Goal: Task Accomplishment & Management: Complete application form

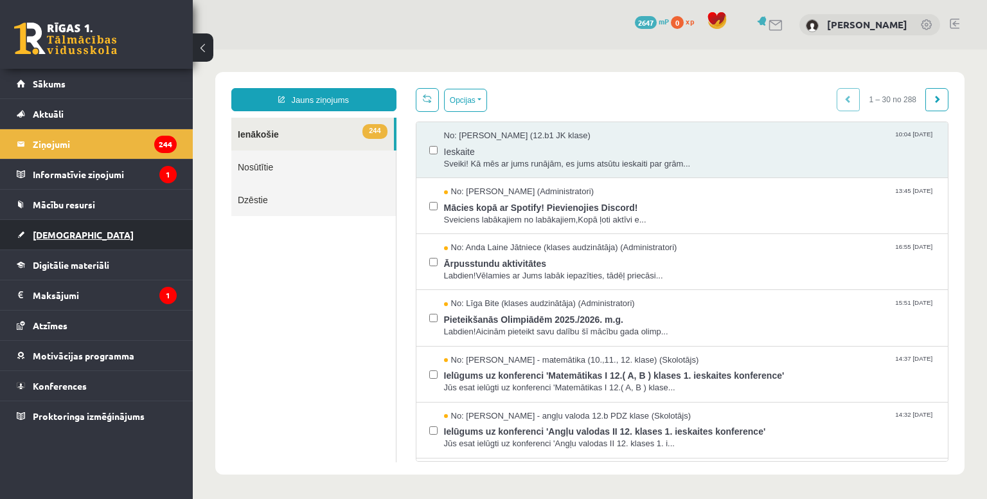
click at [64, 235] on span "[DEMOGRAPHIC_DATA]" at bounding box center [83, 235] width 101 height 12
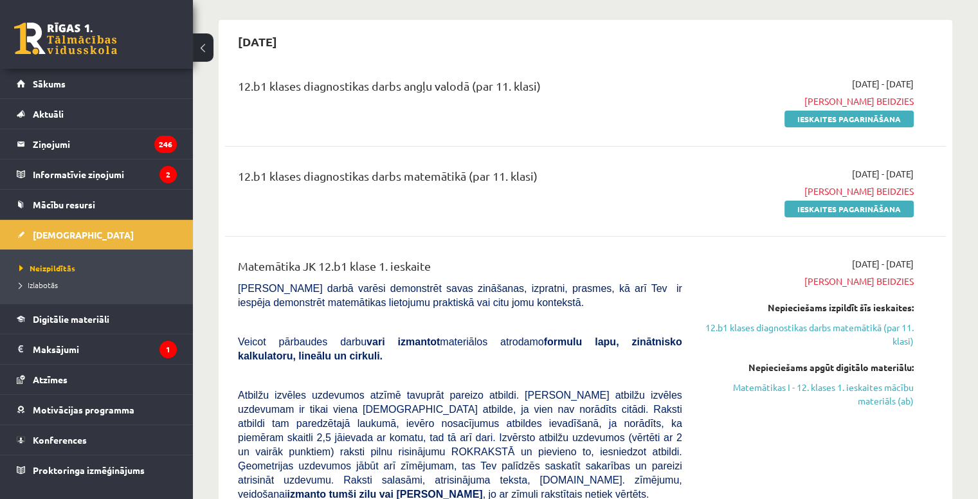
scroll to position [105, 0]
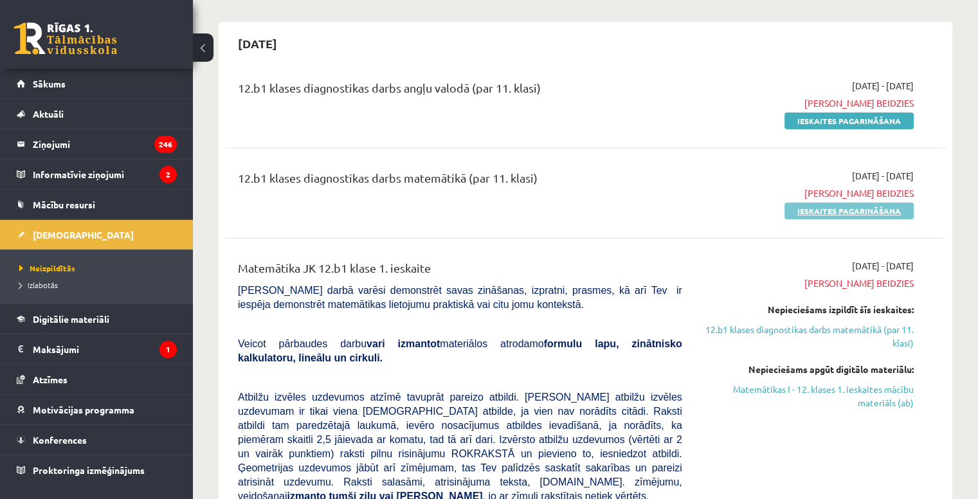
click at [849, 213] on link "Ieskaites pagarināšana" at bounding box center [848, 210] width 129 height 17
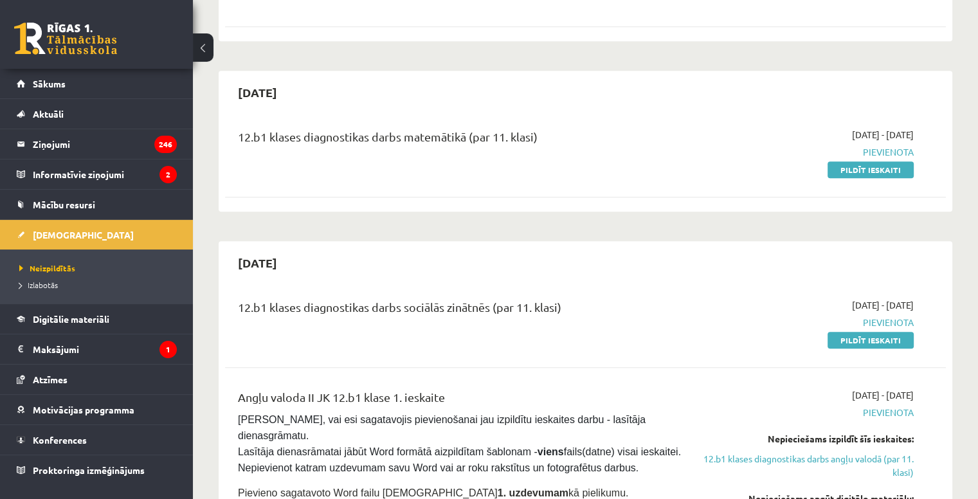
scroll to position [668, 0]
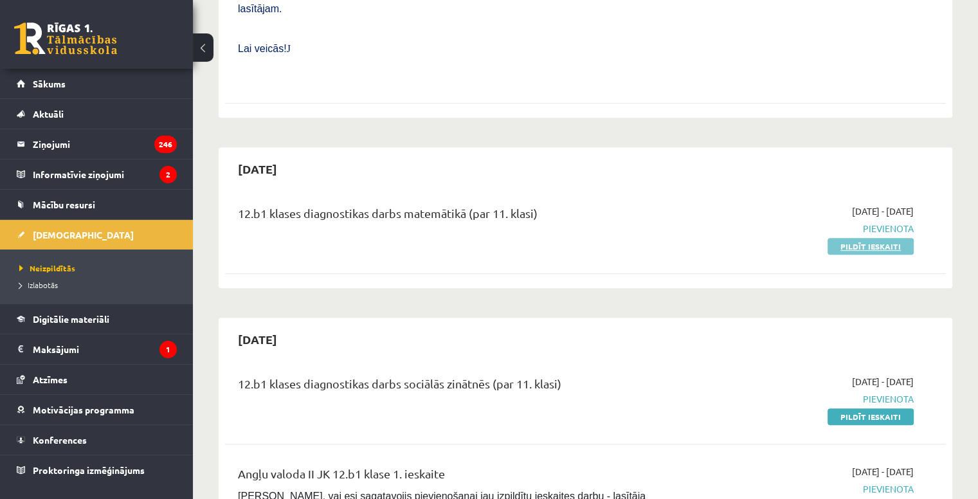
click at [864, 238] on link "Pildīt ieskaiti" at bounding box center [870, 246] width 86 height 17
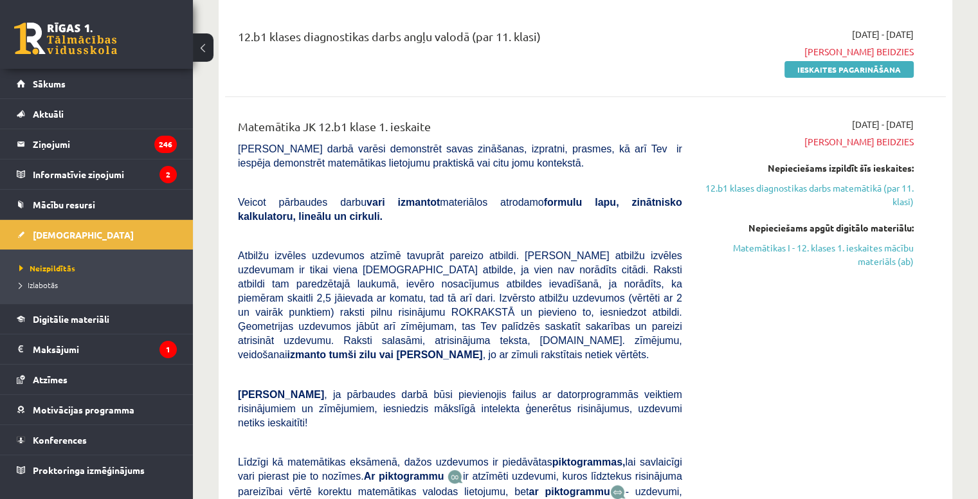
scroll to position [157, 0]
click at [67, 210] on link "Mācību resursi" at bounding box center [97, 205] width 160 height 30
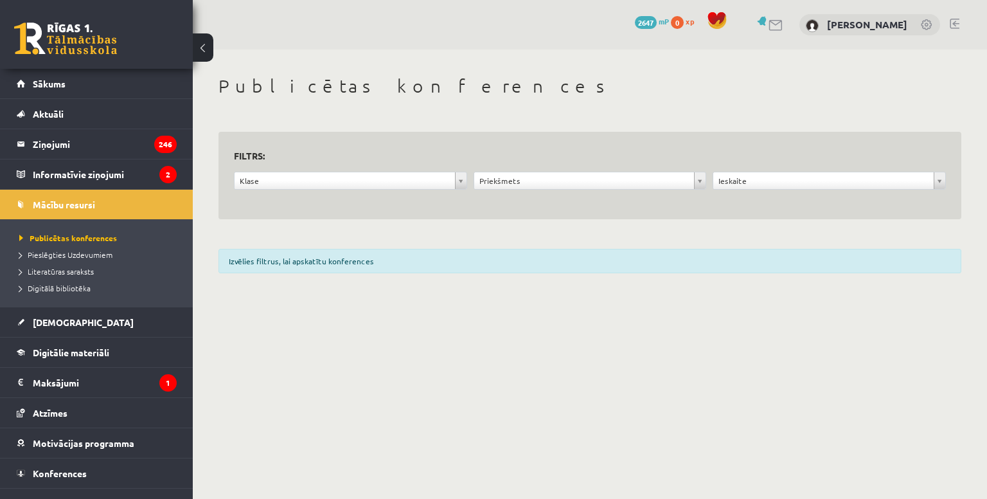
scroll to position [18, 0]
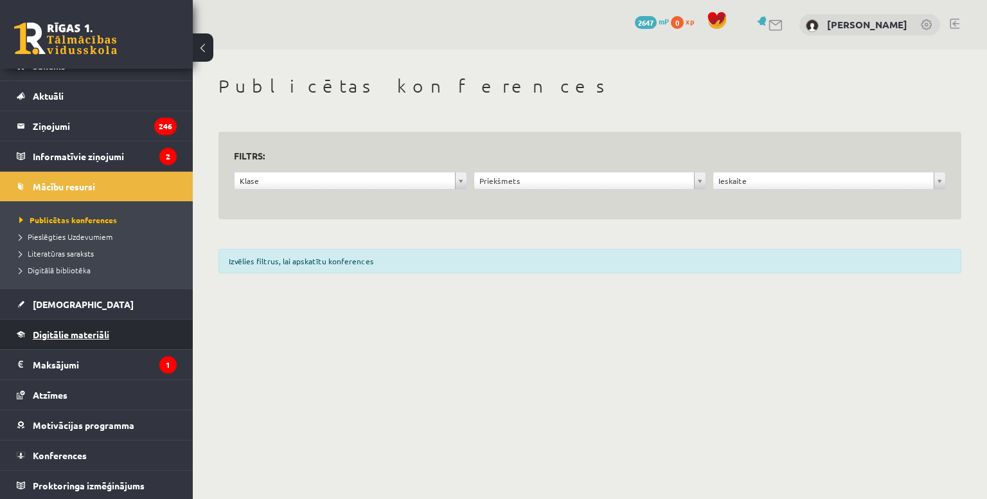
click at [66, 334] on span "Digitālie materiāli" at bounding box center [71, 334] width 76 height 12
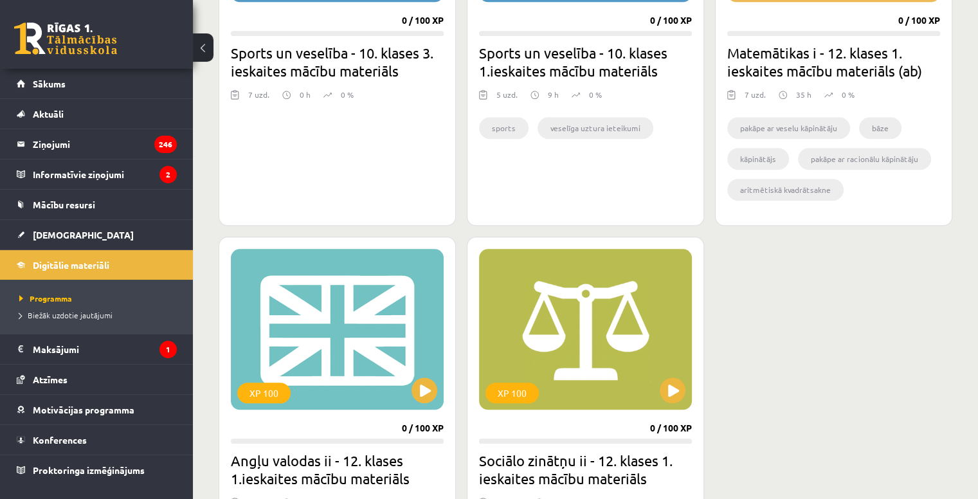
scroll to position [1357, 0]
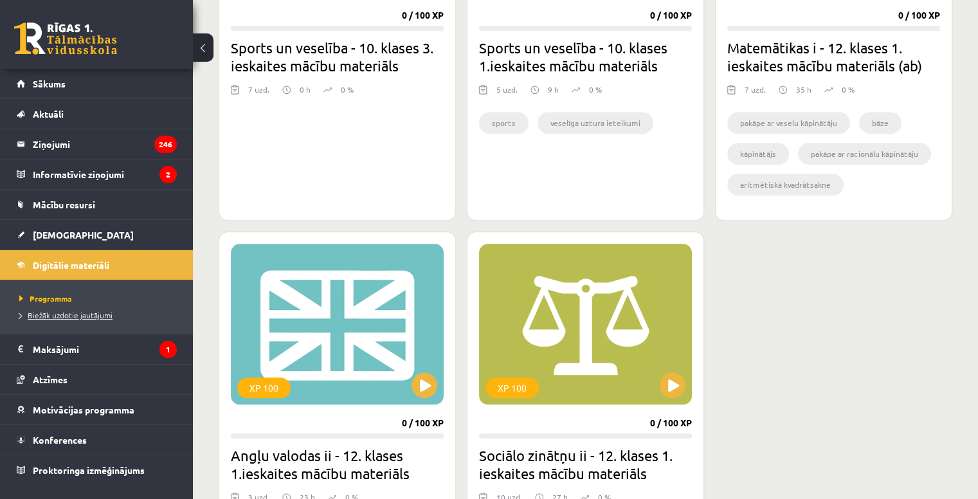
click at [67, 316] on span "Biežāk uzdotie jautājumi" at bounding box center [65, 315] width 93 height 10
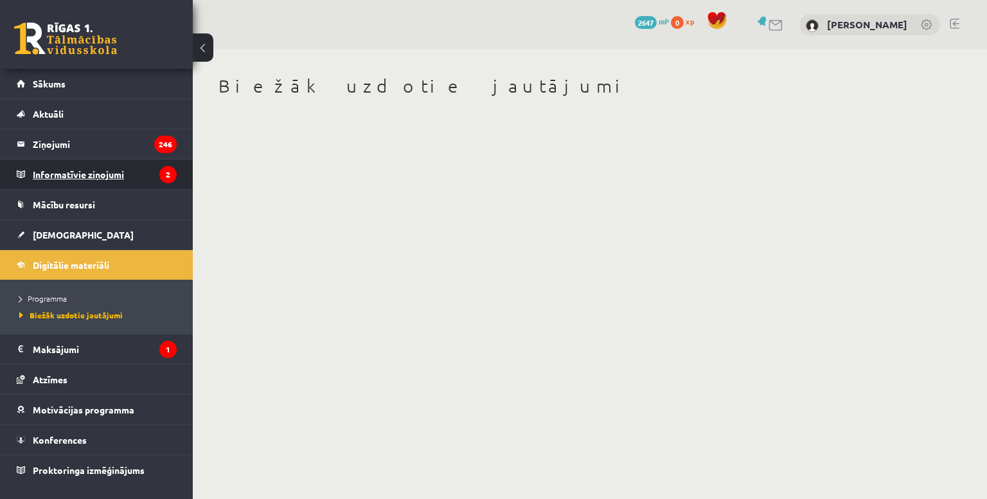
click at [60, 178] on legend "Informatīvie ziņojumi 2" at bounding box center [105, 174] width 144 height 30
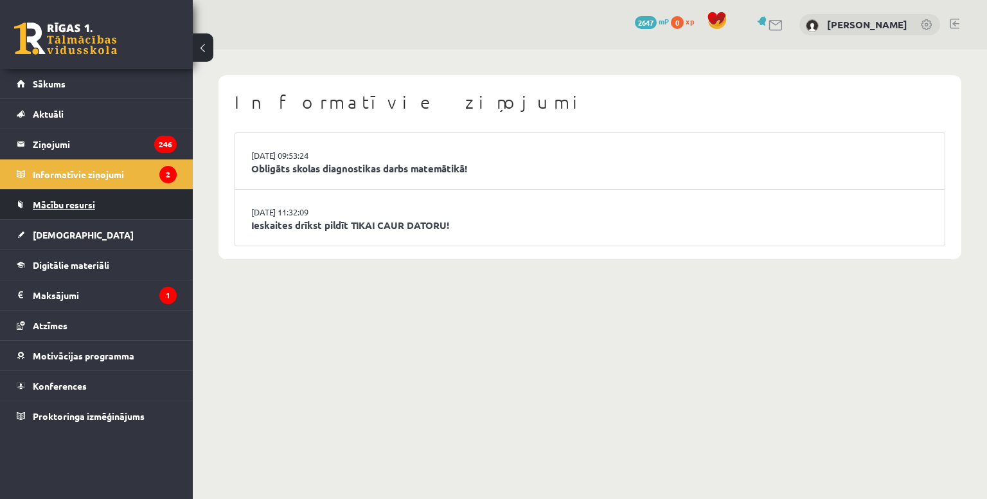
click at [64, 207] on span "Mācību resursi" at bounding box center [64, 205] width 62 height 12
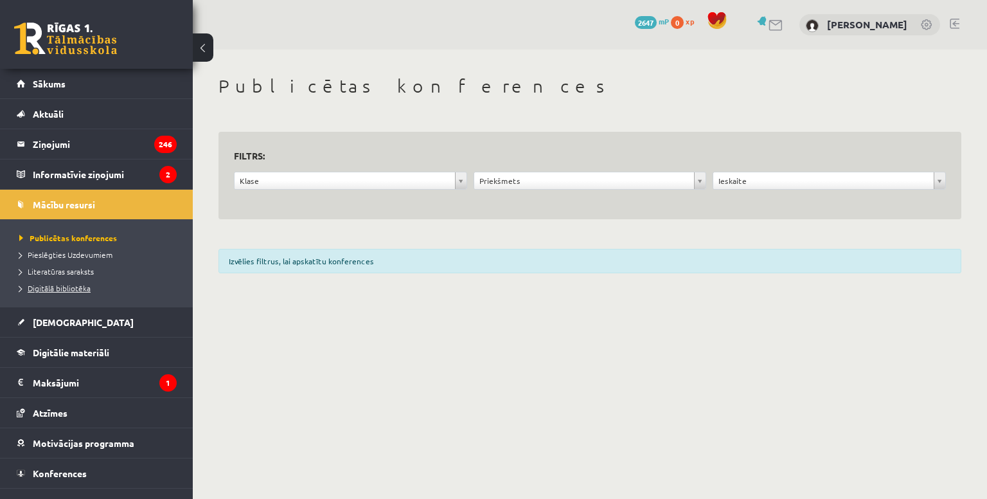
click at [76, 286] on span "Digitālā bibliotēka" at bounding box center [54, 288] width 71 height 10
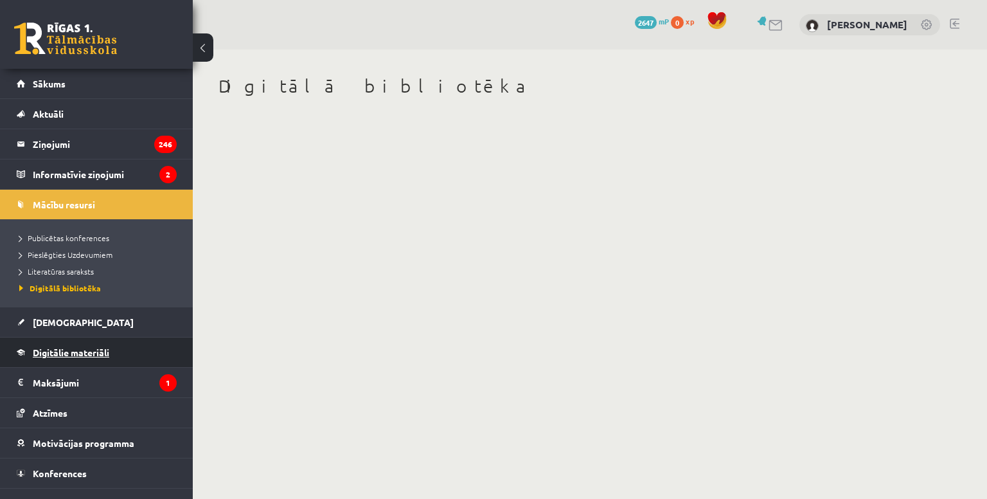
click at [62, 353] on span "Digitālie materiāli" at bounding box center [71, 352] width 76 height 12
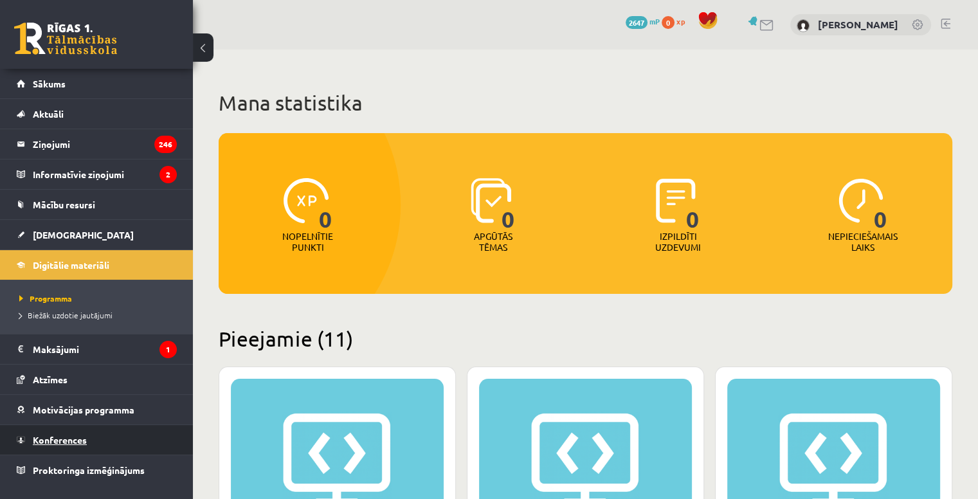
click at [80, 431] on link "Konferences" at bounding box center [97, 440] width 160 height 30
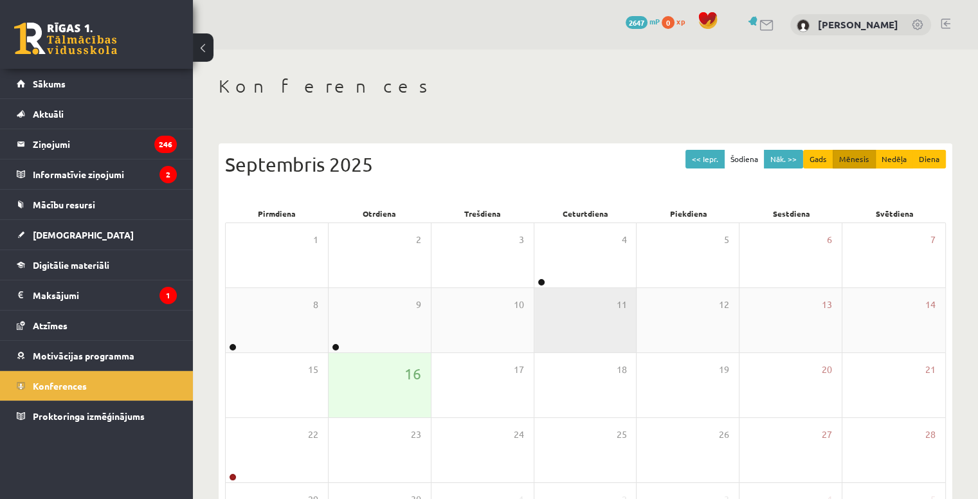
click at [627, 310] on div "11" at bounding box center [585, 320] width 102 height 64
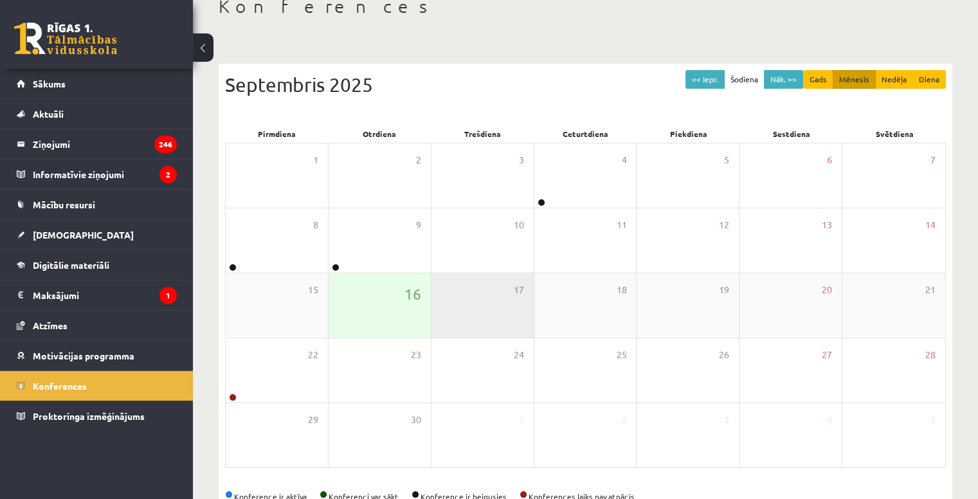
scroll to position [114, 0]
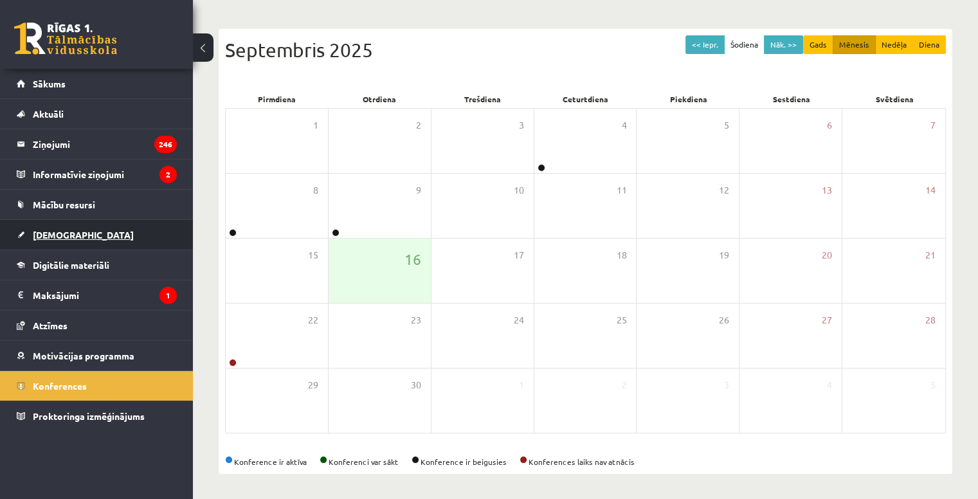
click at [55, 239] on link "[DEMOGRAPHIC_DATA]" at bounding box center [97, 235] width 160 height 30
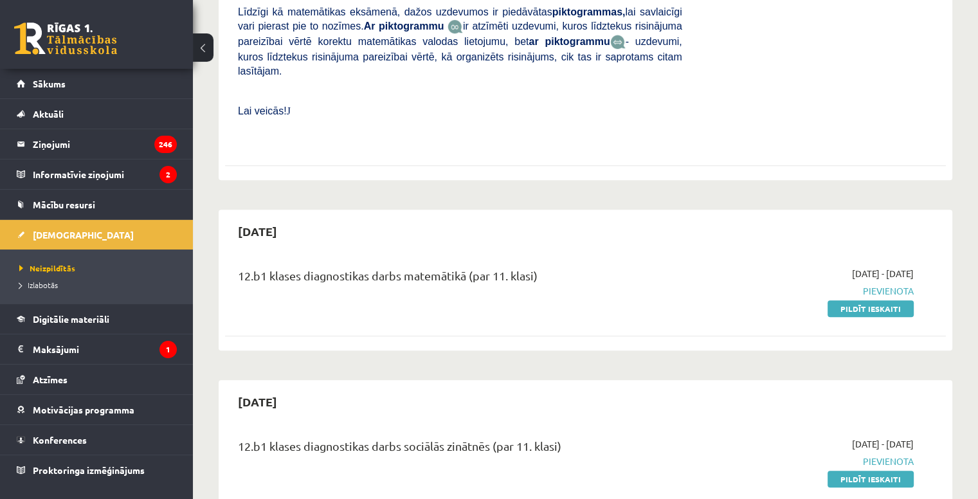
scroll to position [616, 0]
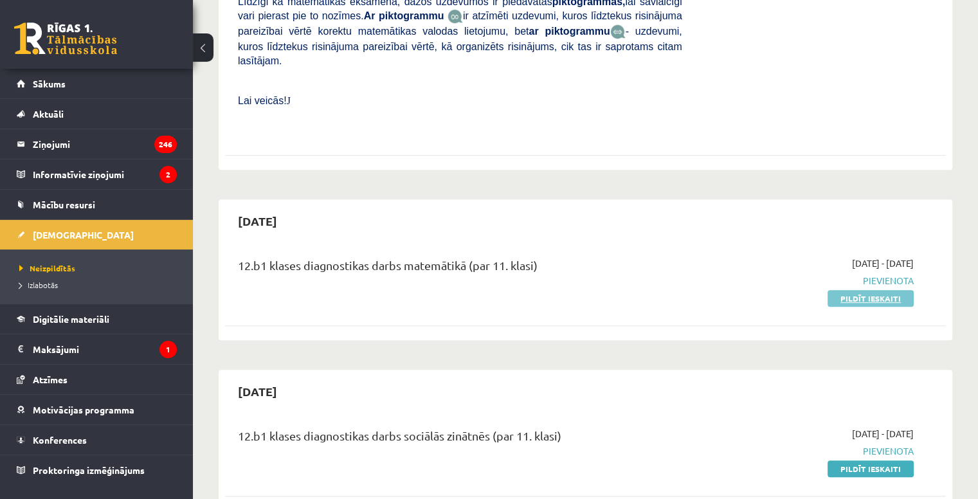
click at [872, 290] on link "Pildīt ieskaiti" at bounding box center [870, 298] width 86 height 17
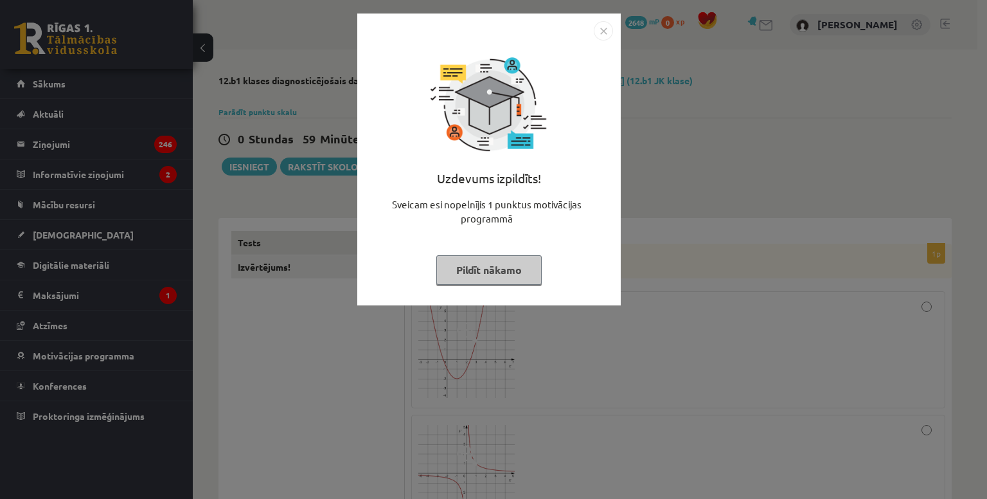
click at [605, 37] on img "Close" at bounding box center [603, 30] width 19 height 19
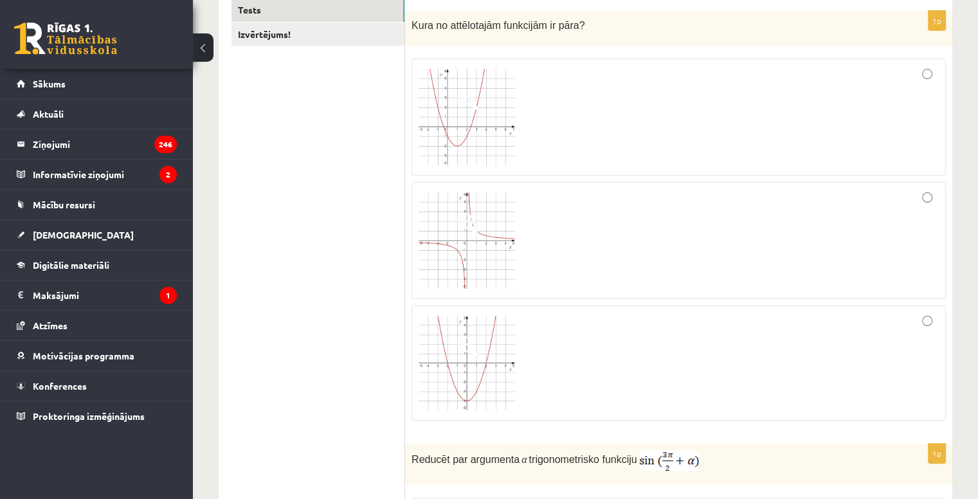
scroll to position [233, 0]
click at [867, 319] on div at bounding box center [678, 363] width 520 height 102
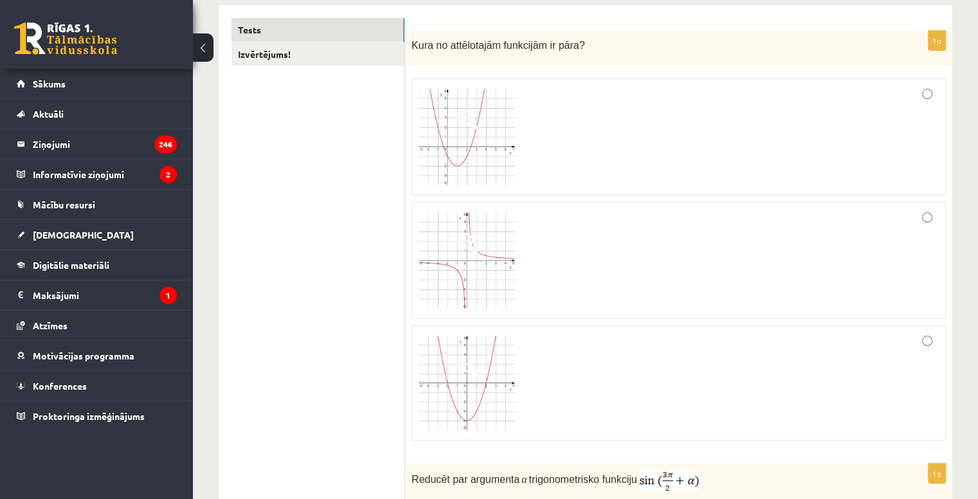
scroll to position [208, 0]
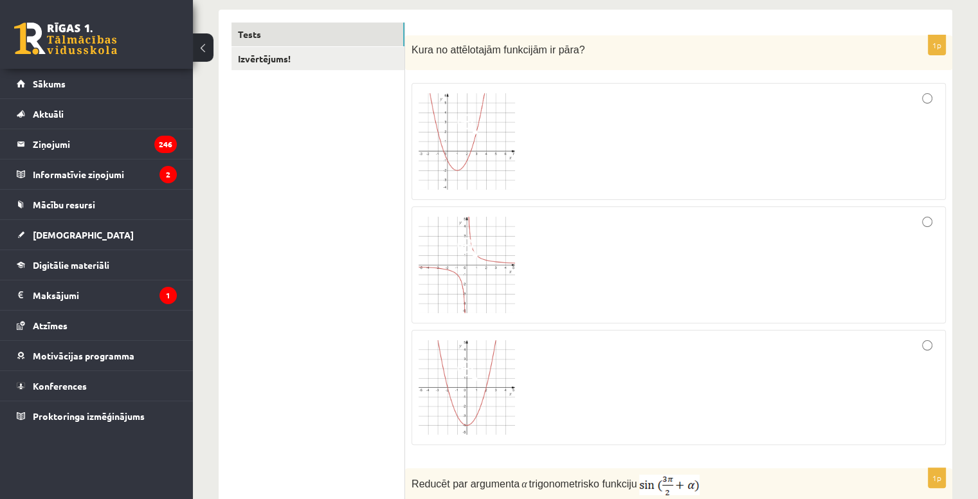
click at [550, 386] on div at bounding box center [678, 388] width 520 height 102
click at [686, 271] on div at bounding box center [678, 264] width 520 height 103
click at [721, 357] on div at bounding box center [678, 388] width 520 height 102
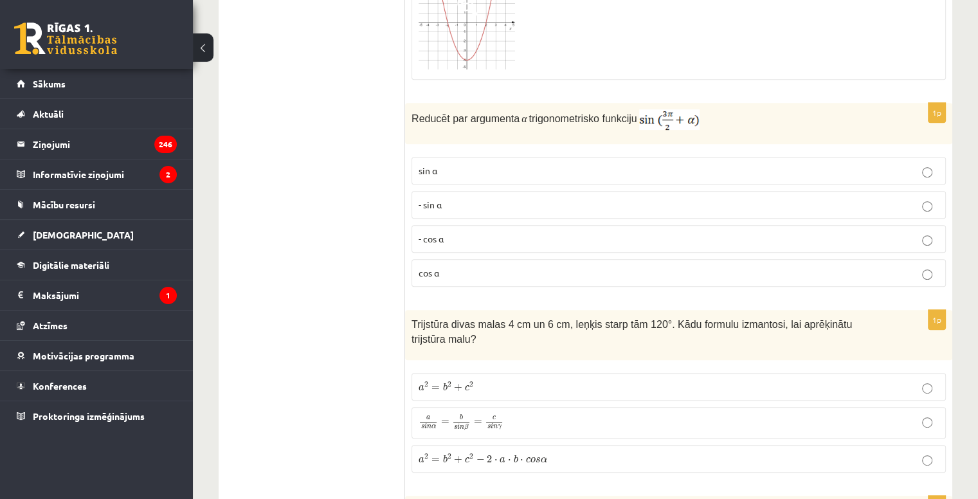
scroll to position [575, 0]
drag, startPoint x: 410, startPoint y: 111, endPoint x: 622, endPoint y: 116, distance: 212.1
click at [622, 116] on div "Reducēt par argumenta α trigonometrisko funkciju" at bounding box center [678, 122] width 547 height 41
copy p "Reducēt par argumenta α trigonometrisko funkciju"
click at [469, 238] on p "- cos ⁡α" at bounding box center [678, 237] width 520 height 13
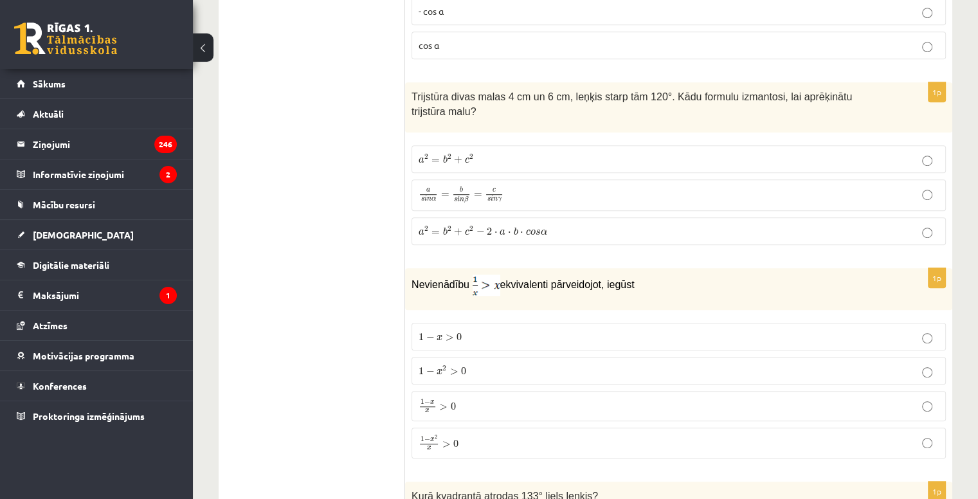
scroll to position [802, 0]
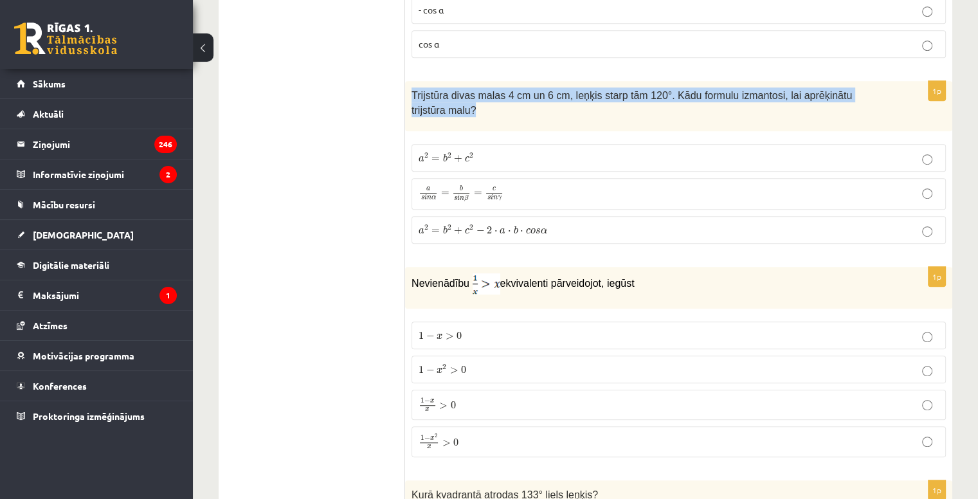
drag, startPoint x: 410, startPoint y: 97, endPoint x: 881, endPoint y: 78, distance: 470.9
copy span "Trijstūra divas malas 4 cm un 6 cm, leņķis starp tām 120°. Kādu formulu izmanto…"
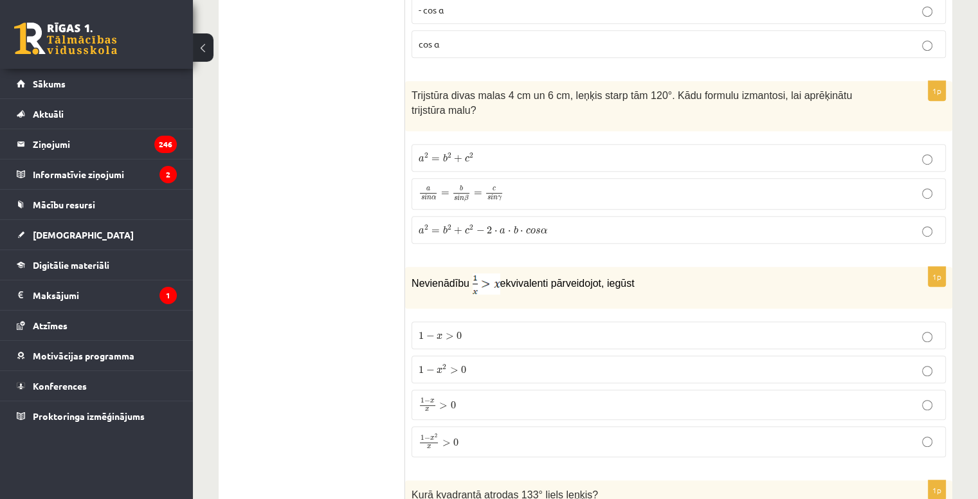
click at [650, 223] on p "a 2 = b 2 + c 2 − 2 ⋅ a ⋅ b ⋅ c o s α a 2 = b 2 + c 2 − 2 ⋅ a ⋅ b ⋅ c o s α" at bounding box center [678, 229] width 520 height 13
click at [508, 151] on p "a 2 = b 2 + c 2 a 2 = b 2 + c 2" at bounding box center [678, 157] width 520 height 13
click at [599, 223] on p "a 2 = b 2 + c 2 − 2 ⋅ a ⋅ b ⋅ c o s α a 2 = b 2 + c 2 − 2 ⋅ a ⋅ b ⋅ c o s α" at bounding box center [678, 229] width 520 height 13
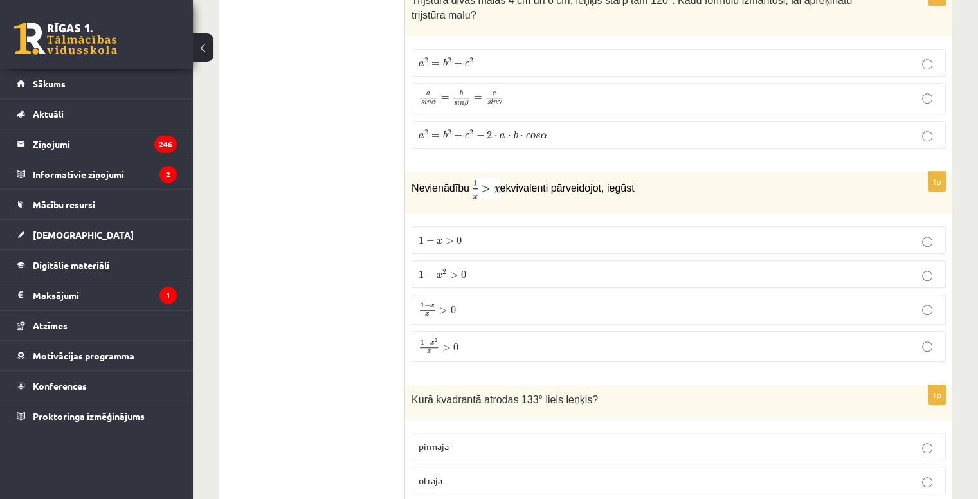
scroll to position [929, 0]
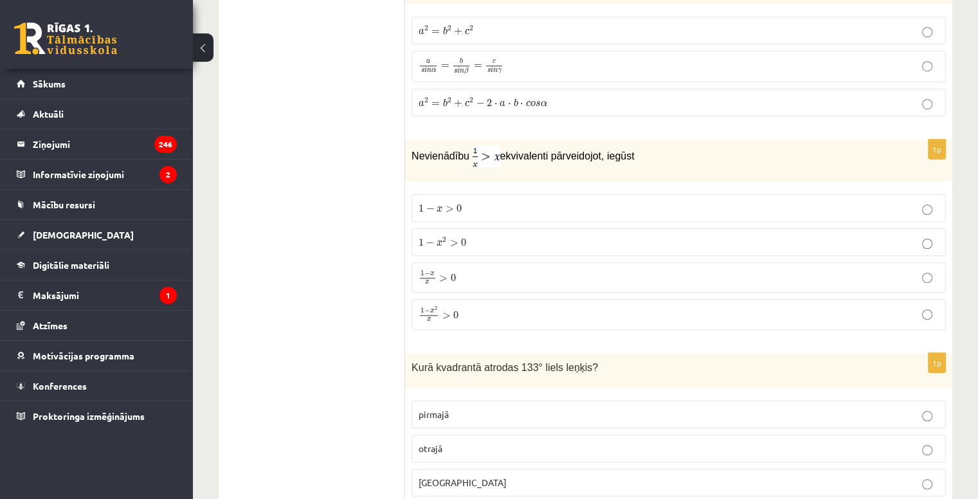
drag, startPoint x: 406, startPoint y: 139, endPoint x: 633, endPoint y: 148, distance: 227.0
click at [633, 148] on div "Nevienādību ekvivalenti pārveidojot, iegūst" at bounding box center [678, 160] width 547 height 42
copy p "Nevienādību ekvivalenti pārveidojot, iegūst"
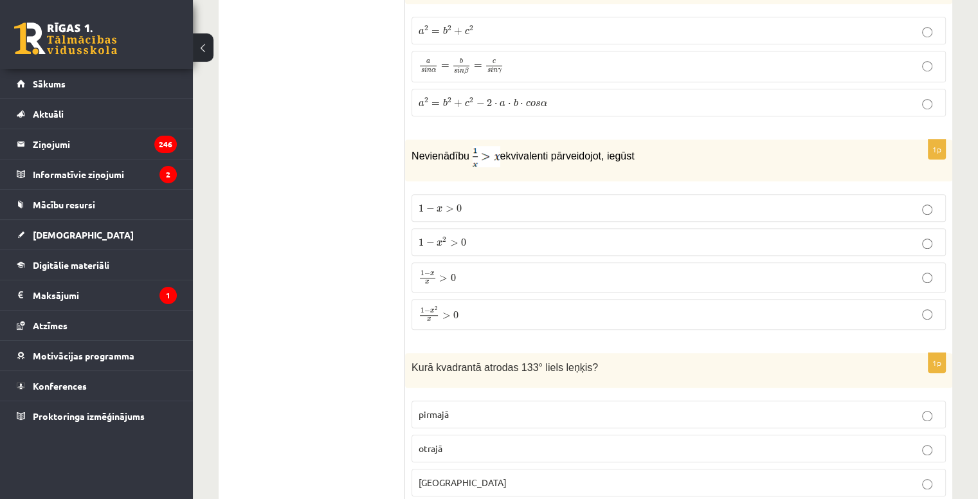
click at [478, 235] on p "1 − x 2 > 0 1 − x 2 > 0" at bounding box center [678, 241] width 520 height 13
drag, startPoint x: 410, startPoint y: 179, endPoint x: 461, endPoint y: 304, distance: 134.6
click at [461, 304] on div "1p Nevienādību ekvivalenti pārveidojot, iegūst 1 − x > 0 1 − x > 0 1 − x 2 > 0 …" at bounding box center [678, 239] width 547 height 201
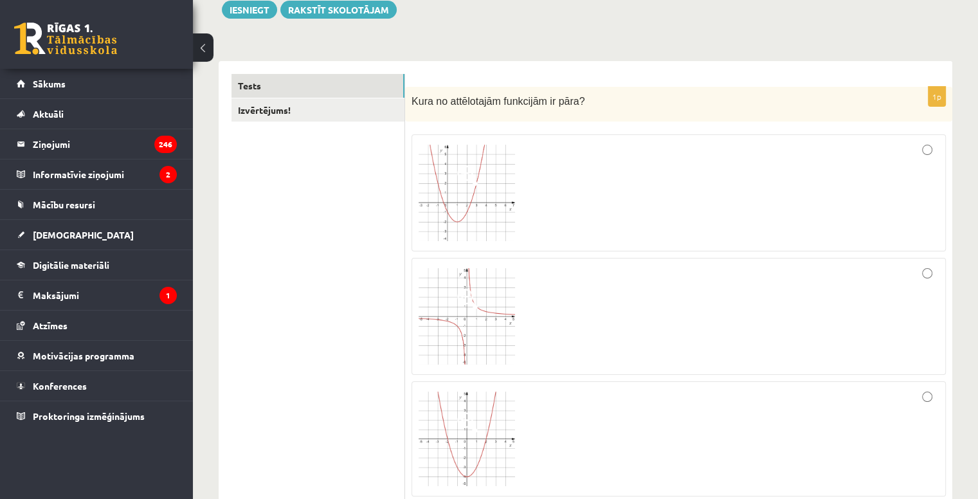
scroll to position [0, 0]
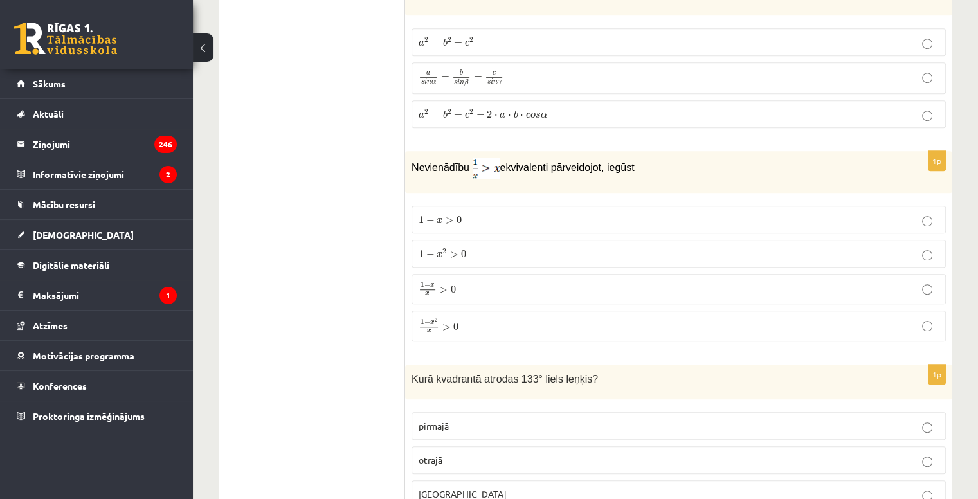
click at [470, 317] on p "1 − x 2 x > 0 1 − x 2 x > 0" at bounding box center [678, 325] width 520 height 17
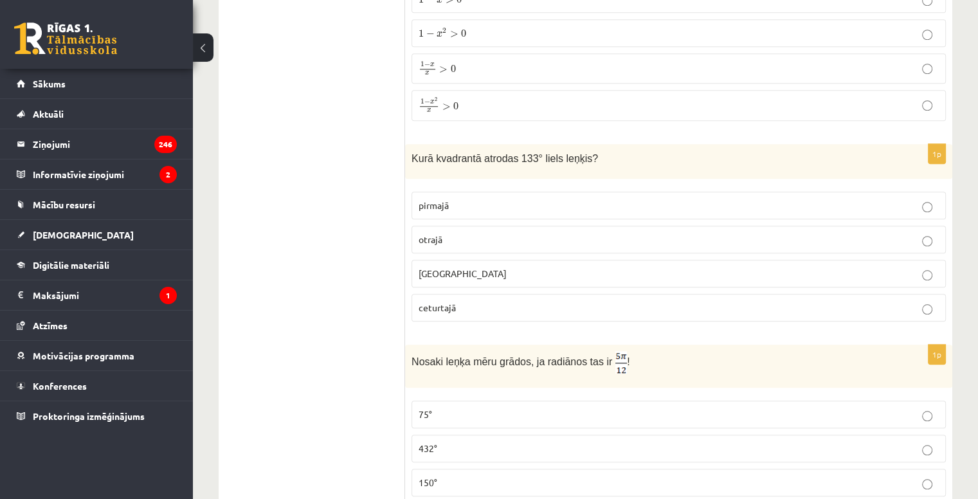
scroll to position [1172, 0]
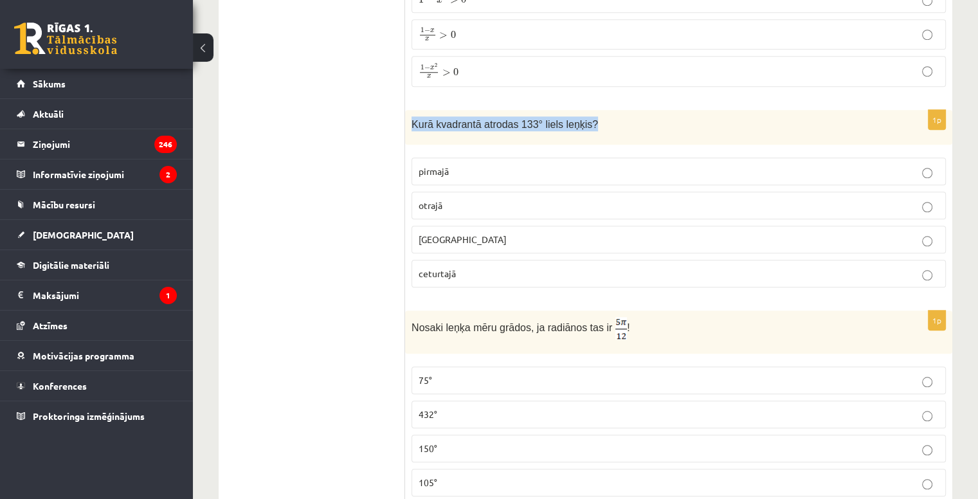
drag, startPoint x: 409, startPoint y: 99, endPoint x: 617, endPoint y: 121, distance: 209.4
click at [617, 121] on div "Kurā kvadrantā atrodas 133° liels leņķis?" at bounding box center [678, 127] width 547 height 35
copy span "Kurā kvadrantā atrodas 133° liels leņķis?"
click at [434, 199] on span "otrajā" at bounding box center [430, 205] width 24 height 12
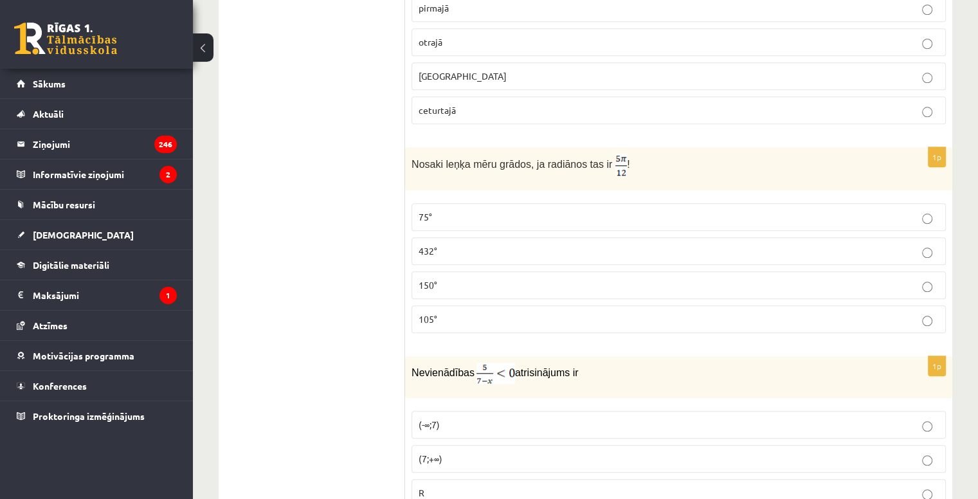
scroll to position [1338, 0]
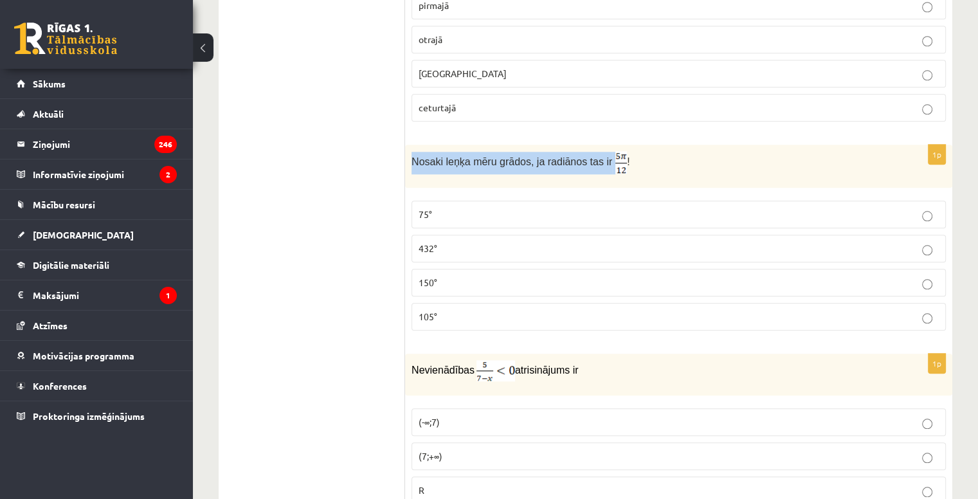
drag, startPoint x: 409, startPoint y: 137, endPoint x: 599, endPoint y: 127, distance: 189.9
click at [599, 145] on div "Nosaki leņķa mēru grādos, ja radiānos tas ir !" at bounding box center [678, 166] width 547 height 43
copy span "Nosaki leņķa mēru grādos, ja radiānos tas ir"
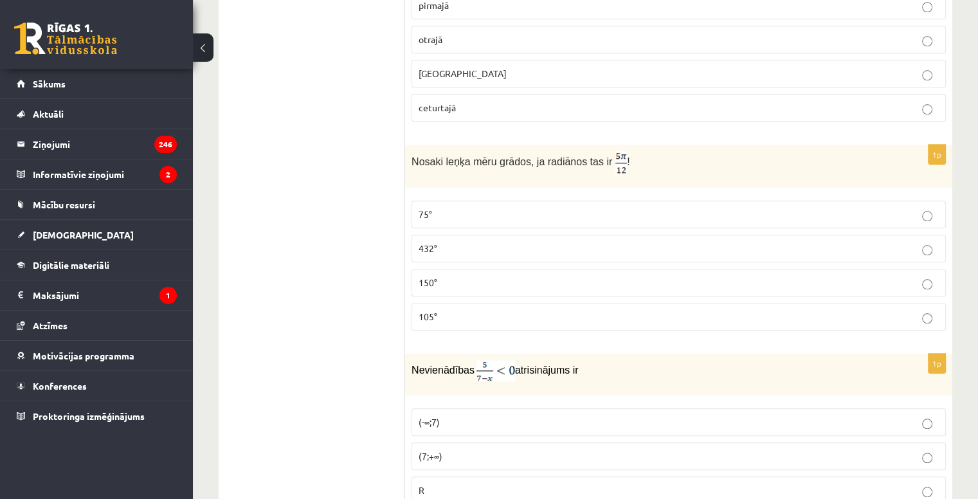
click at [434, 208] on p "75°" at bounding box center [678, 214] width 520 height 13
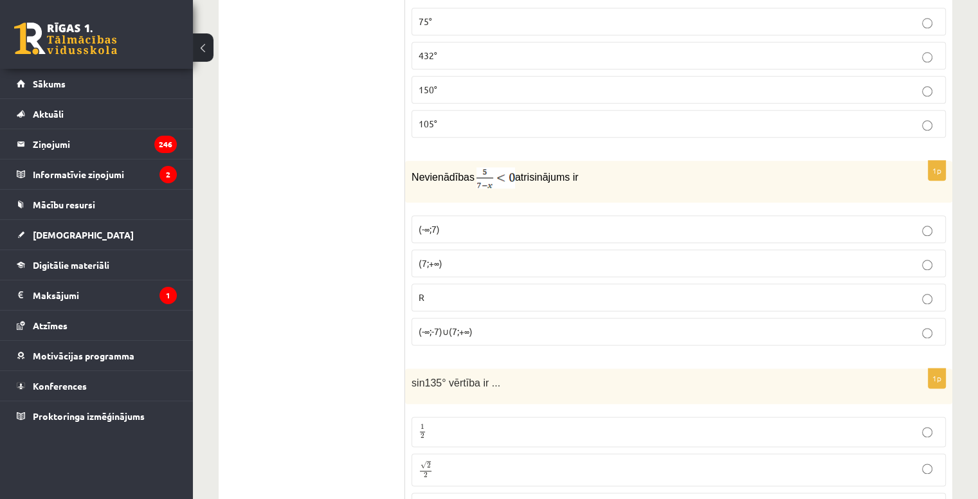
scroll to position [1532, 0]
drag, startPoint x: 411, startPoint y: 155, endPoint x: 586, endPoint y: 146, distance: 175.7
click at [586, 159] on div "Nevienādības atrisinājums ir" at bounding box center [678, 180] width 547 height 42
copy p "Nevienādības atrisinājums ir"
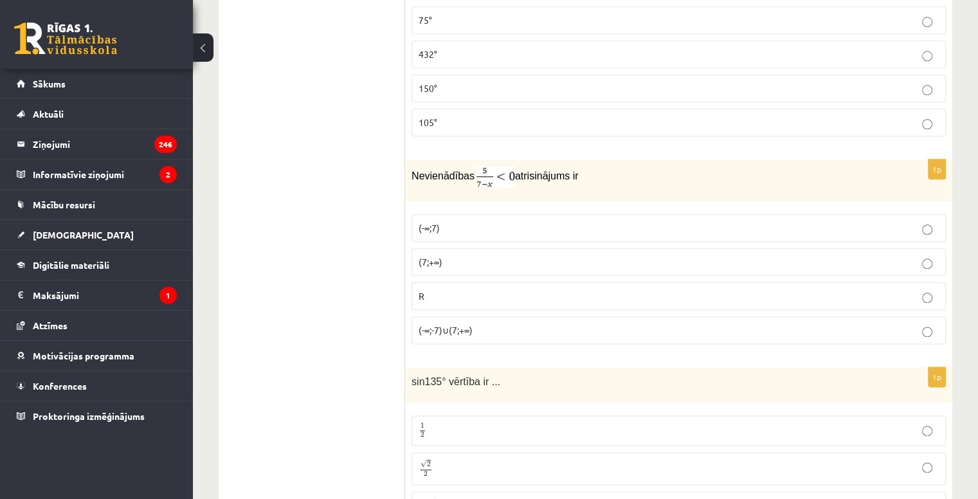
click at [456, 255] on p "(7;+∞)" at bounding box center [678, 261] width 520 height 13
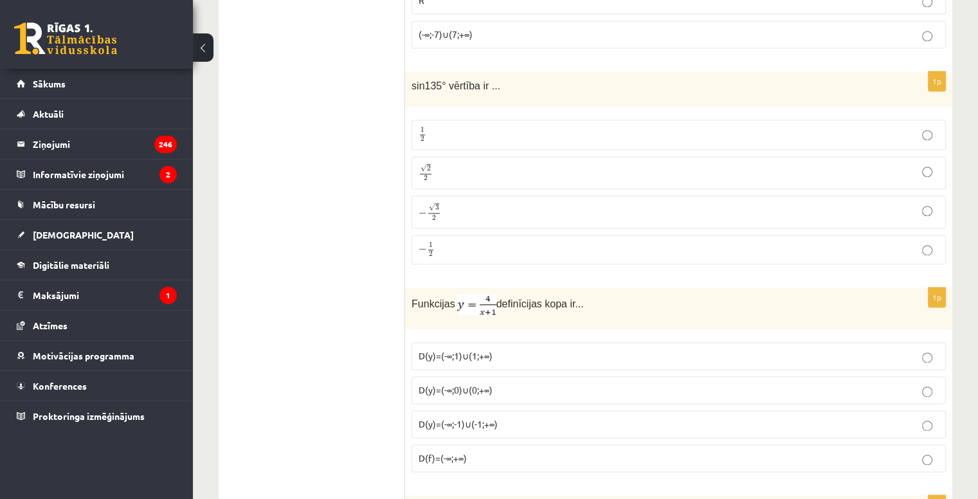
scroll to position [1845, 0]
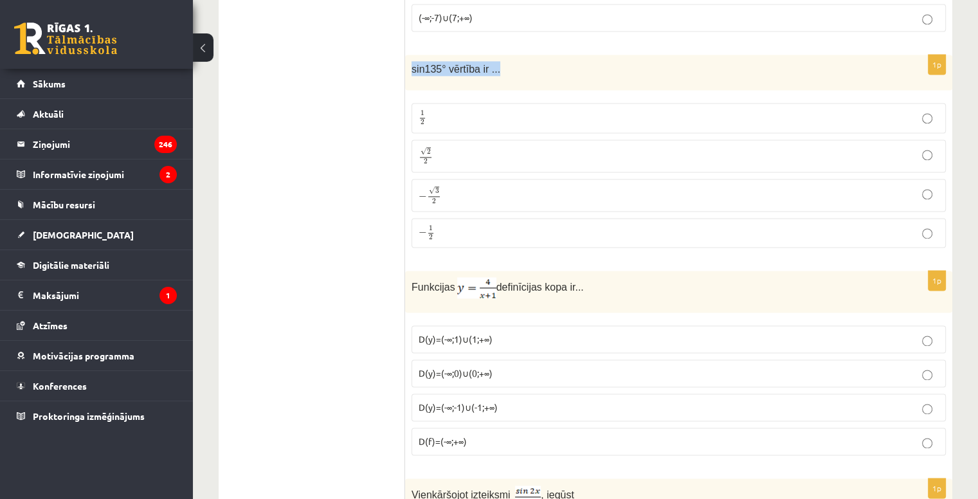
drag, startPoint x: 410, startPoint y: 44, endPoint x: 502, endPoint y: 43, distance: 91.9
click at [502, 55] on div "sin135° vērtība ir ..." at bounding box center [678, 72] width 547 height 35
copy span "sin135° vērtība ir ..."
click at [447, 147] on p "√ 2 2 2 2" at bounding box center [678, 156] width 520 height 19
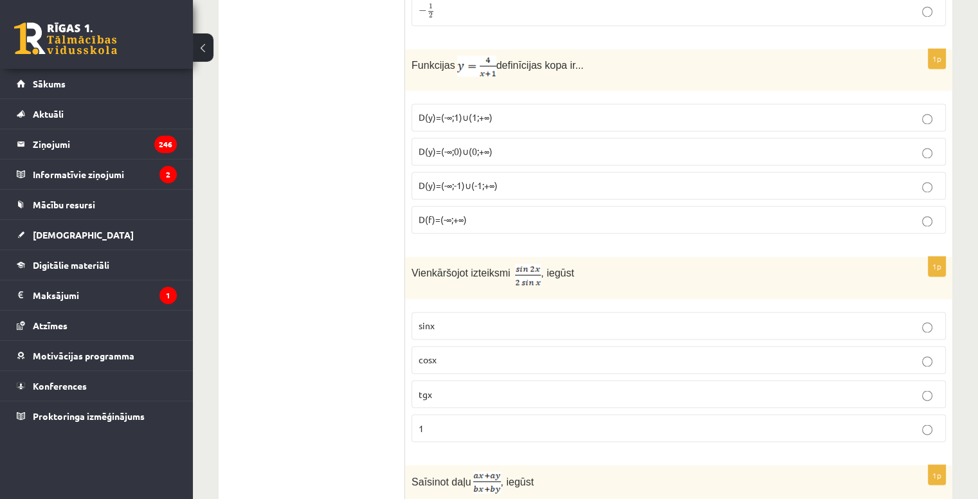
scroll to position [2067, 0]
drag, startPoint x: 420, startPoint y: 44, endPoint x: 591, endPoint y: 45, distance: 171.0
click at [591, 48] on div "Funkcijas definīcijas kopa ir..." at bounding box center [678, 69] width 547 height 42
copy p "Funkcijas definīcijas kopa ir..."
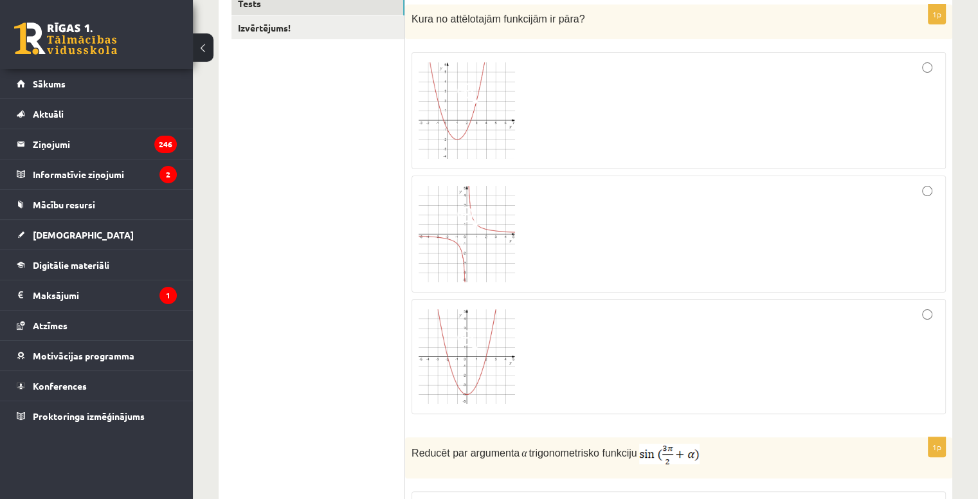
scroll to position [0, 0]
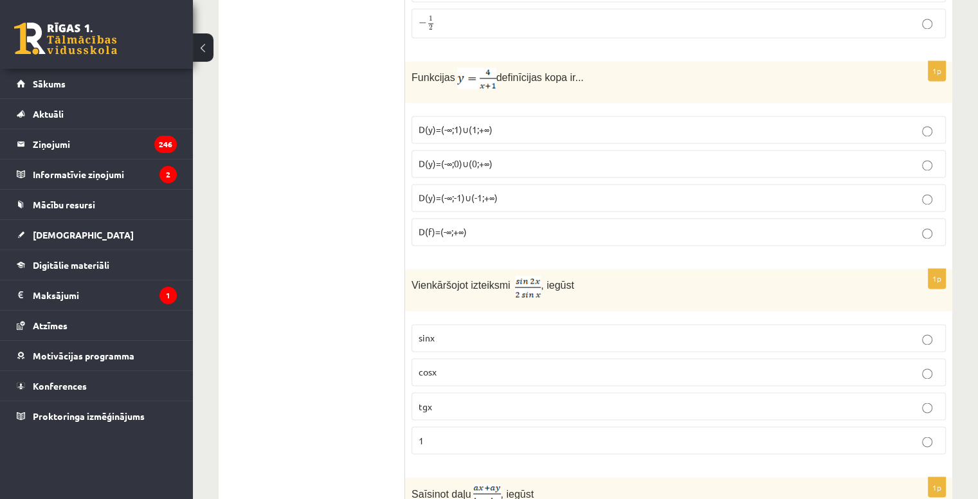
scroll to position [2055, 0]
click at [468, 190] on p "D(y)=(-∞;-1)∪(-1;+∞)" at bounding box center [678, 196] width 520 height 13
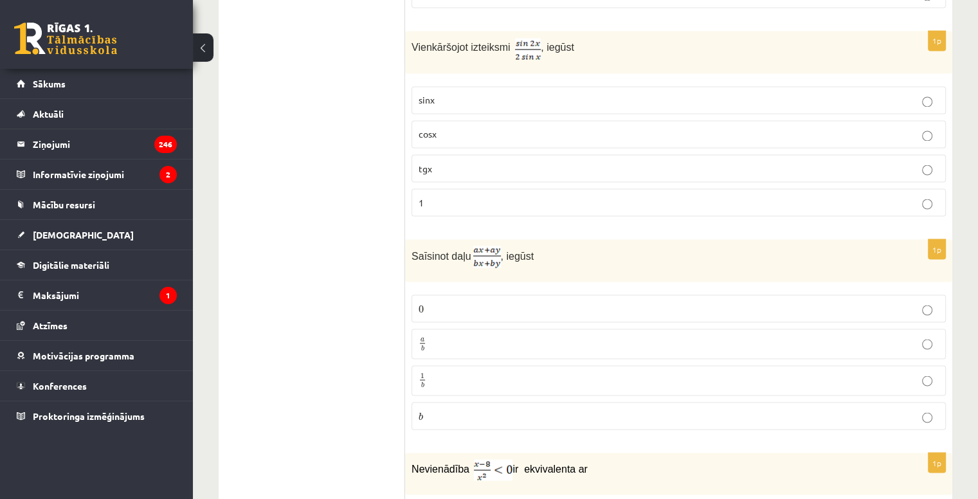
scroll to position [2293, 0]
drag, startPoint x: 414, startPoint y: 21, endPoint x: 570, endPoint y: 37, distance: 156.9
click at [570, 37] on div "Vienkāršojot izteiksmi , iegūst" at bounding box center [678, 51] width 547 height 42
drag, startPoint x: 410, startPoint y: 21, endPoint x: 607, endPoint y: 21, distance: 196.7
click at [607, 30] on div "Vienkāršojot izteiksmi , iegūst" at bounding box center [678, 51] width 547 height 42
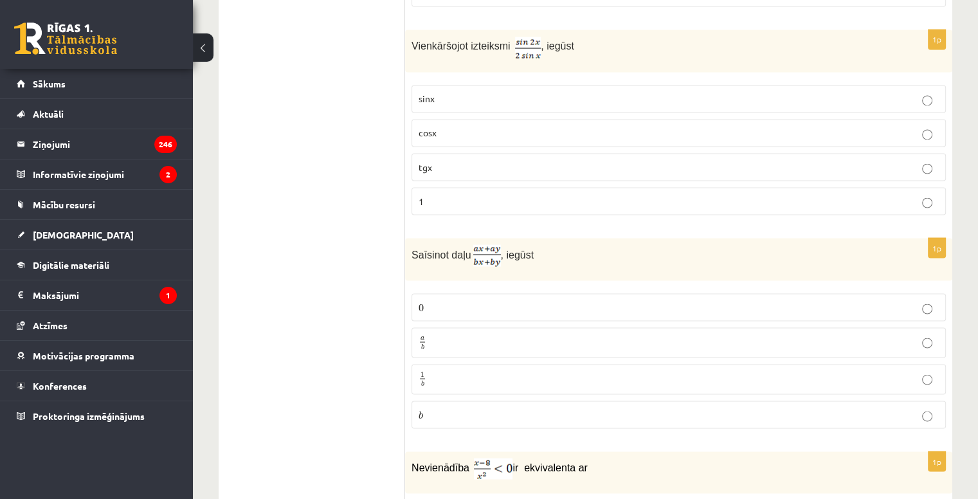
copy p "Vienkāršojot izteiksmi , iegūst"
click at [442, 119] on label "cosx" at bounding box center [678, 133] width 534 height 28
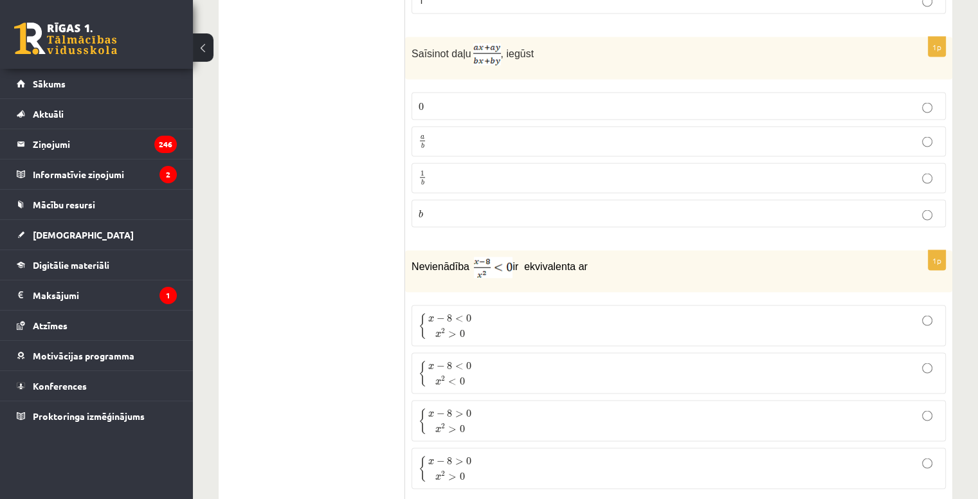
scroll to position [2498, 0]
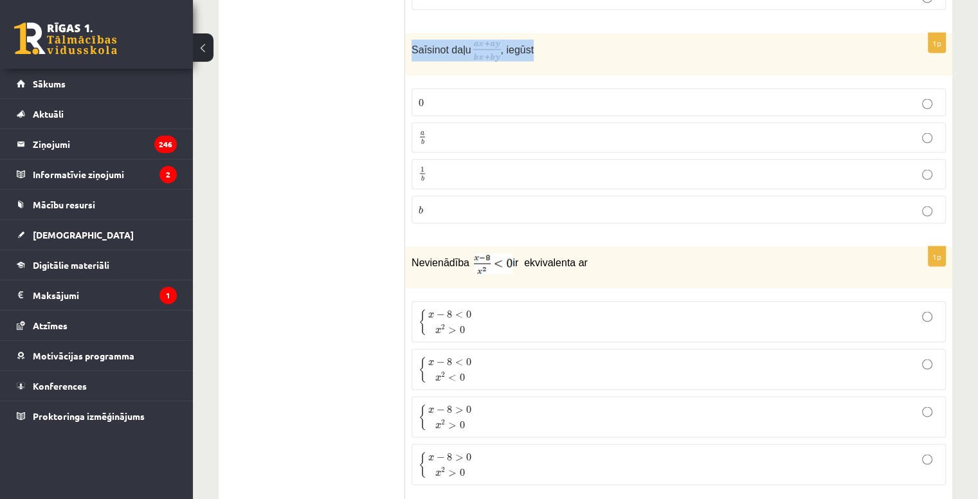
drag, startPoint x: 408, startPoint y: 28, endPoint x: 550, endPoint y: 16, distance: 142.6
click at [550, 33] on div "Saīsinot daļu , iegūst" at bounding box center [678, 54] width 547 height 42
copy p "Saīsinot daļu , iegūst"
click at [444, 130] on p "a b a b" at bounding box center [678, 138] width 520 height 16
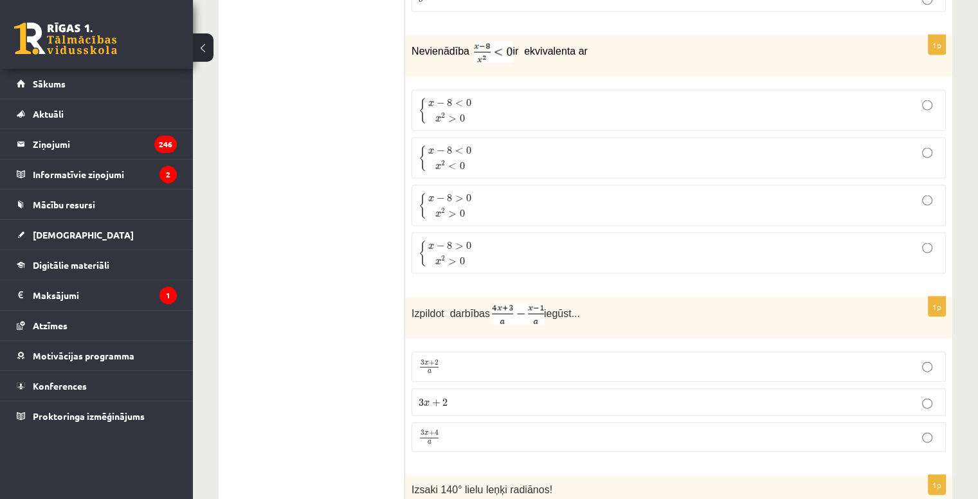
scroll to position [2710, 0]
drag, startPoint x: 411, startPoint y: 20, endPoint x: 590, endPoint y: 24, distance: 178.7
click at [590, 35] on div "Nevienādība ir ekvivalenta ar" at bounding box center [678, 56] width 547 height 42
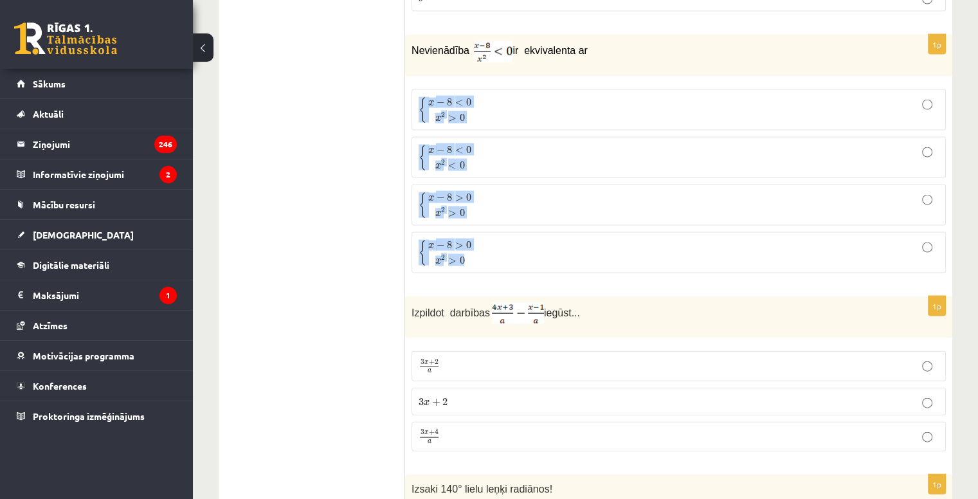
drag, startPoint x: 415, startPoint y: 65, endPoint x: 486, endPoint y: 237, distance: 186.4
click at [486, 237] on fieldset "{ x − 8 < 0 x 2 > 0 { x − 8 < 0 x 2 > 0 { x − 8 < 0 x 2 < 0 { x − 8 < 0 x 2 < 0…" at bounding box center [678, 180] width 534 height 195
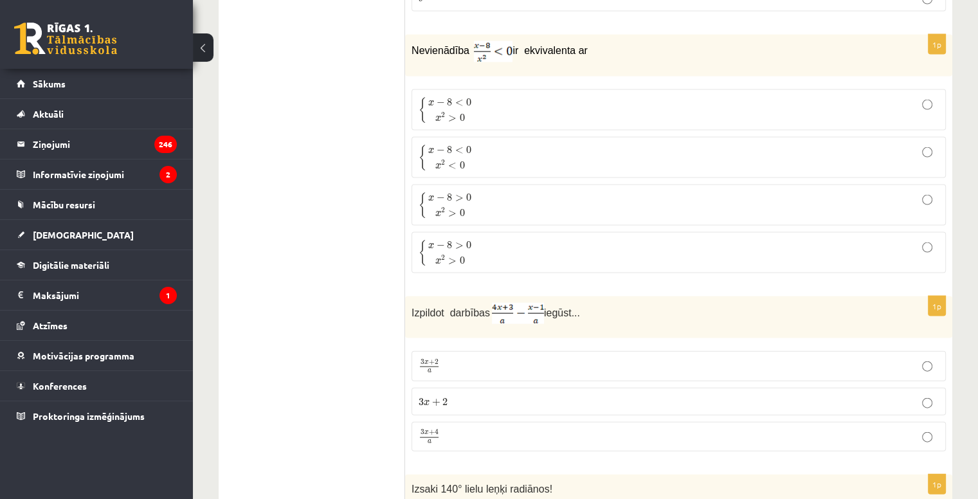
click at [452, 97] on span "x − 8 < 0" at bounding box center [450, 103] width 44 height 13
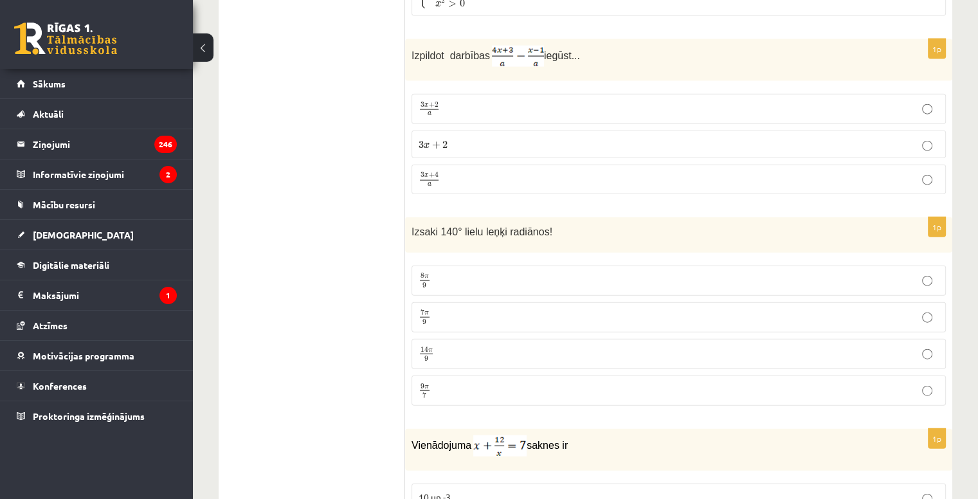
scroll to position [2973, 0]
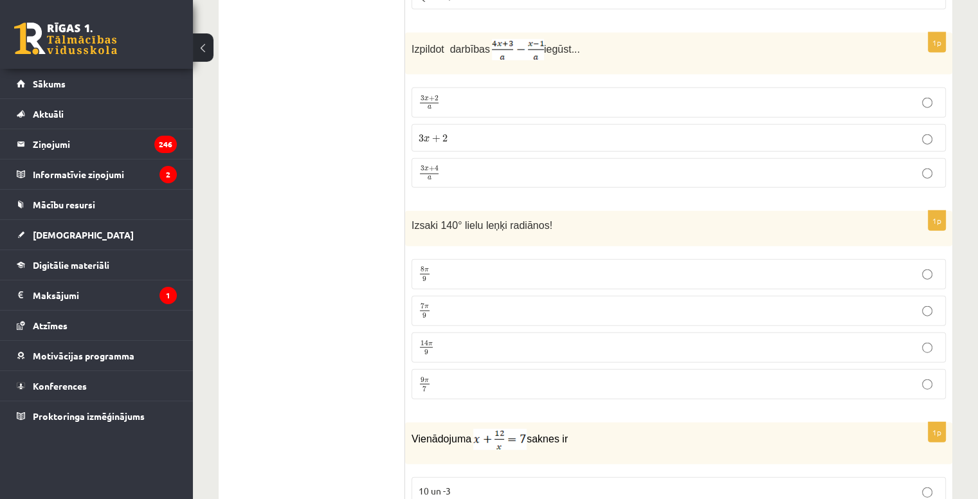
drag, startPoint x: 412, startPoint y: 21, endPoint x: 580, endPoint y: 25, distance: 167.8
click at [580, 39] on p "Izpildot darbības iegūst..." at bounding box center [646, 49] width 470 height 21
click at [445, 94] on p "3 x + 2 a 3 x + 2 a" at bounding box center [678, 101] width 520 height 15
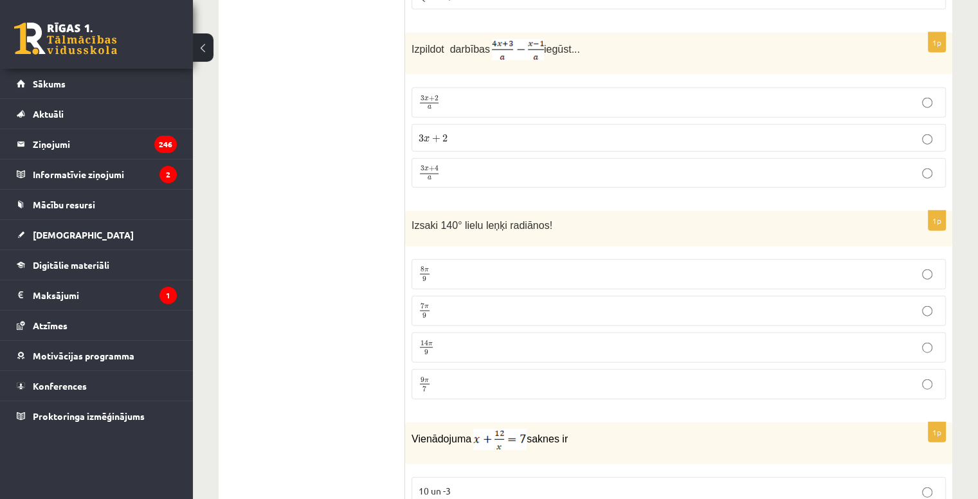
click at [481, 165] on p "3 x + 4 a 3 x + 4 a" at bounding box center [678, 173] width 520 height 16
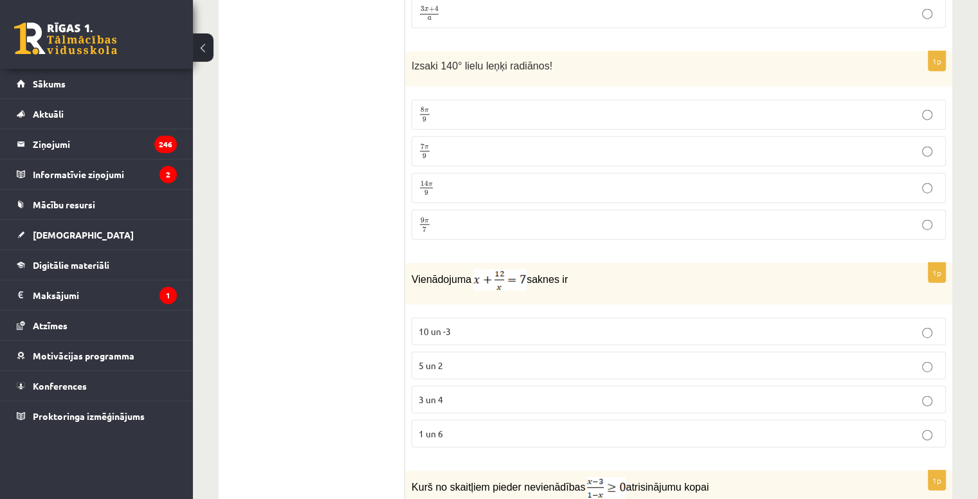
scroll to position [3135, 0]
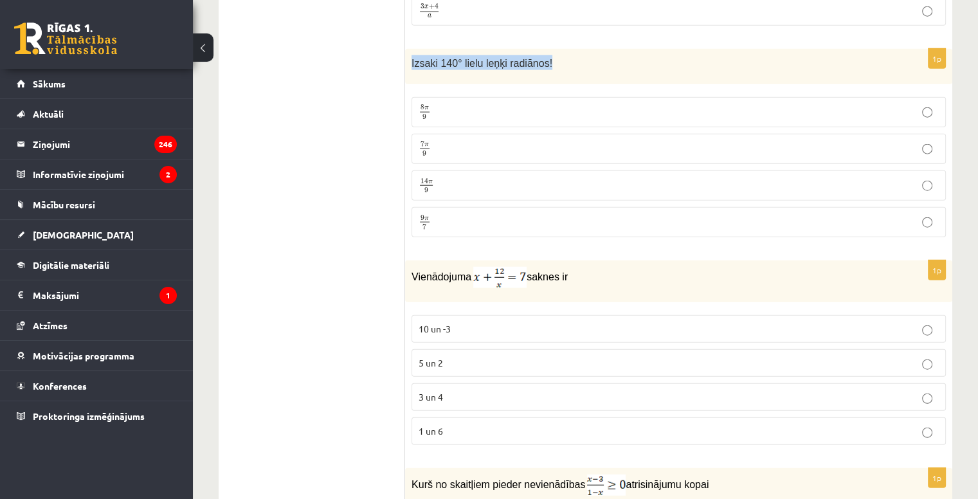
drag, startPoint x: 409, startPoint y: 30, endPoint x: 542, endPoint y: 42, distance: 133.6
click at [542, 49] on div "Izsaki 140° lielu leņķi radiānos!" at bounding box center [678, 66] width 547 height 35
click at [368, 149] on ul "Tests Izvērtējums!" at bounding box center [318, 364] width 174 height 6536
click at [438, 141] on p "7 π 9 7 π 9" at bounding box center [678, 149] width 520 height 16
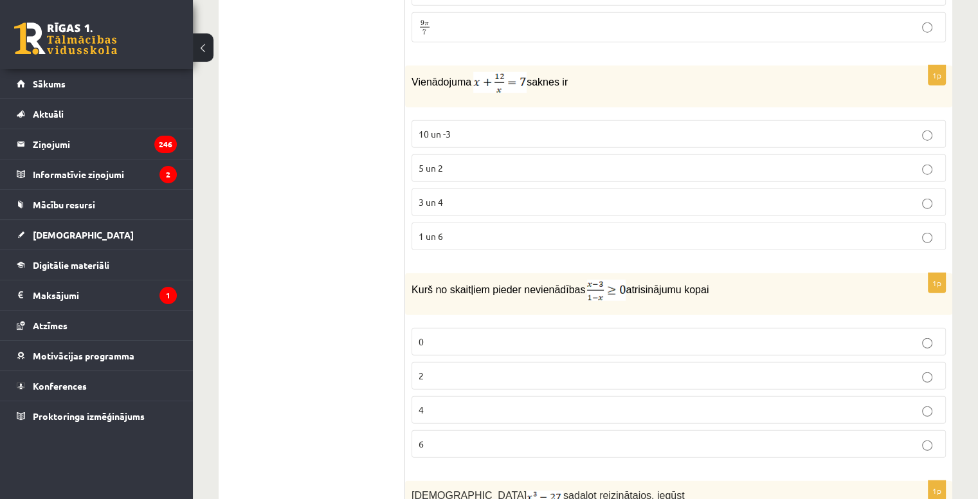
scroll to position [3321, 0]
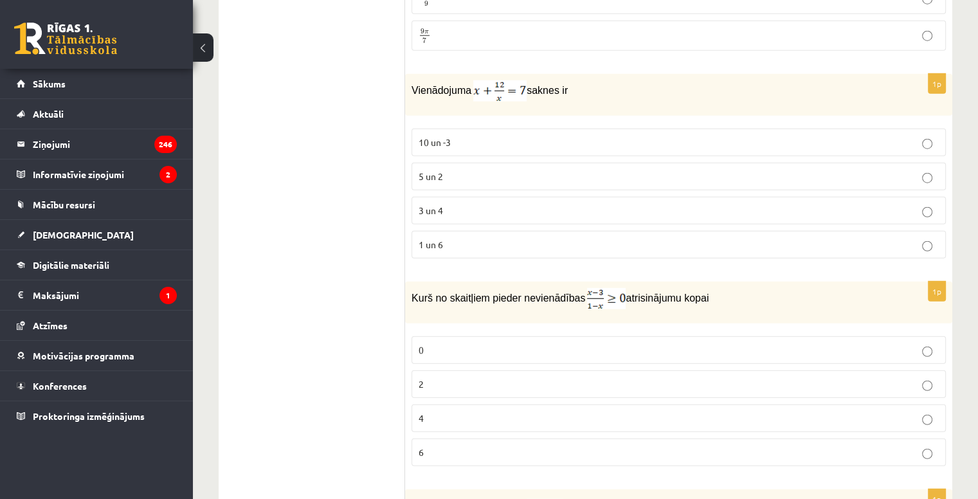
drag, startPoint x: 403, startPoint y: 26, endPoint x: 577, endPoint y: 64, distance: 177.6
click at [577, 64] on div "**********" at bounding box center [585, 176] width 733 height 6561
click at [585, 80] on p "Vienādojuma saknes ir" at bounding box center [646, 90] width 470 height 21
click at [586, 80] on p "Vienādojuma saknes ir" at bounding box center [646, 90] width 470 height 21
drag, startPoint x: 586, startPoint y: 69, endPoint x: 422, endPoint y: 67, distance: 163.9
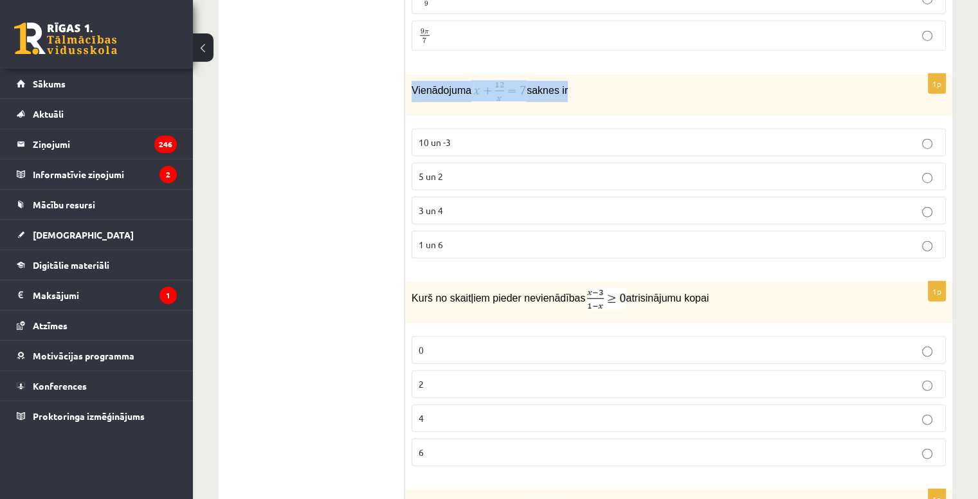
click at [422, 80] on p "Vienādojuma saknes ir" at bounding box center [646, 90] width 470 height 21
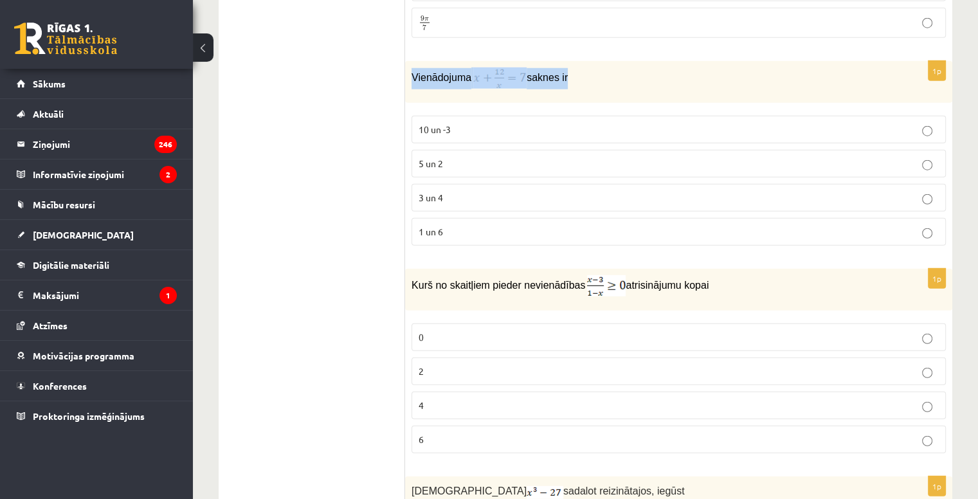
scroll to position [3337, 0]
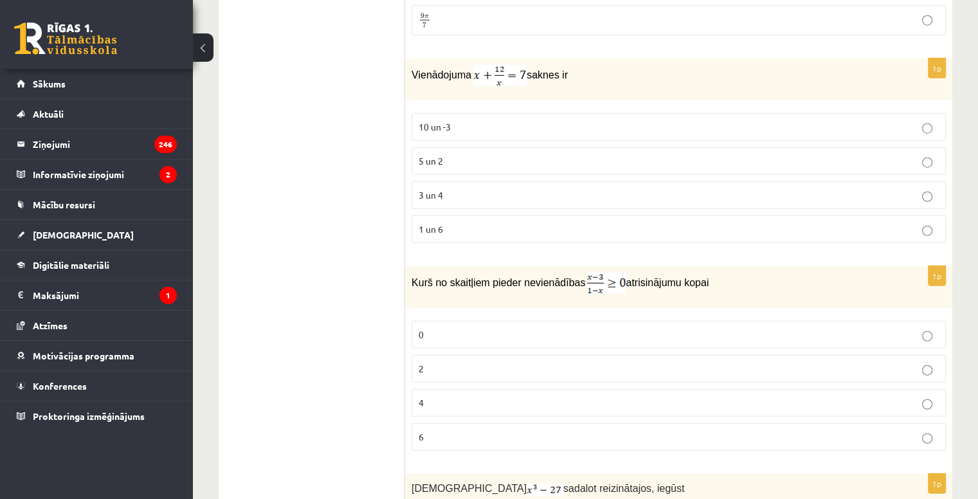
click at [357, 196] on ul "Tests Izvērtējums!" at bounding box center [318, 162] width 174 height 6536
click at [330, 225] on ul "Tests Izvērtējums!" at bounding box center [318, 162] width 174 height 6536
click at [407, 266] on div "Kurš no skaitļiem pieder nevienādības atrisinājumu kopai" at bounding box center [678, 287] width 547 height 42
click at [388, 208] on ul "Tests Izvērtējums!" at bounding box center [318, 162] width 174 height 6536
click at [445, 154] on p "5 un 2" at bounding box center [678, 160] width 520 height 13
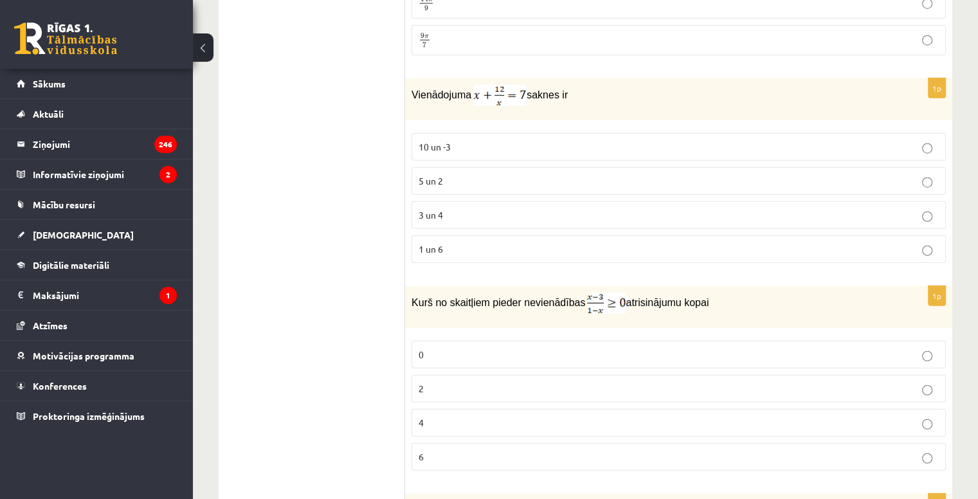
scroll to position [3306, 0]
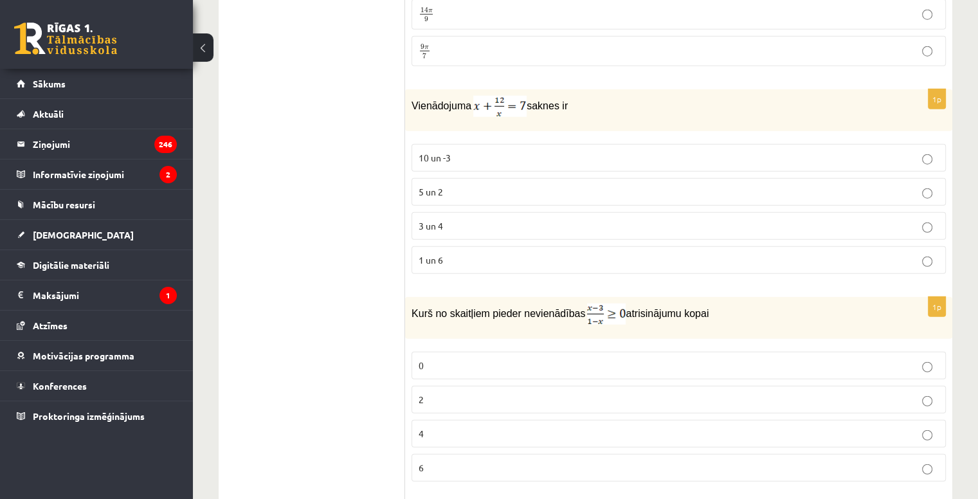
click at [364, 256] on ul "Tests Izvērtējums!" at bounding box center [318, 193] width 174 height 6536
click at [433, 220] on span "3 un 4" at bounding box center [430, 226] width 24 height 12
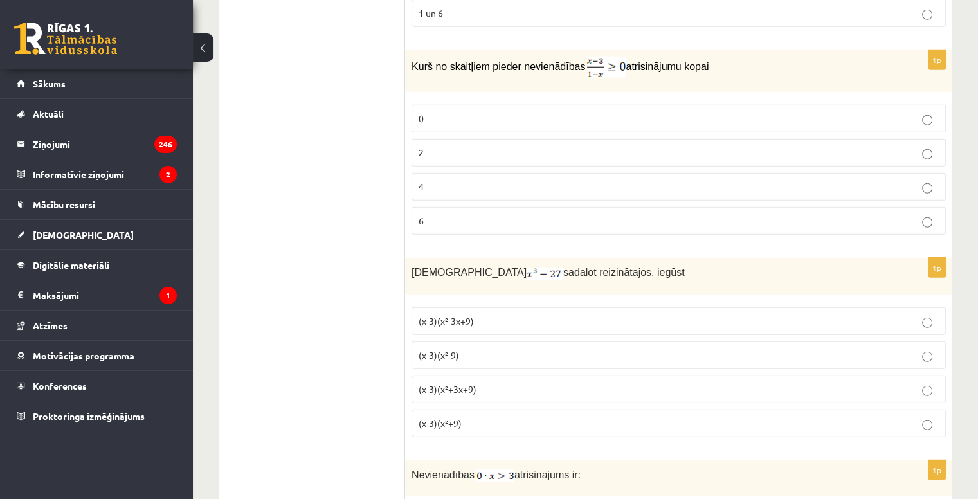
scroll to position [3553, 0]
drag, startPoint x: 411, startPoint y: 32, endPoint x: 701, endPoint y: 24, distance: 290.0
click at [701, 50] on div "Kurš no skaitļiem pieder nevienādības atrisinājumu kopai" at bounding box center [678, 71] width 547 height 42
click at [438, 146] on p "2" at bounding box center [678, 152] width 520 height 13
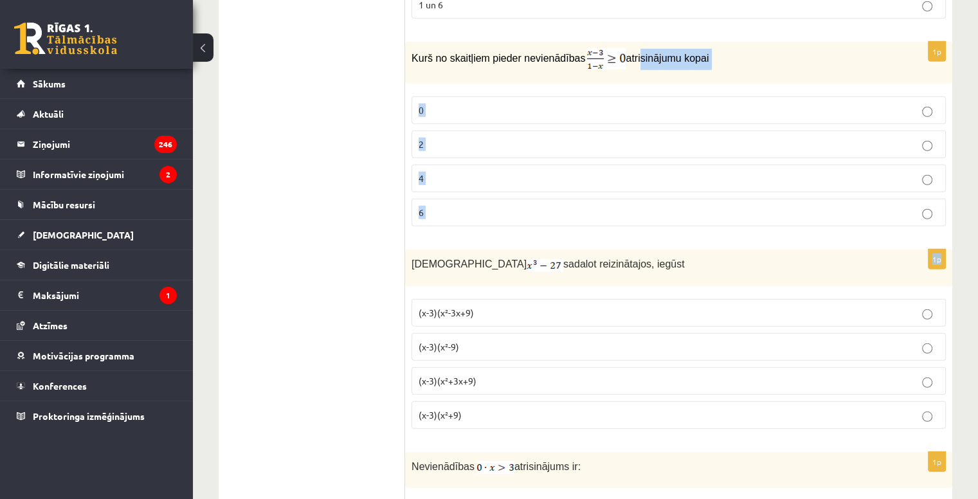
scroll to position [3459, 0]
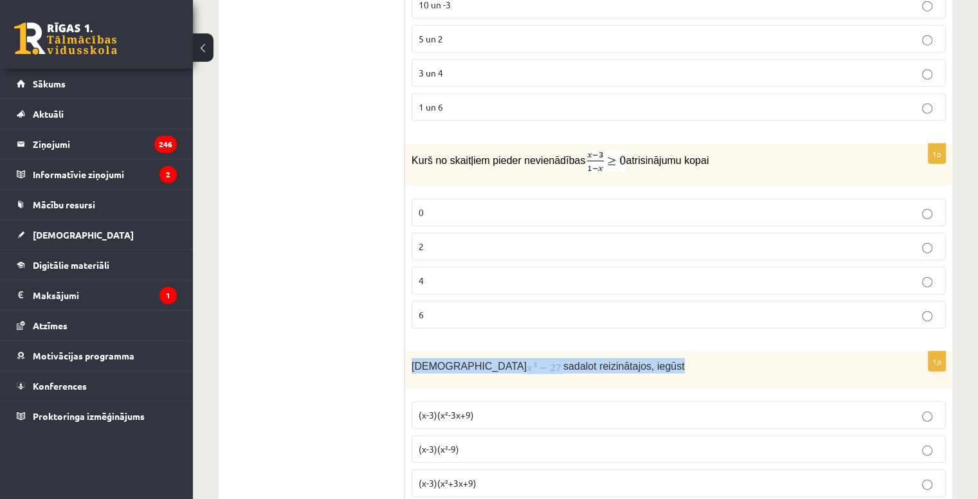
drag, startPoint x: 415, startPoint y: 21, endPoint x: 621, endPoint y: 345, distance: 384.6
click at [621, 352] on div "Izteiksmi sadalot reizinātajos, iegūst" at bounding box center [678, 370] width 547 height 36
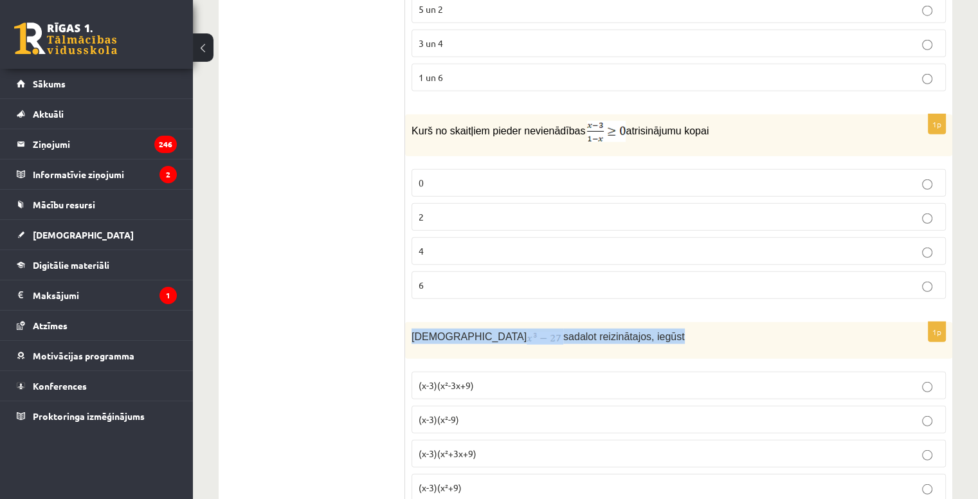
scroll to position [3488, 0]
click at [356, 264] on ul "Tests Izvērtējums!" at bounding box center [318, 11] width 174 height 6536
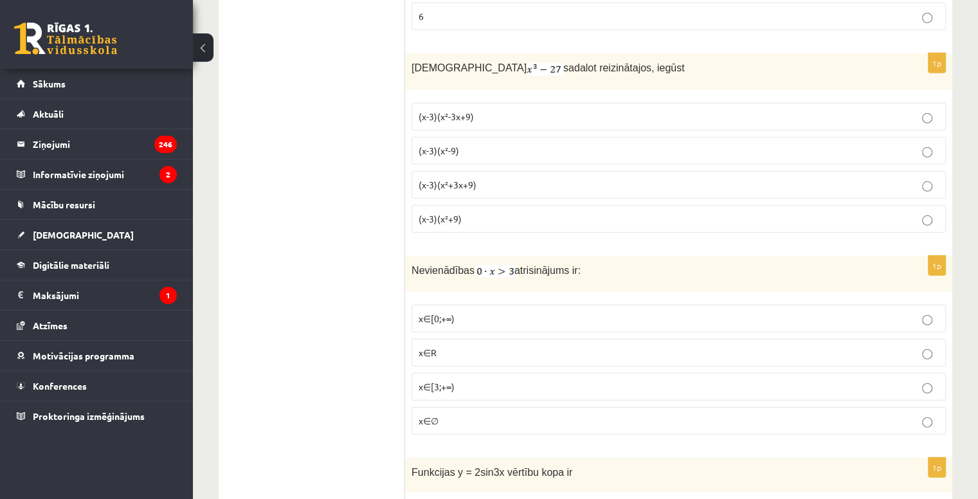
scroll to position [3759, 0]
click at [450, 109] on span "(x-3)(x²-3x+9)" at bounding box center [445, 115] width 55 height 12
click at [458, 170] on label "(x-3)(x²+3x+9)" at bounding box center [678, 184] width 534 height 28
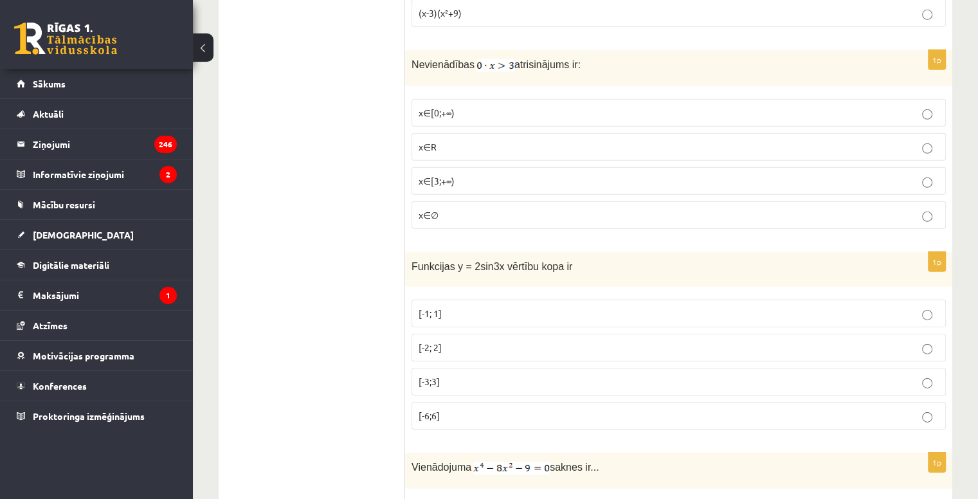
scroll to position [3964, 0]
drag, startPoint x: 413, startPoint y: 26, endPoint x: 607, endPoint y: 22, distance: 194.1
click at [607, 49] on div "Nevienādības atrisinājums ir:" at bounding box center [678, 67] width 547 height 36
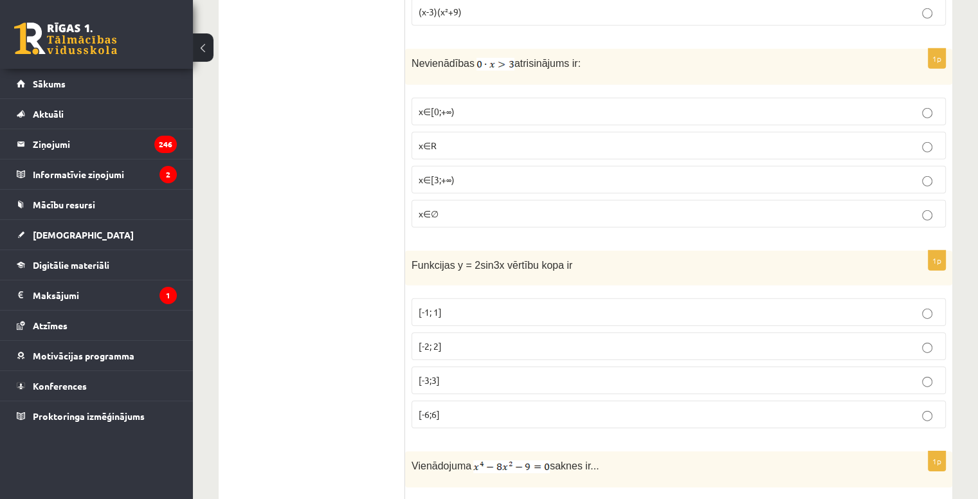
click at [445, 207] on p "x∈∅" at bounding box center [678, 213] width 520 height 13
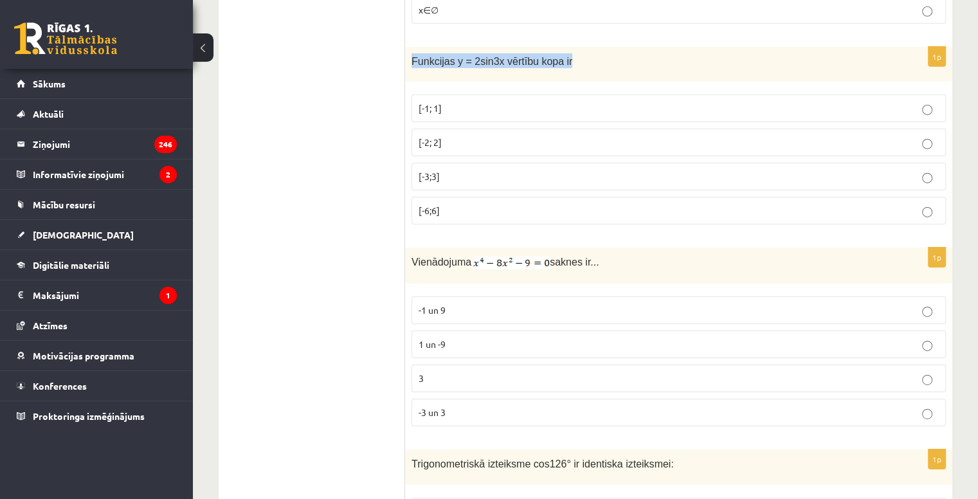
scroll to position [4164, 0]
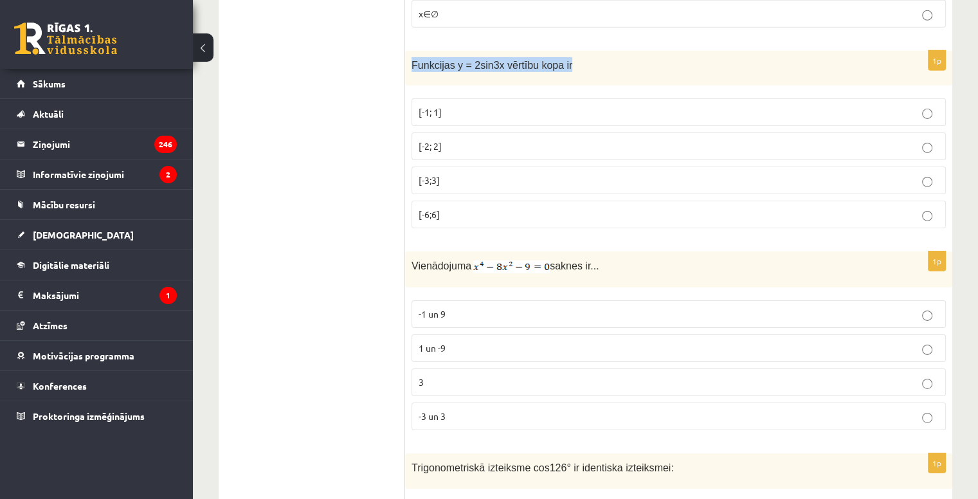
drag, startPoint x: 409, startPoint y: 23, endPoint x: 579, endPoint y: 16, distance: 169.8
click at [579, 51] on div "Funkcijas y = 2sin3x vērtību kopa ir" at bounding box center [678, 68] width 547 height 35
click at [442, 139] on p "[-2; 2]" at bounding box center [678, 145] width 520 height 13
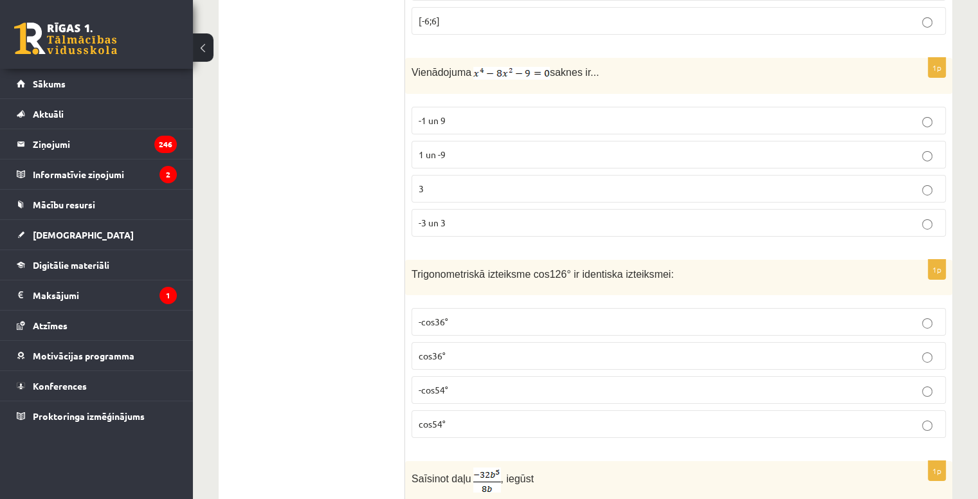
scroll to position [4360, 0]
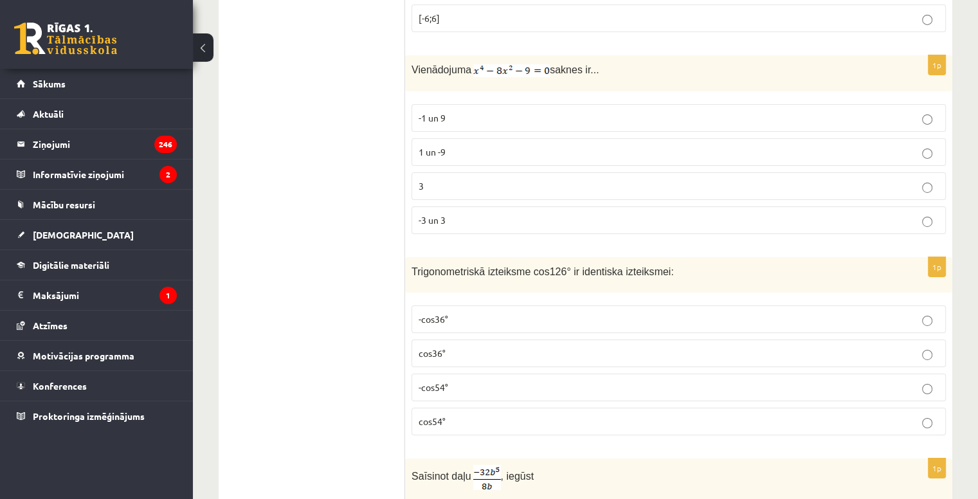
drag, startPoint x: 410, startPoint y: 34, endPoint x: 614, endPoint y: 33, distance: 204.4
click at [614, 55] on div "Vienādojuma saknes ir..." at bounding box center [678, 73] width 547 height 36
click at [442, 213] on p "-3 un 3" at bounding box center [678, 219] width 520 height 13
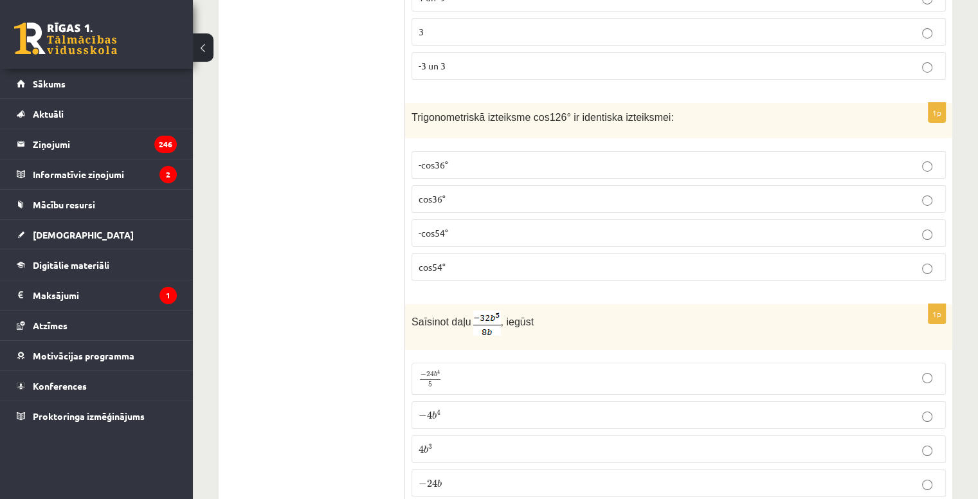
scroll to position [4550, 0]
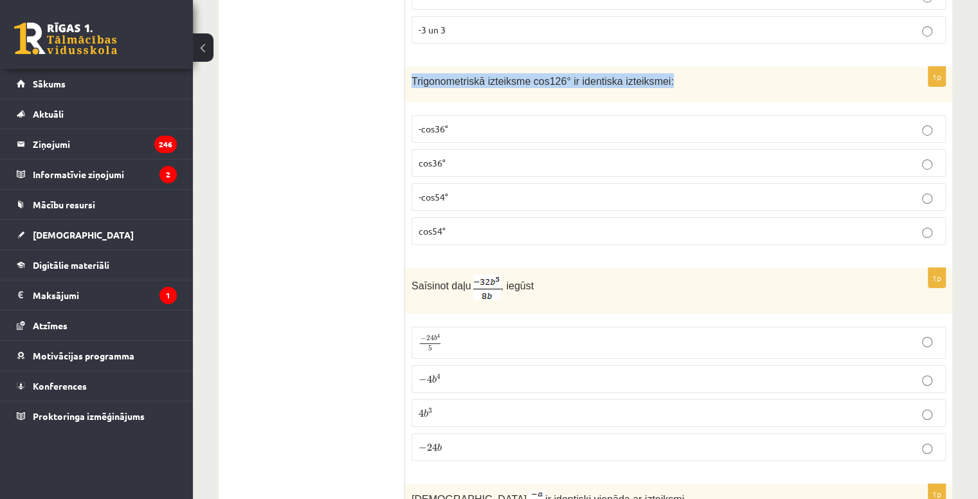
drag, startPoint x: 411, startPoint y: 44, endPoint x: 656, endPoint y: 33, distance: 245.1
click at [656, 67] on div "Trigonometriskā izteiksme cos126° ir identiska izteiksmei:" at bounding box center [678, 84] width 547 height 35
click at [426, 191] on span "-cos54°" at bounding box center [433, 197] width 30 height 12
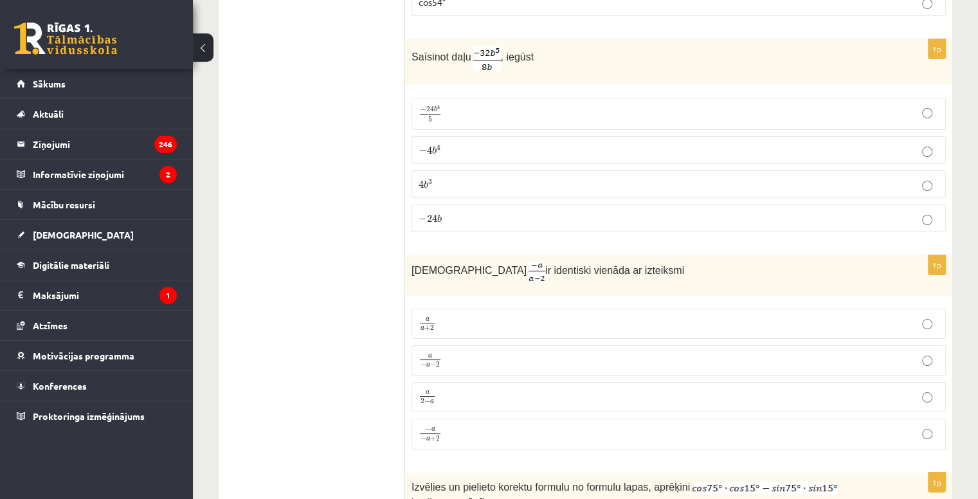
scroll to position [4779, 0]
drag, startPoint x: 407, startPoint y: 21, endPoint x: 589, endPoint y: 17, distance: 181.9
click at [589, 39] on div "Saīsinot daļu , iegūst" at bounding box center [678, 62] width 547 height 46
click at [571, 46] on p "Saīsinot daļu , iegūst" at bounding box center [646, 58] width 470 height 25
click at [443, 143] on p "− 4 b 4 − 4 b 4" at bounding box center [678, 149] width 520 height 13
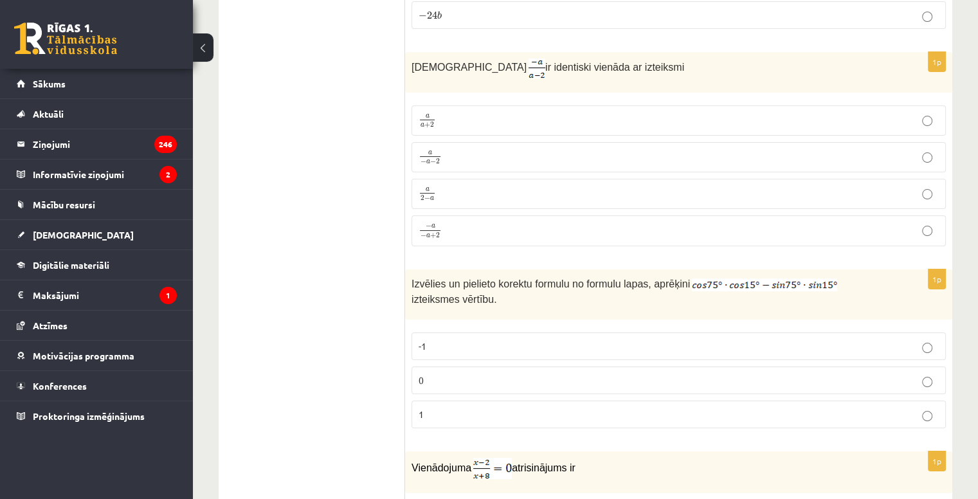
scroll to position [4982, 0]
drag, startPoint x: 408, startPoint y: 27, endPoint x: 617, endPoint y: 28, distance: 208.9
click at [617, 52] on div "Izteiksme ir identiski vienāda ar izteiksmi" at bounding box center [678, 72] width 547 height 40
drag, startPoint x: 579, startPoint y: 27, endPoint x: 596, endPoint y: 31, distance: 17.9
click at [596, 62] on span "ir identiski vienāda ar izteiksmi" at bounding box center [614, 67] width 139 height 11
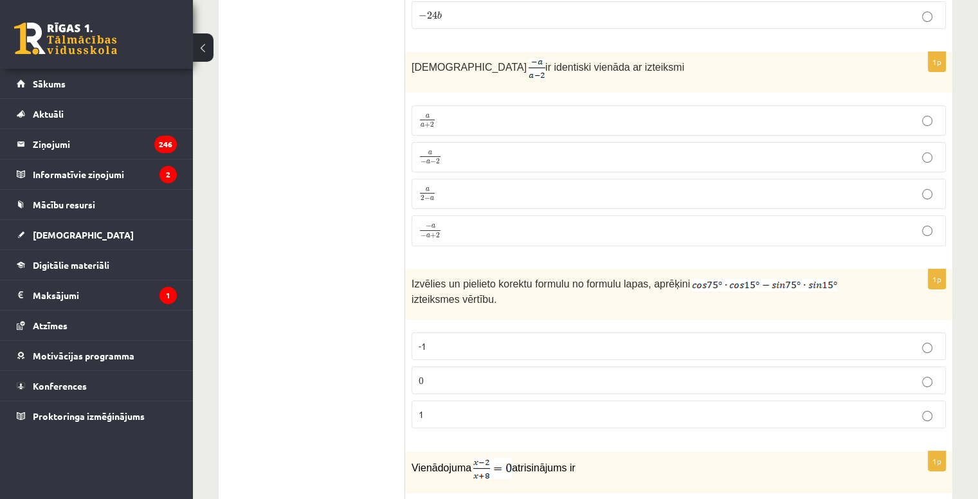
click at [431, 197] on span "a" at bounding box center [432, 199] width 4 height 4
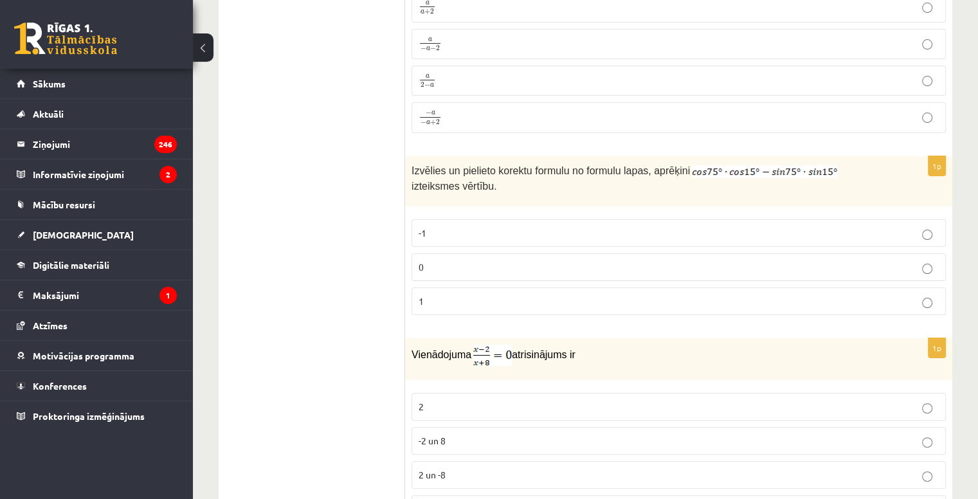
scroll to position [5097, 0]
drag, startPoint x: 409, startPoint y: 123, endPoint x: 457, endPoint y: 147, distance: 53.5
click at [457, 155] on div "Izvēlies un pielieto korektu formulu no formulu lapas, aprēķini izteiksmes vērt…" at bounding box center [678, 180] width 547 height 51
click at [436, 259] on p "0" at bounding box center [678, 265] width 520 height 13
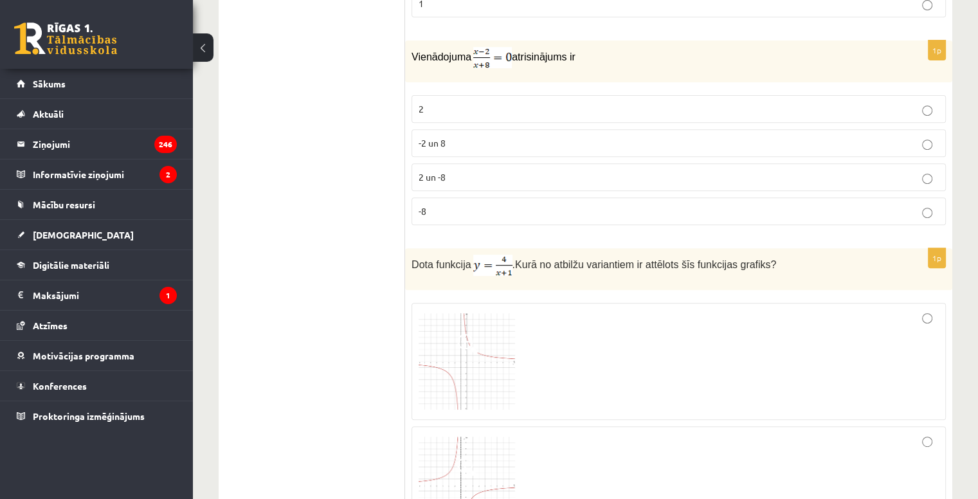
scroll to position [5383, 0]
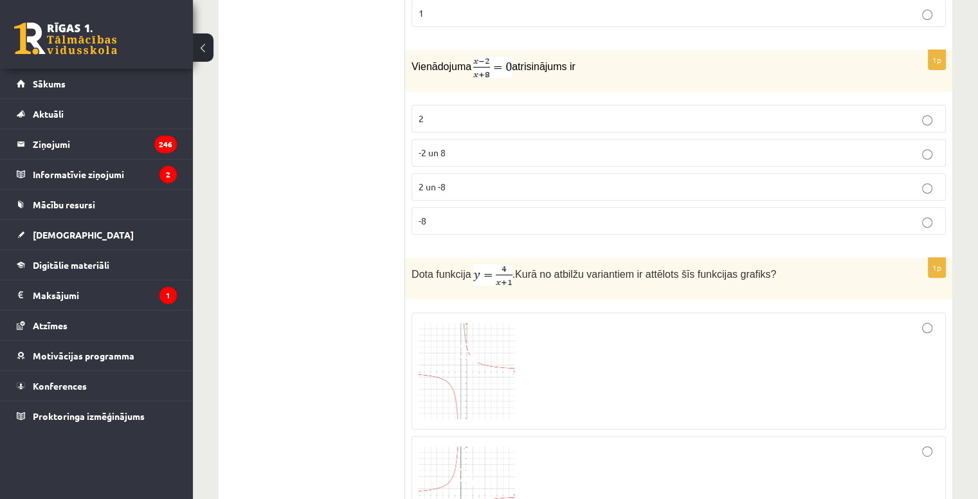
drag, startPoint x: 411, startPoint y: 22, endPoint x: 598, endPoint y: 23, distance: 186.4
click at [598, 57] on p "Vienādojuma atrisinājums ir" at bounding box center [646, 67] width 470 height 21
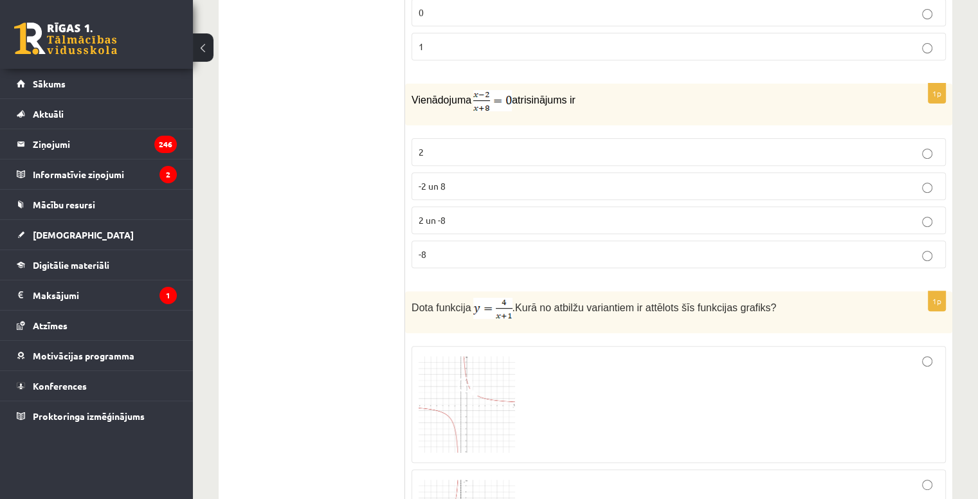
click at [425, 138] on label "2" at bounding box center [678, 152] width 534 height 28
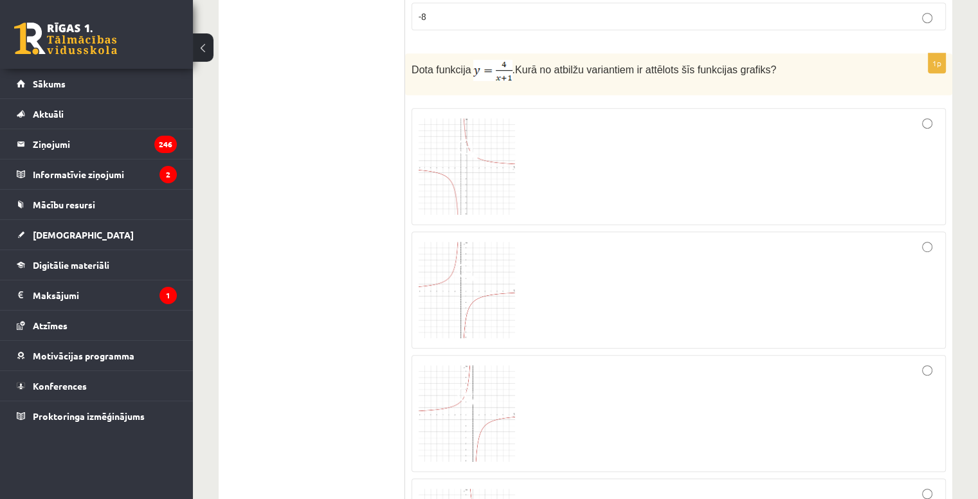
scroll to position [5588, 0]
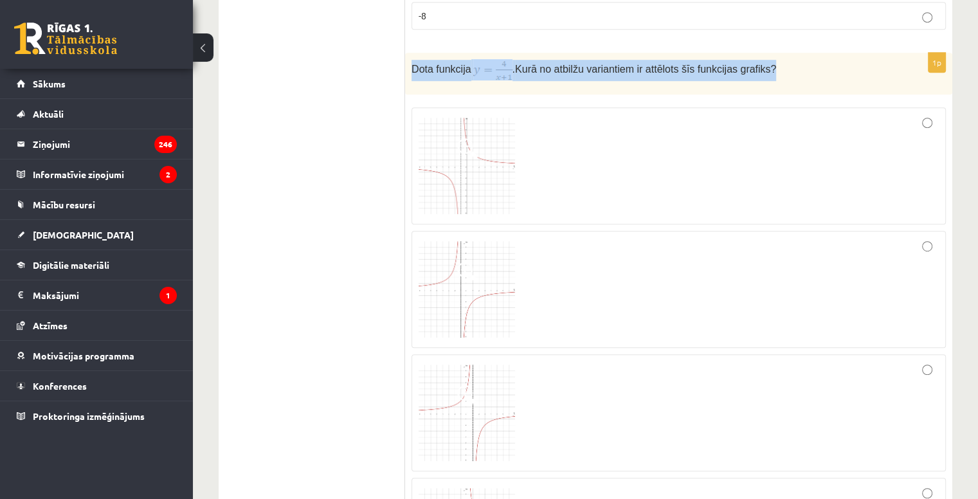
drag, startPoint x: 411, startPoint y: 21, endPoint x: 764, endPoint y: 42, distance: 353.5
click at [764, 53] on div "Dota funkcija . Kurā no atbilžu variantiem ir attēlots šīs funkcijas grafiks?" at bounding box center [678, 74] width 547 height 42
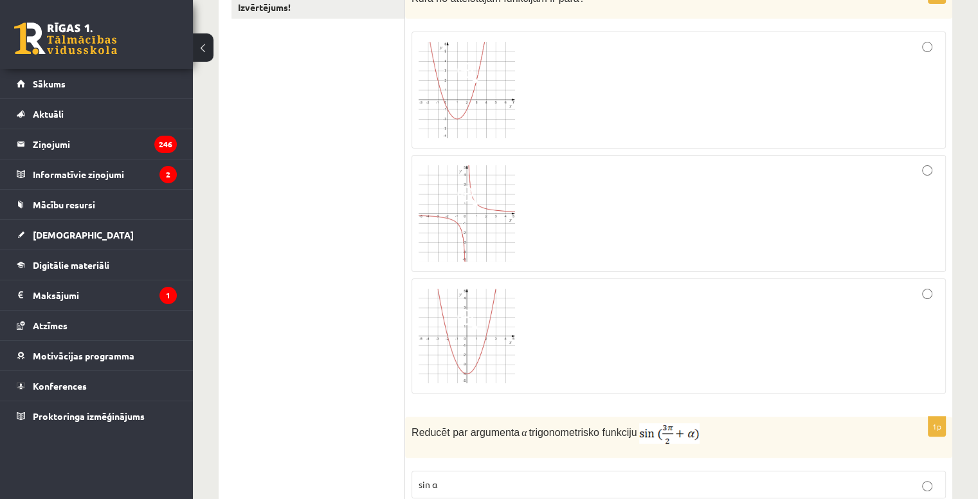
scroll to position [255, 0]
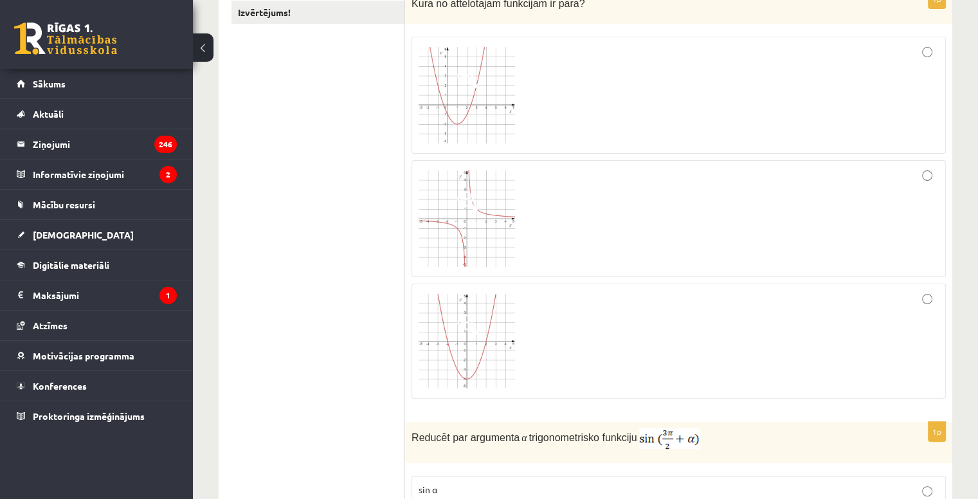
click at [643, 265] on div at bounding box center [678, 218] width 520 height 103
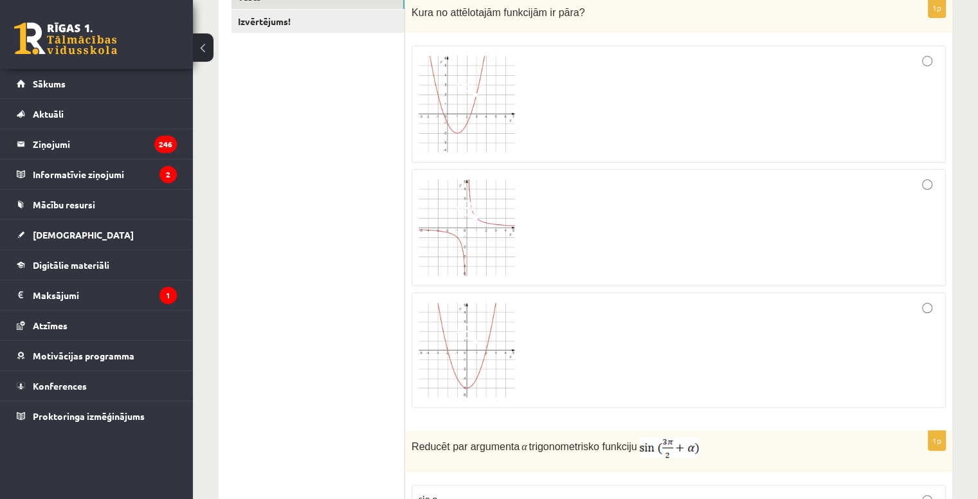
scroll to position [243, 0]
click at [688, 146] on div at bounding box center [678, 106] width 520 height 103
click at [566, 361] on div at bounding box center [678, 353] width 520 height 102
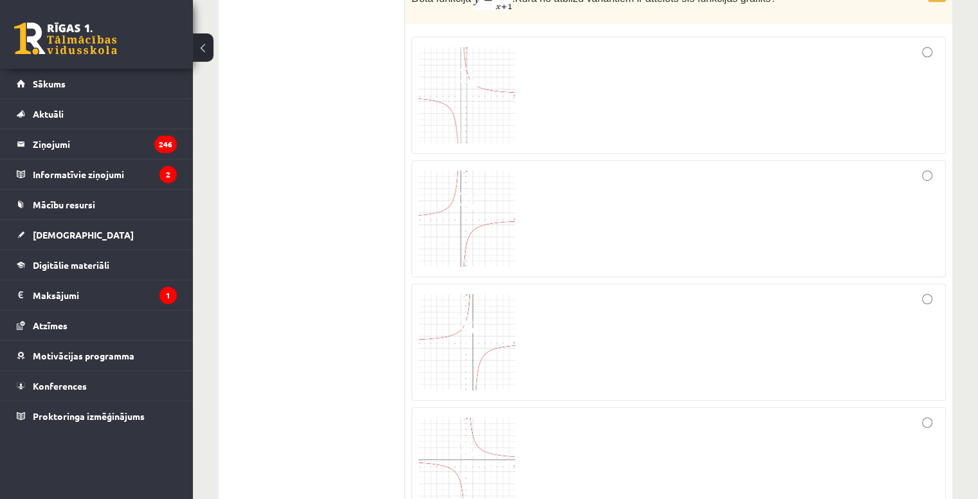
scroll to position [5658, 0]
click at [535, 67] on div at bounding box center [678, 95] width 520 height 103
click at [590, 437] on div at bounding box center [678, 466] width 520 height 103
click at [539, 64] on div at bounding box center [678, 95] width 520 height 103
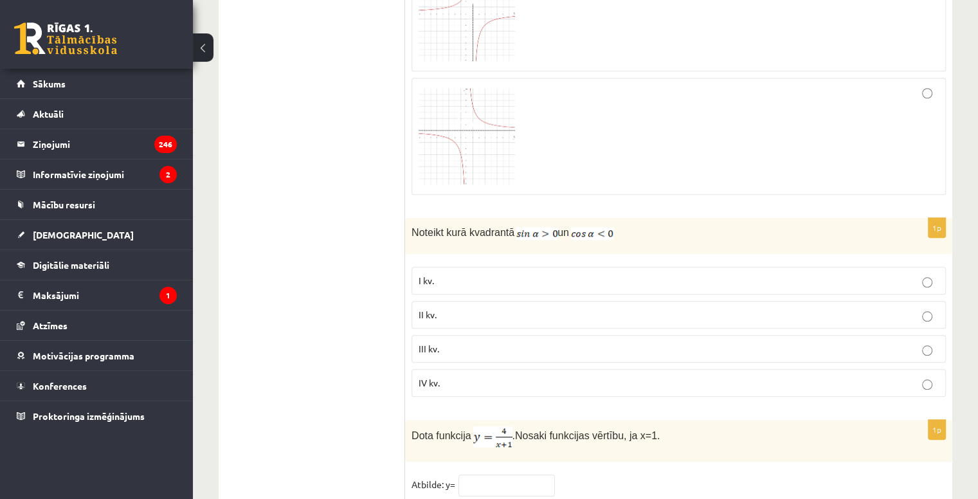
scroll to position [6059, 0]
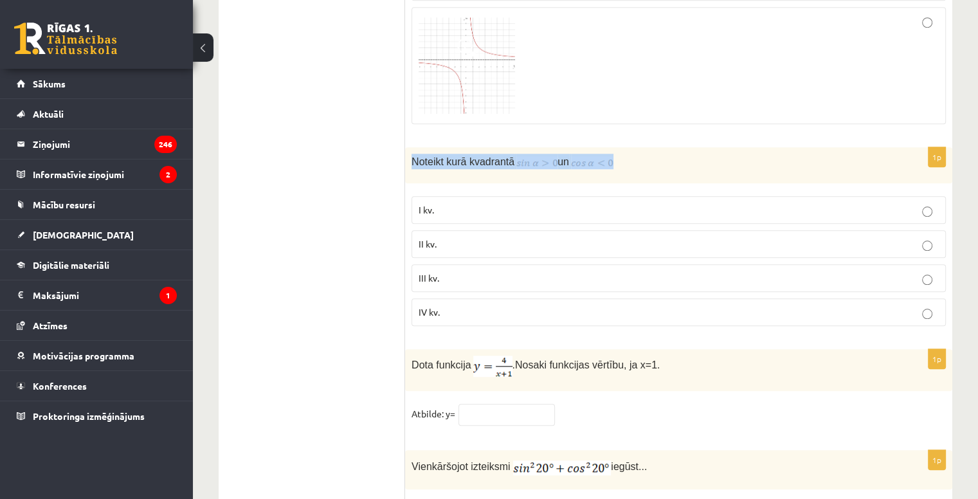
drag, startPoint x: 405, startPoint y: 111, endPoint x: 621, endPoint y: 116, distance: 216.7
click at [621, 147] on div "Noteikt kurā kvadrantā un" at bounding box center [678, 165] width 547 height 36
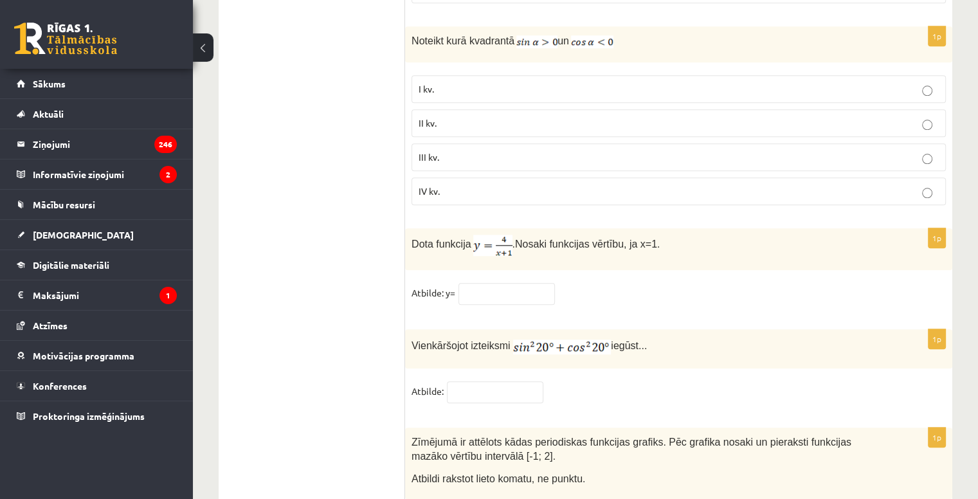
scroll to position [6139, 0]
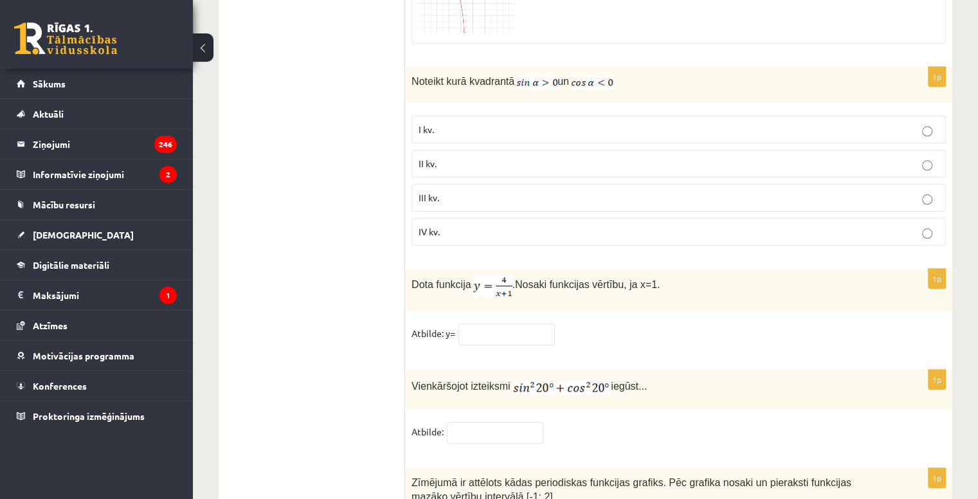
click at [455, 157] on p "II kv." at bounding box center [678, 163] width 520 height 13
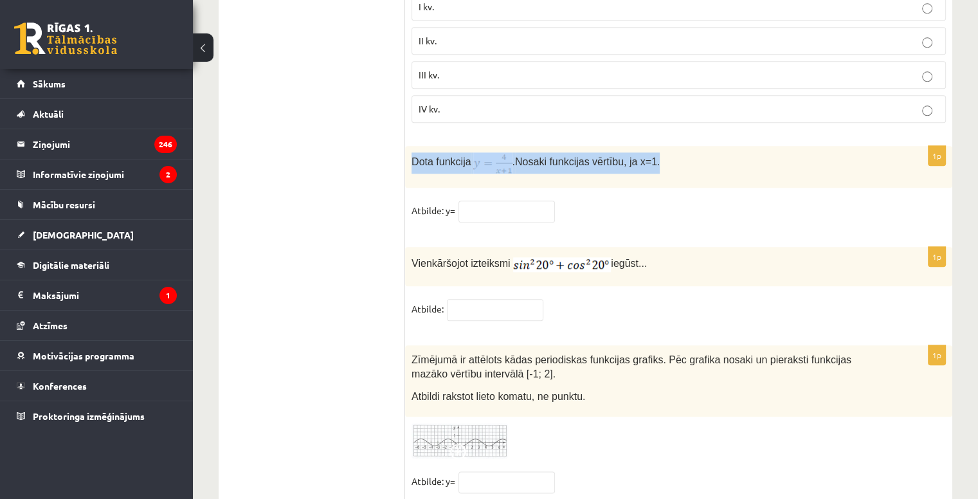
drag, startPoint x: 406, startPoint y: 111, endPoint x: 679, endPoint y: 111, distance: 273.1
click at [679, 146] on div "Dota funkcija . Nosaki funkcijas vērtību, ja x=1." at bounding box center [678, 167] width 547 height 42
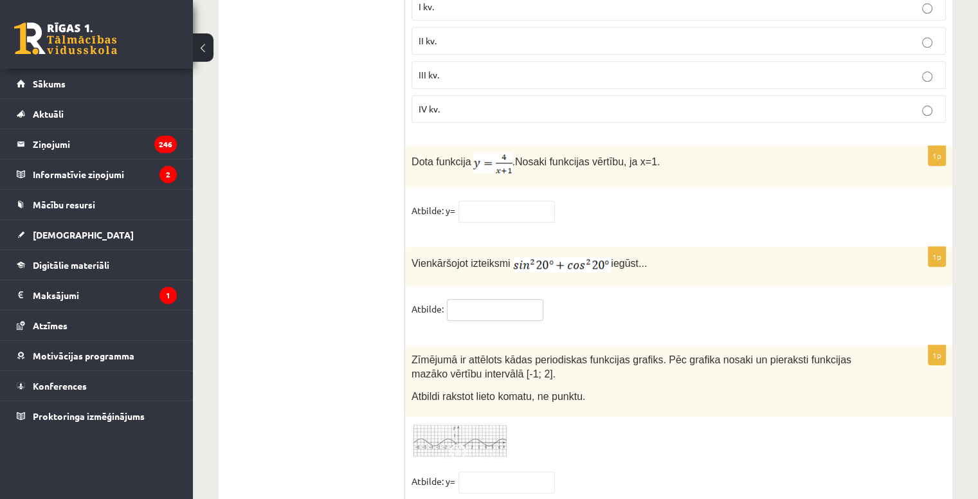
click at [473, 299] on input "text" at bounding box center [495, 310] width 96 height 22
click at [491, 201] on input "text" at bounding box center [506, 212] width 96 height 22
type input "*"
click at [483, 299] on fieldset "Atbilde:" at bounding box center [678, 312] width 534 height 27
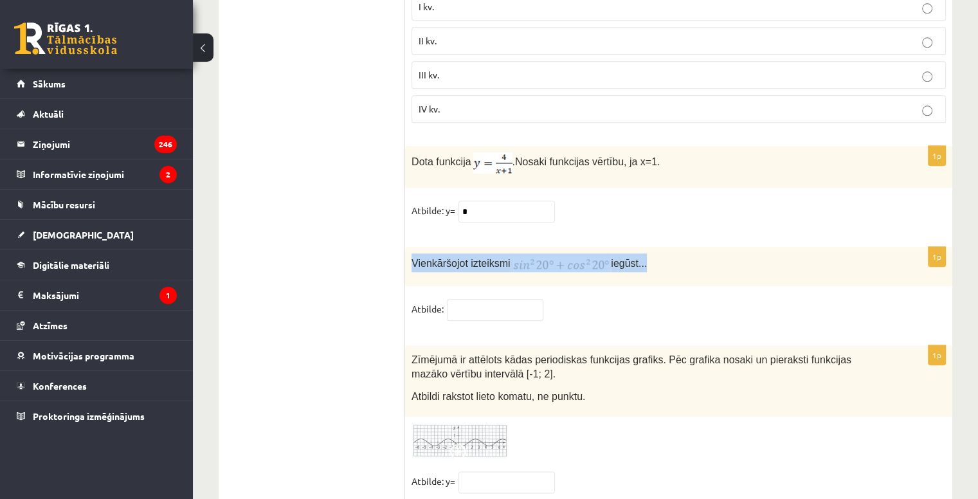
drag, startPoint x: 414, startPoint y: 215, endPoint x: 661, endPoint y: 224, distance: 247.6
click at [661, 247] on div "Vienkāršojot izteiksmi iegūst..." at bounding box center [678, 266] width 547 height 39
click at [490, 299] on input "text" at bounding box center [495, 310] width 96 height 22
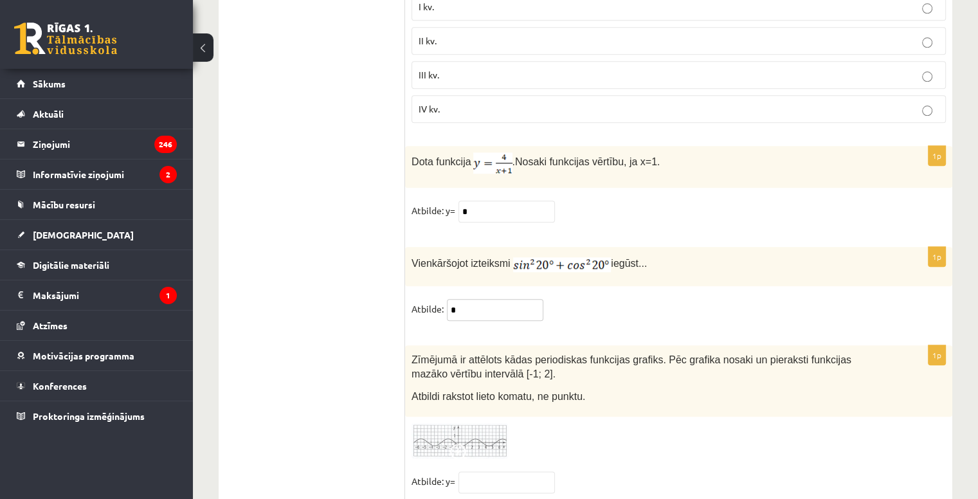
type input "*"
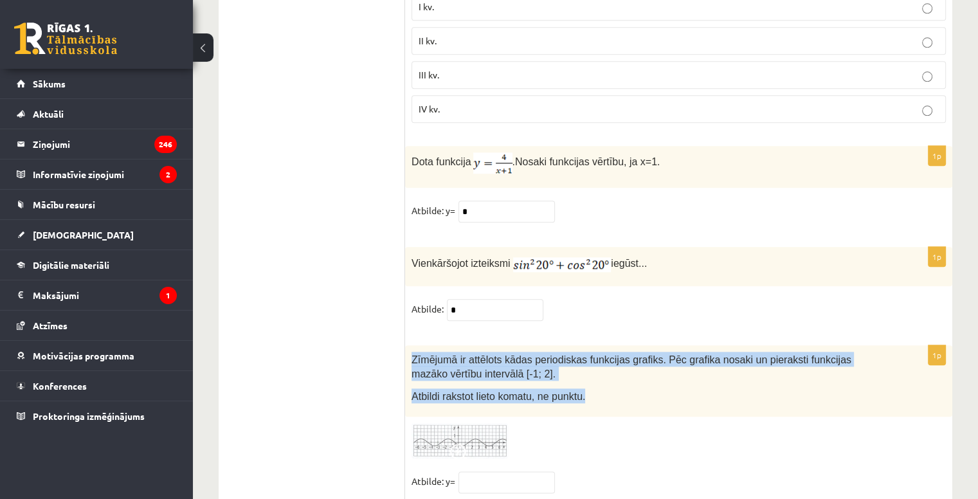
drag, startPoint x: 414, startPoint y: 309, endPoint x: 582, endPoint y: 358, distance: 175.3
click at [582, 358] on div "Zīmējumā ir attēlots kādas periodiskas funkcijas grafiks. Pēc grafika nosaki un…" at bounding box center [678, 381] width 547 height 72
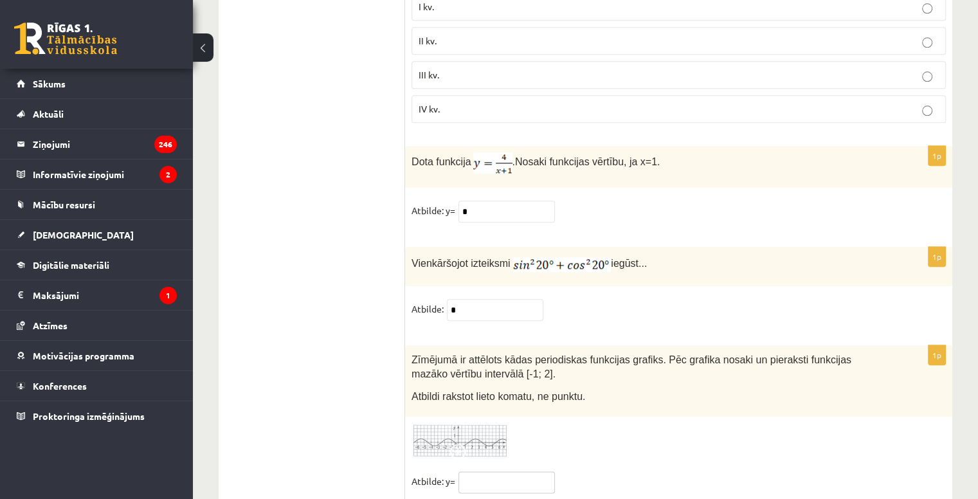
click at [489, 471] on fieldset "Atbilde: y=" at bounding box center [678, 484] width 534 height 27
type input "**"
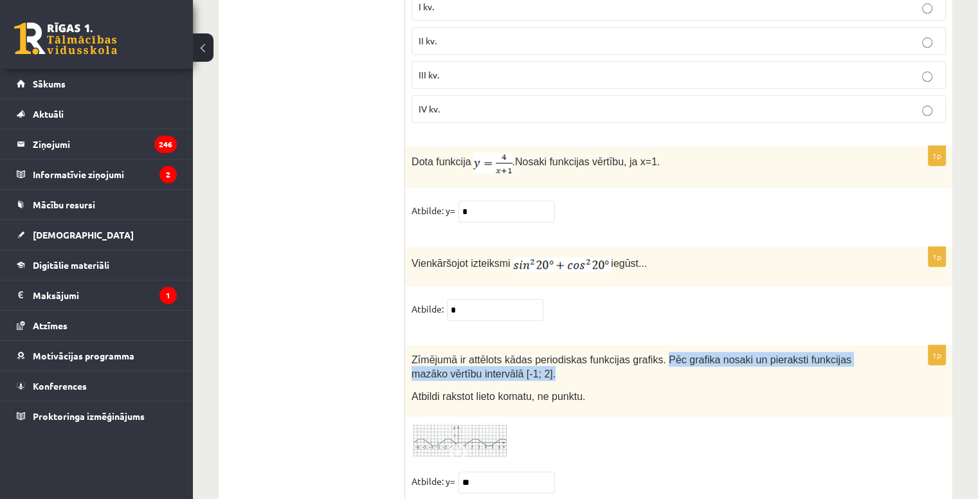
drag, startPoint x: 646, startPoint y: 312, endPoint x: 550, endPoint y: 326, distance: 96.9
click at [550, 352] on p "Zīmējumā ir attēlots kādas periodiskas funkcijas grafiks. Pēc grafika nosaki un…" at bounding box center [646, 366] width 470 height 29
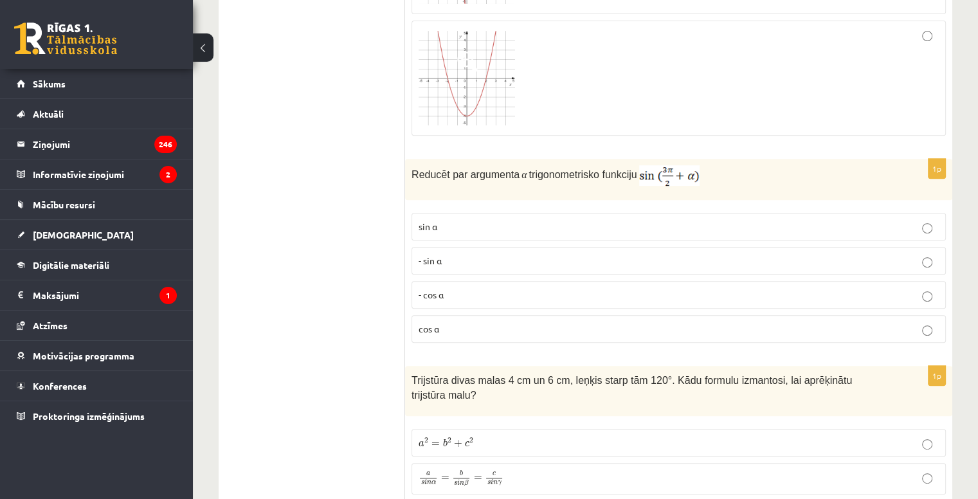
scroll to position [0, 0]
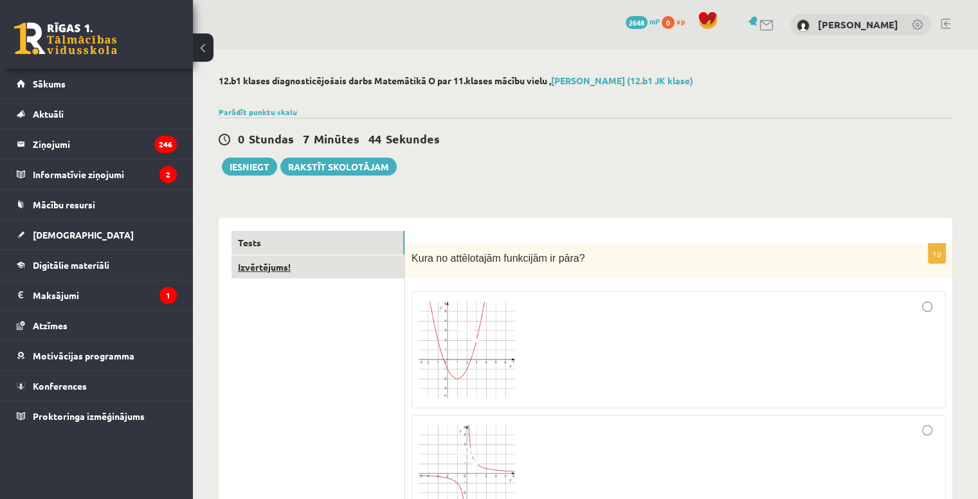
click at [342, 268] on link "Izvērtējums!" at bounding box center [317, 267] width 173 height 24
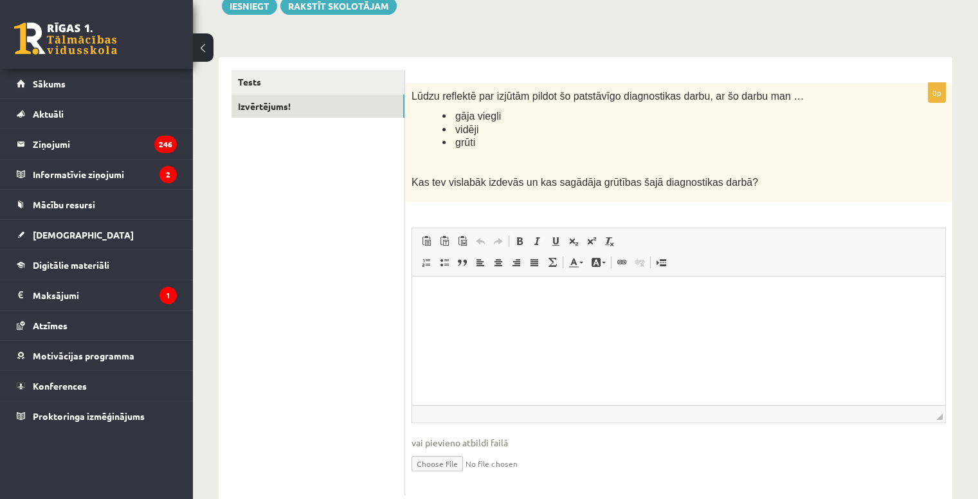
scroll to position [172, 0]
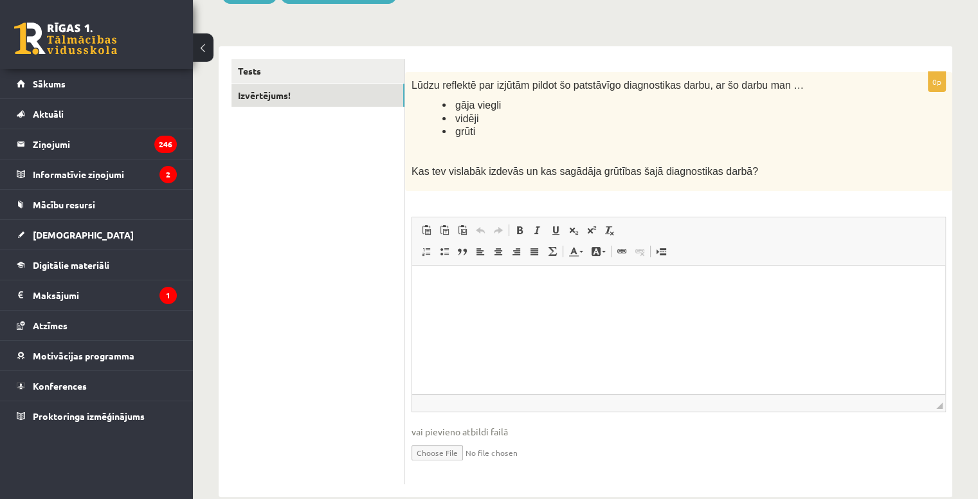
click at [517, 305] on html at bounding box center [678, 284] width 533 height 39
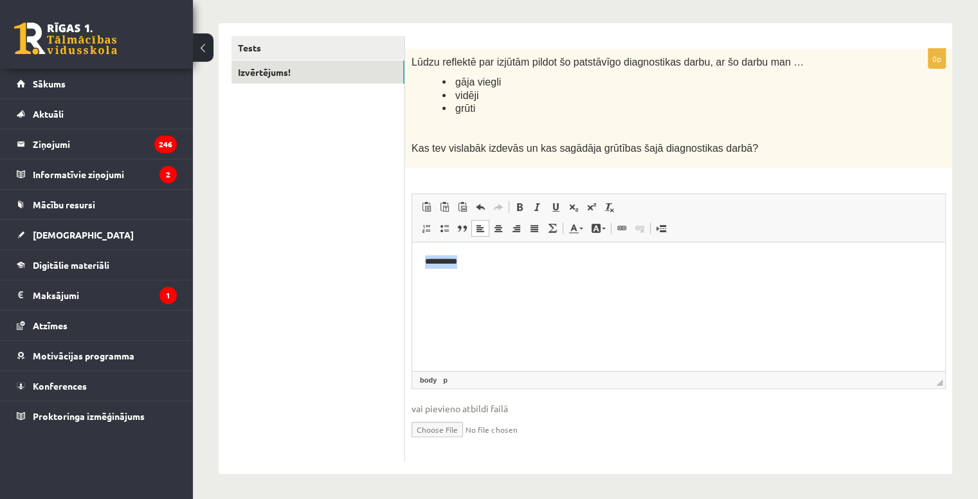
drag, startPoint x: 489, startPoint y: 276, endPoint x: 425, endPoint y: 251, distance: 69.2
click at [425, 251] on html "**********" at bounding box center [678, 261] width 533 height 39
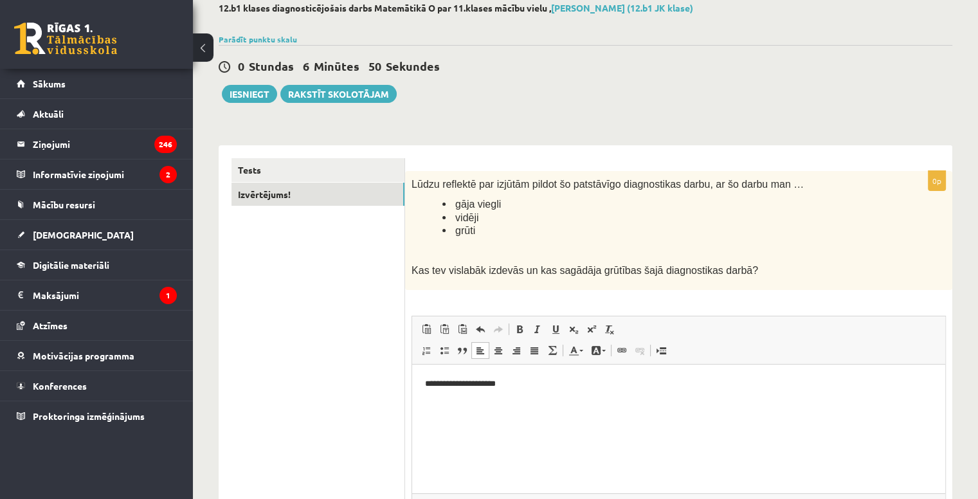
scroll to position [71, 0]
click at [254, 101] on button "Iesniegt" at bounding box center [249, 95] width 55 height 18
click at [427, 387] on p "**********" at bounding box center [679, 385] width 508 height 13
click at [542, 384] on p "**********" at bounding box center [679, 385] width 508 height 13
click at [262, 96] on button "Iesniegt" at bounding box center [249, 95] width 55 height 18
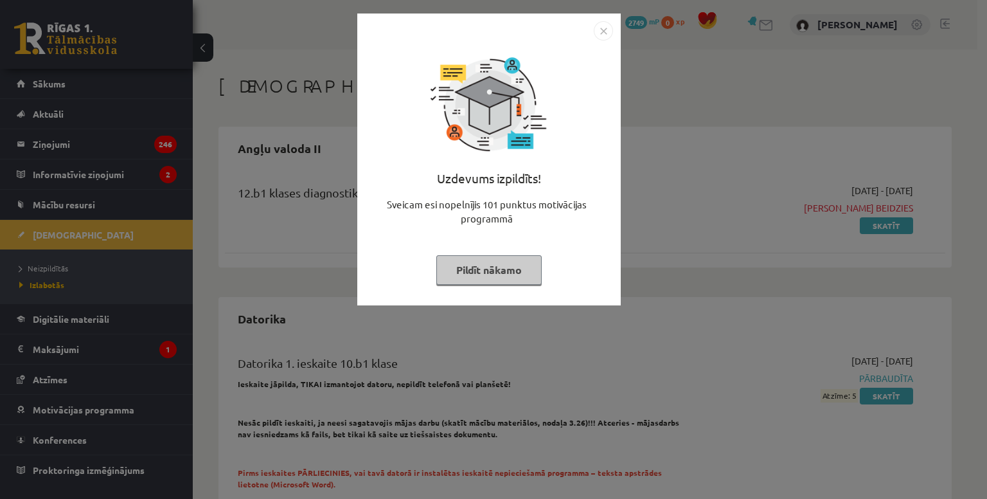
click at [605, 31] on img "Close" at bounding box center [603, 30] width 19 height 19
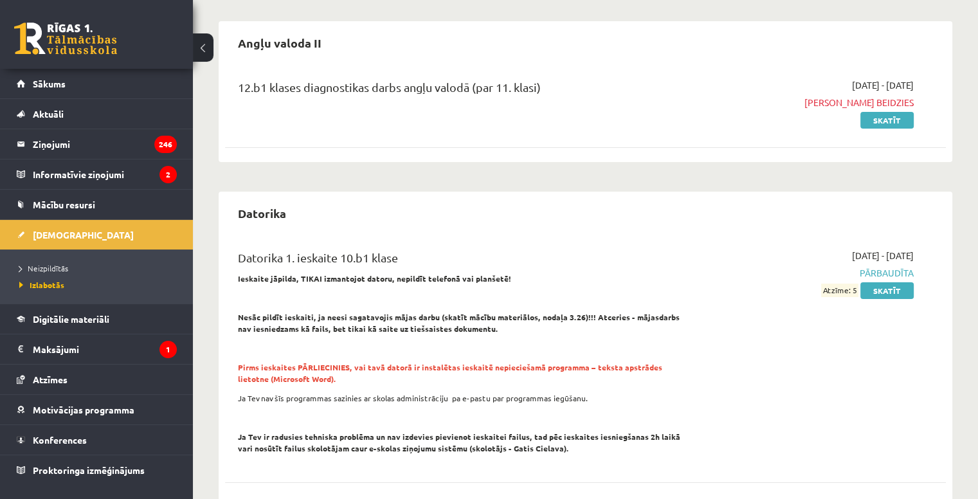
scroll to position [107, 0]
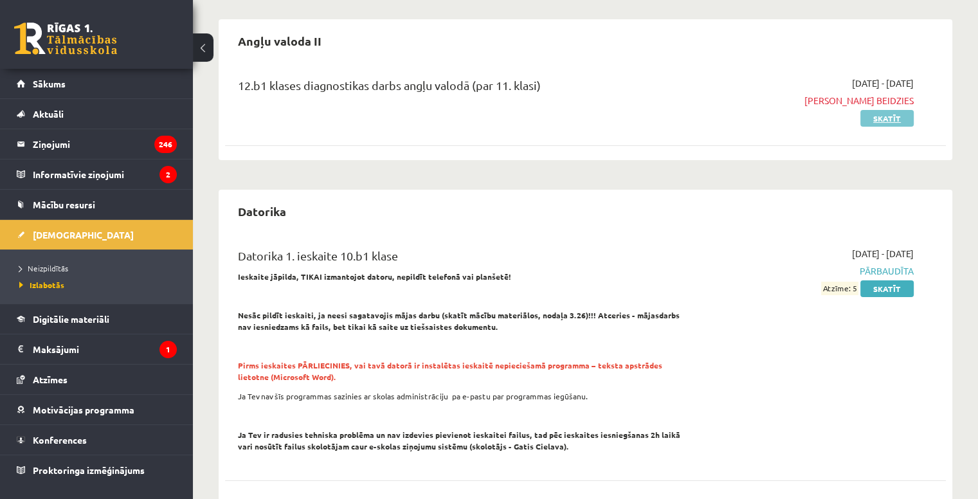
click at [875, 117] on link "Skatīt" at bounding box center [886, 118] width 53 height 17
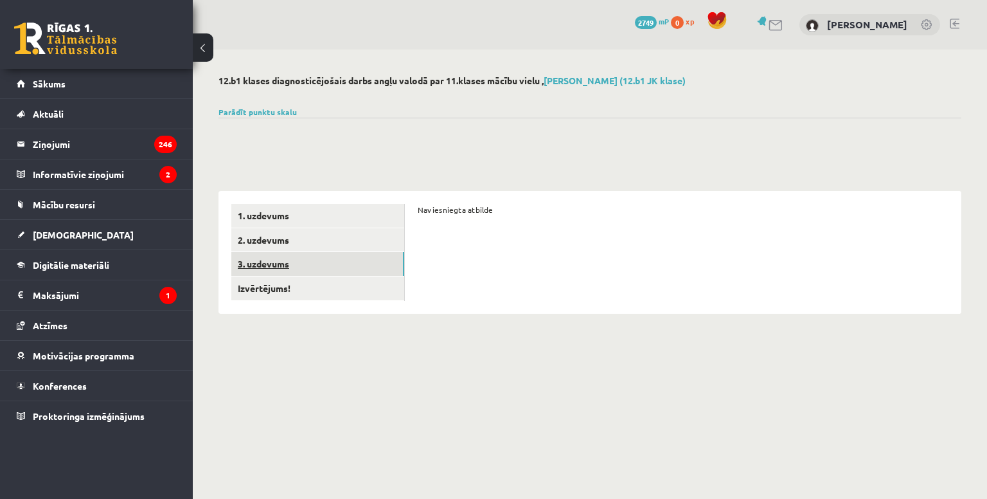
click at [324, 273] on link "3. uzdevums" at bounding box center [317, 264] width 173 height 24
click at [319, 215] on link "1. uzdevums" at bounding box center [317, 216] width 173 height 24
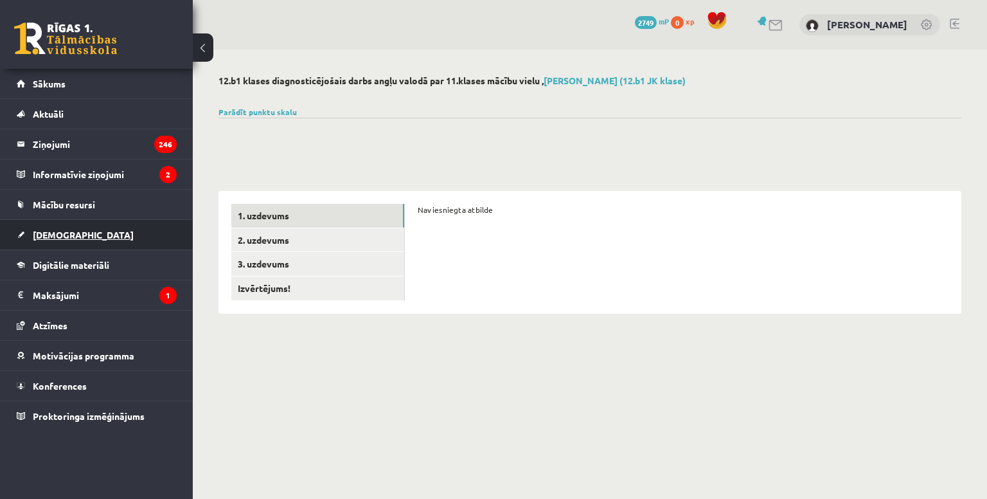
click at [57, 225] on link "[DEMOGRAPHIC_DATA]" at bounding box center [97, 235] width 160 height 30
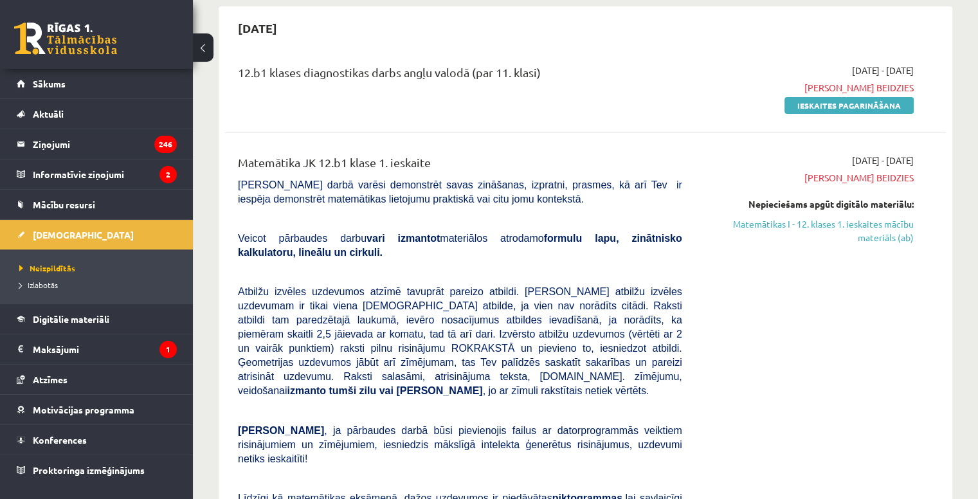
scroll to position [105, 0]
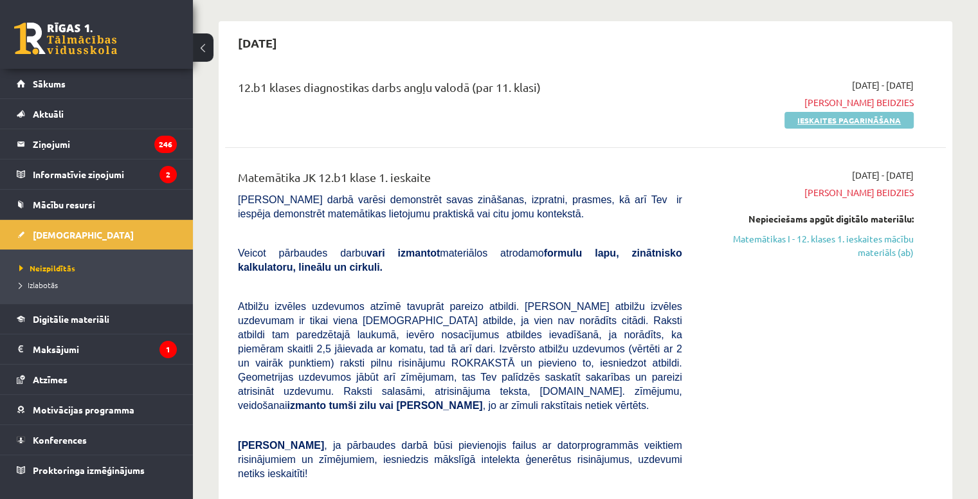
click at [869, 121] on link "Ieskaites pagarināšana" at bounding box center [848, 120] width 129 height 17
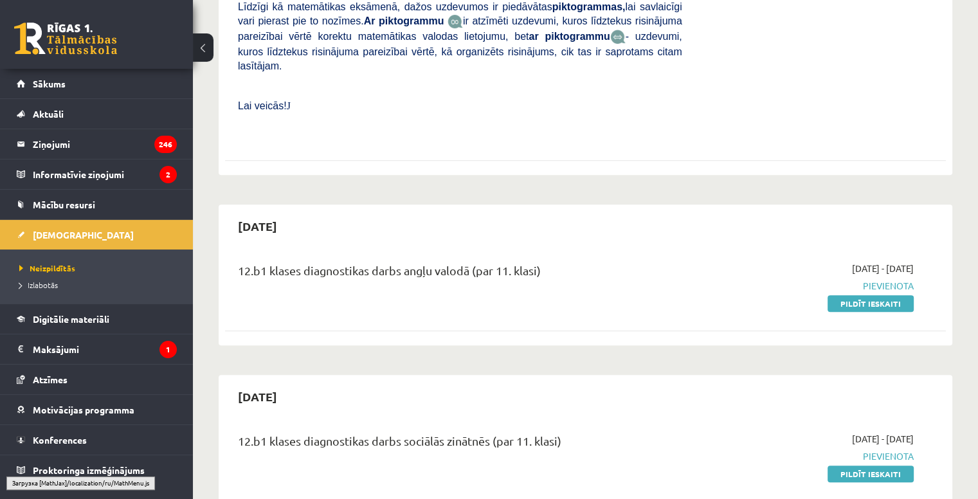
scroll to position [530, 0]
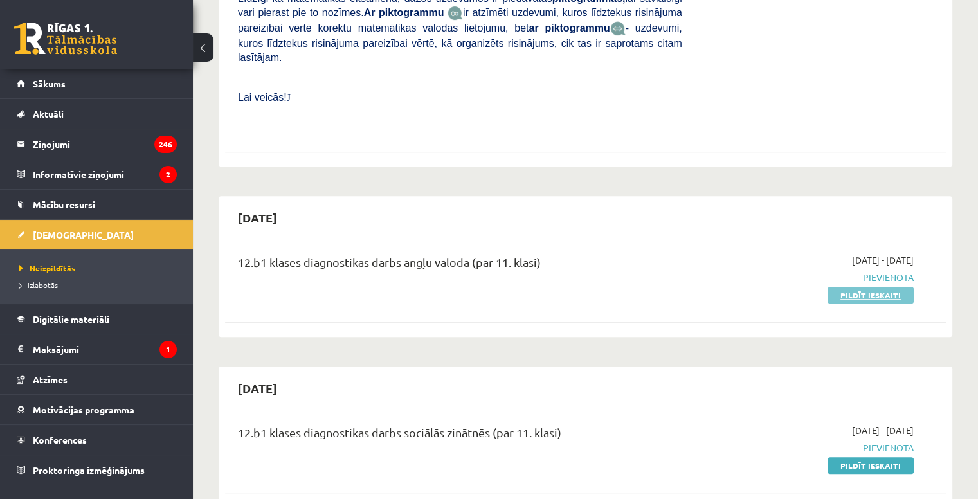
click at [868, 287] on link "Pildīt ieskaiti" at bounding box center [870, 295] width 86 height 17
click at [877, 287] on link "Pildīt ieskaiti" at bounding box center [870, 295] width 86 height 17
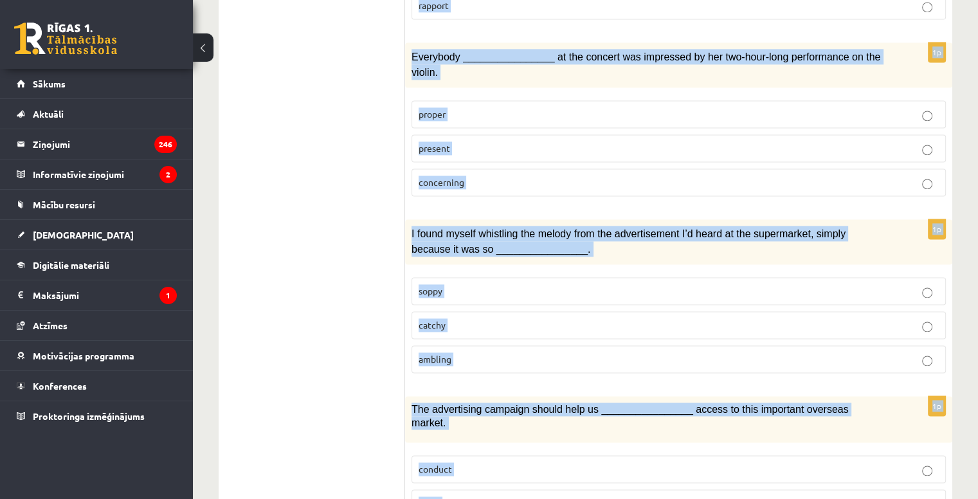
scroll to position [1931, 0]
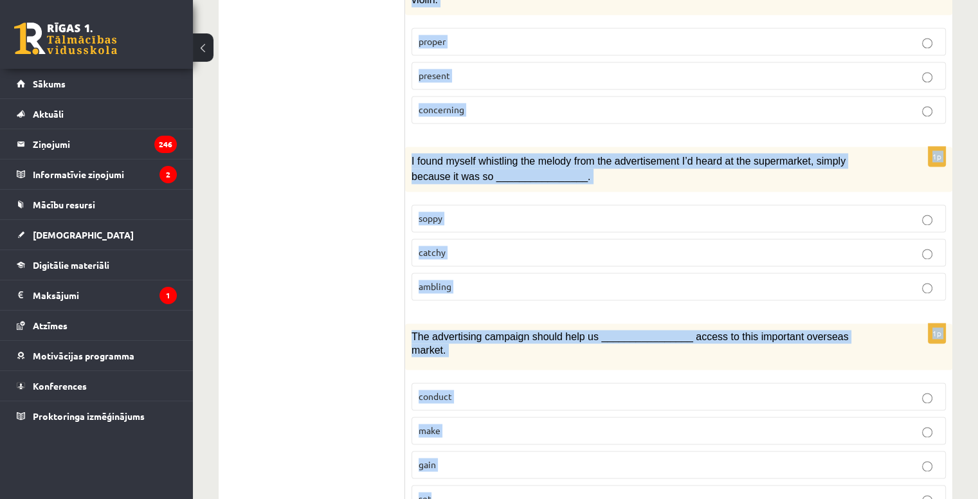
drag, startPoint x: 414, startPoint y: 60, endPoint x: 650, endPoint y: 475, distance: 477.8
copy form "Loremi dol sitamet consect. 2a ________________ el seddo eius tem inc utlabore …"
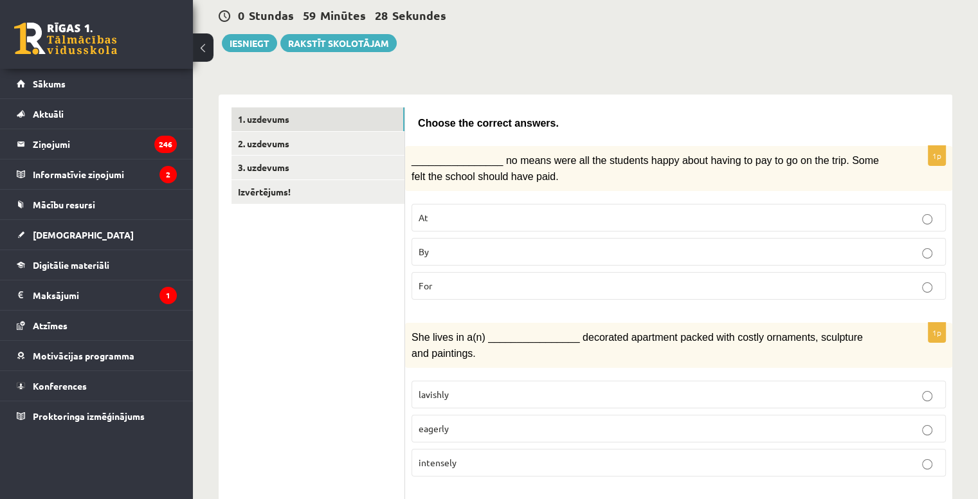
scroll to position [129, 0]
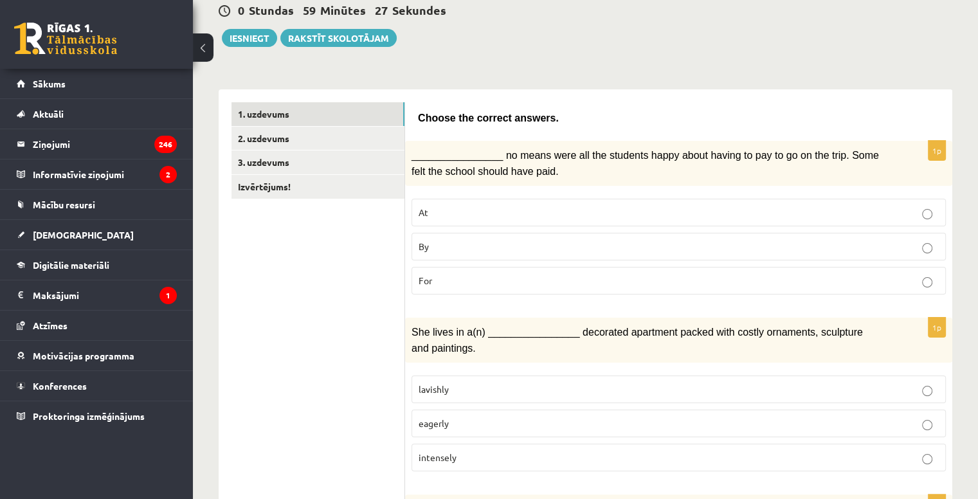
click at [445, 210] on p "At" at bounding box center [678, 212] width 520 height 13
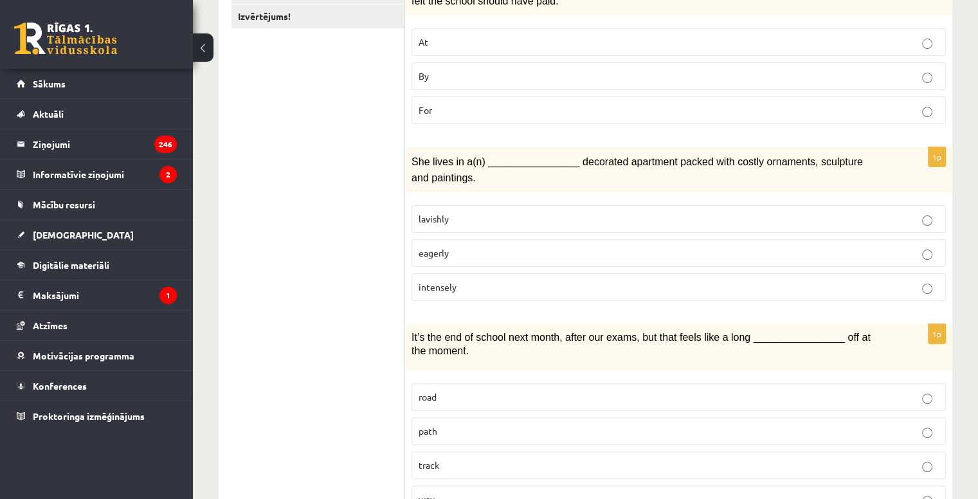
scroll to position [301, 0]
click at [453, 211] on p "lavishly" at bounding box center [678, 216] width 520 height 13
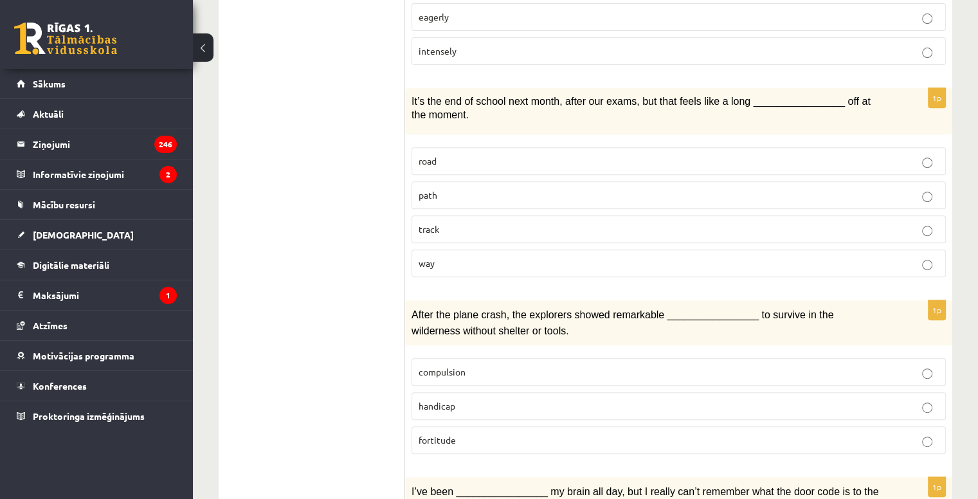
scroll to position [535, 0]
click at [451, 256] on p "way" at bounding box center [678, 262] width 520 height 13
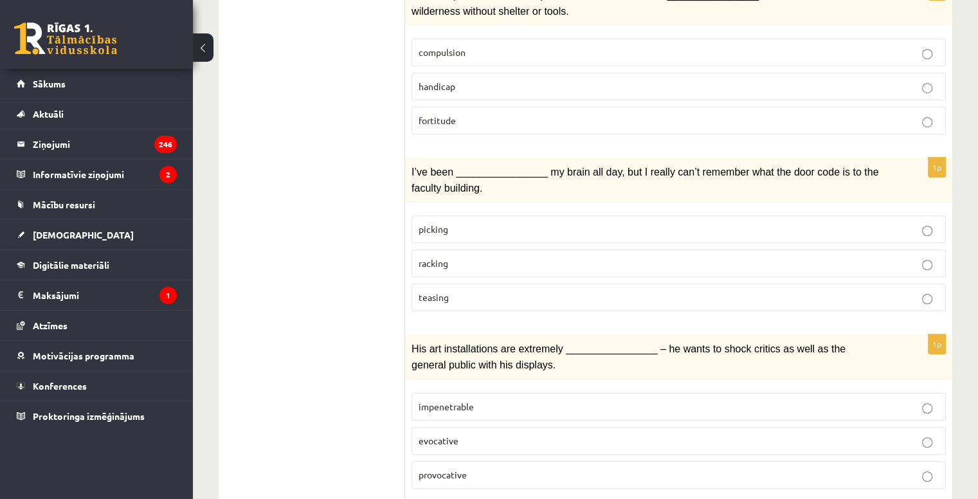
scroll to position [836, 0]
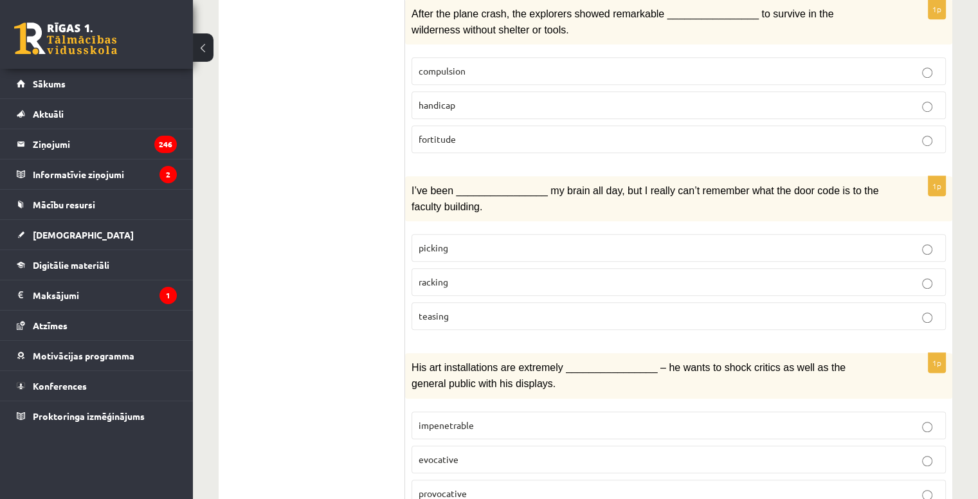
click at [448, 133] on p "fortitude" at bounding box center [678, 138] width 520 height 13
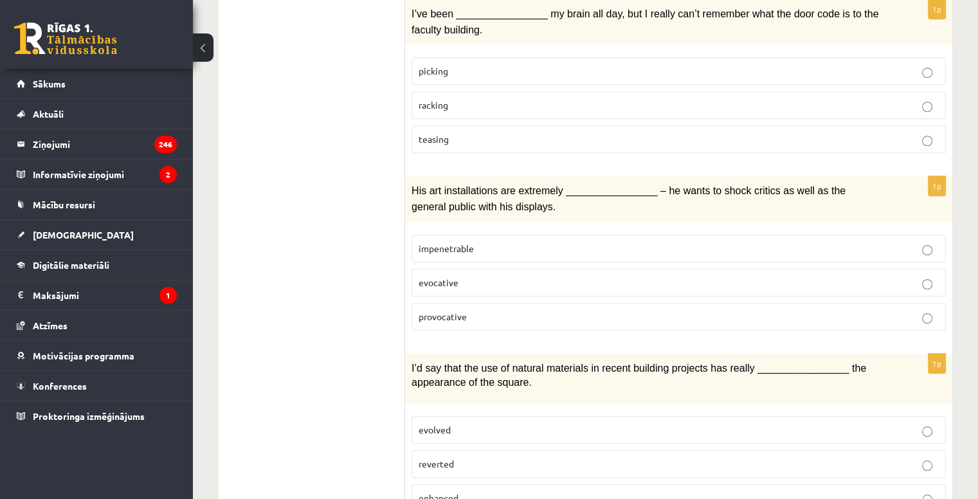
scroll to position [1013, 0]
click at [465, 98] on p "racking" at bounding box center [678, 104] width 520 height 13
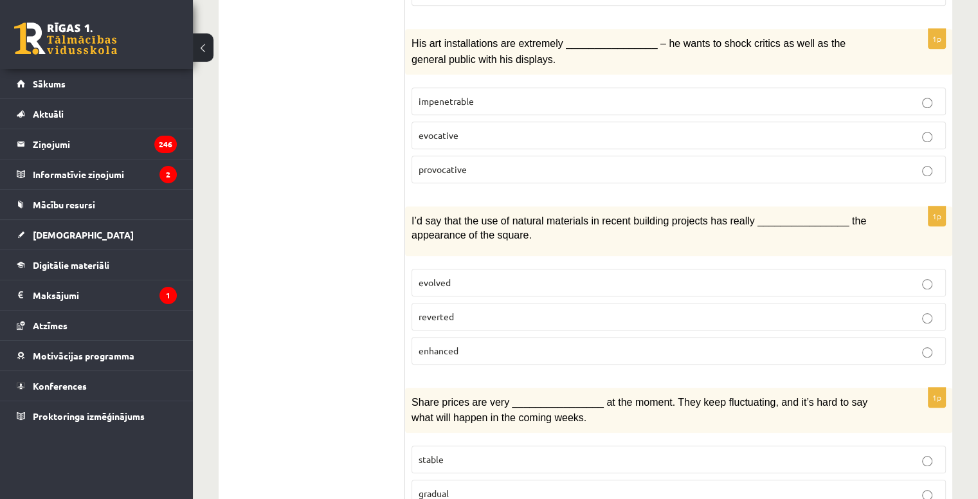
scroll to position [1160, 0]
click at [470, 162] on p "provocative" at bounding box center [678, 168] width 520 height 13
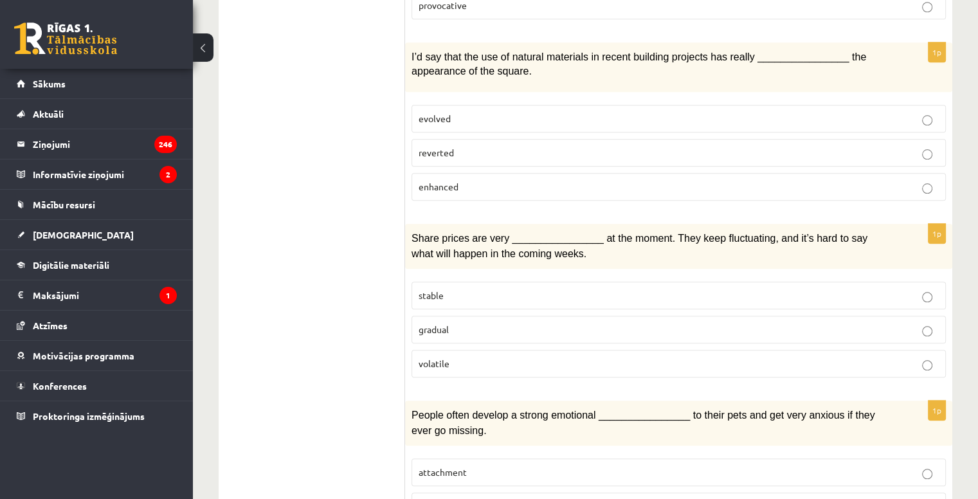
scroll to position [1325, 0]
click at [450, 179] on span "enhanced" at bounding box center [438, 185] width 40 height 12
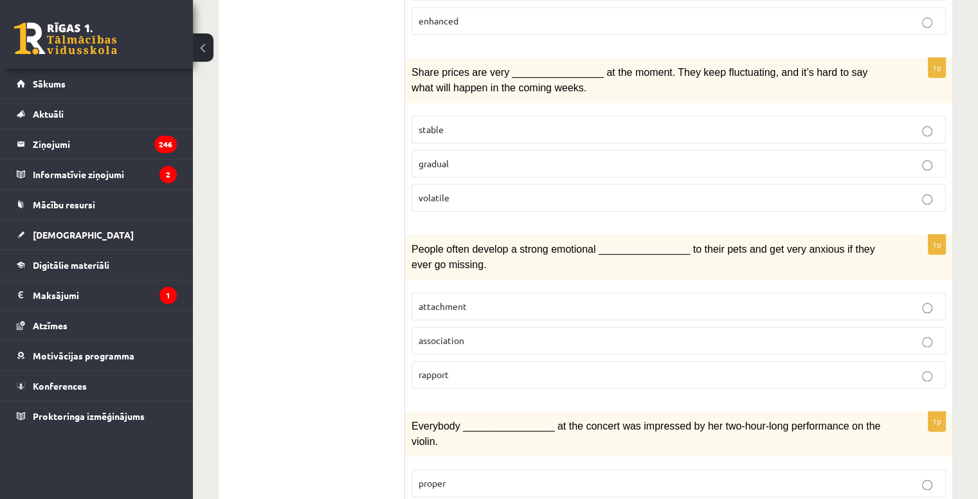
scroll to position [1507, 0]
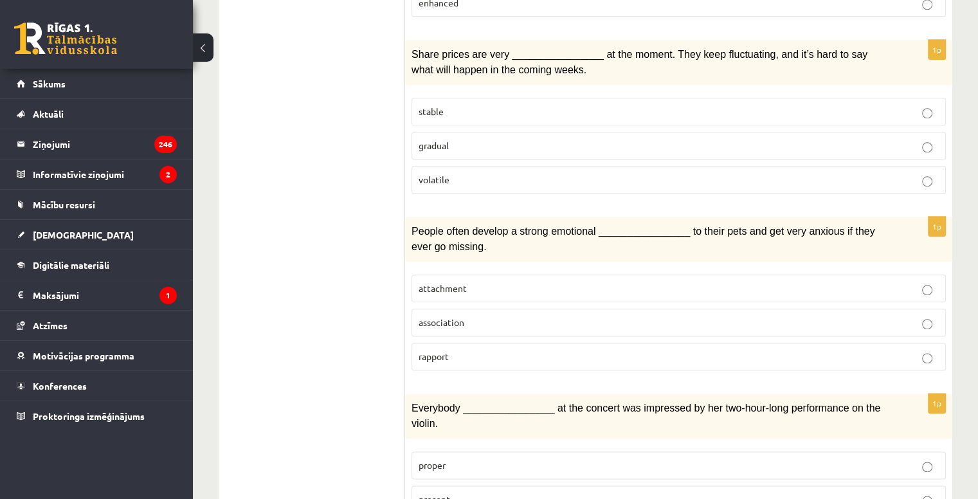
click at [451, 173] on p "volatile" at bounding box center [678, 179] width 520 height 13
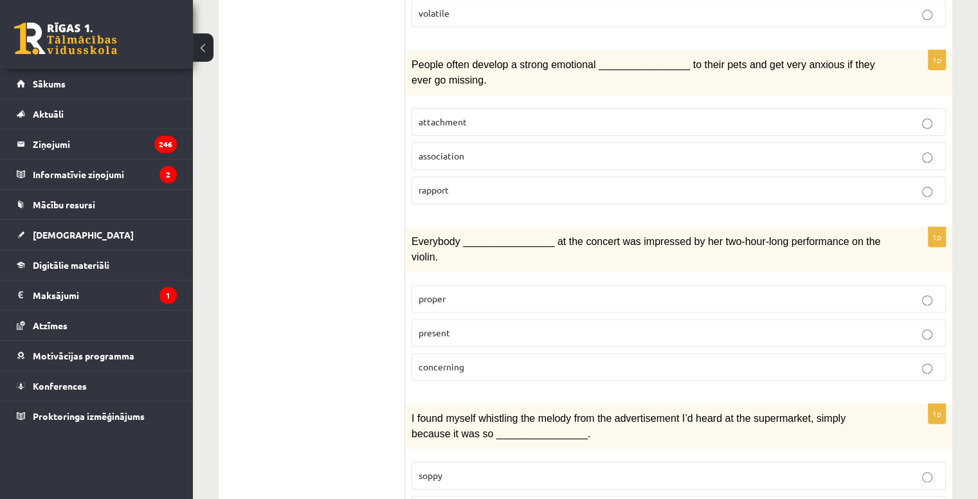
scroll to position [1676, 0]
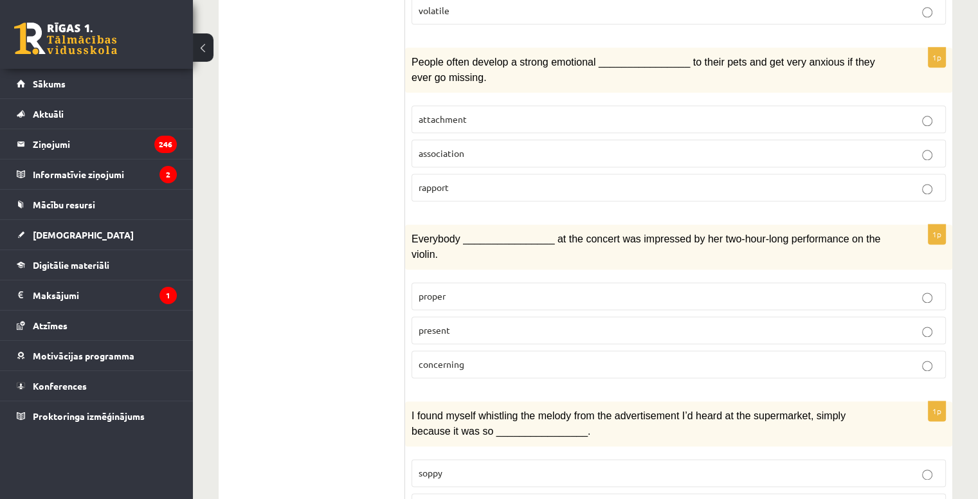
click at [443, 113] on span "attachment" at bounding box center [442, 119] width 48 height 12
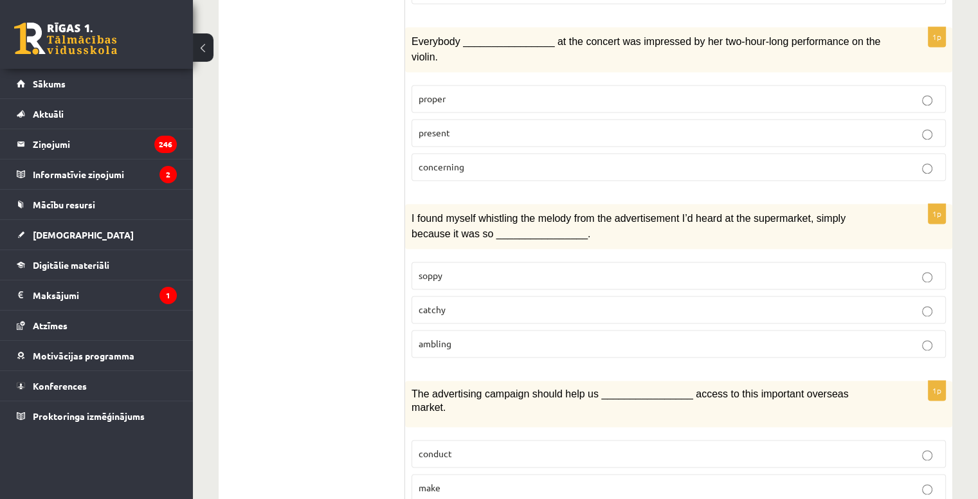
scroll to position [1874, 0]
click at [448, 126] on span "present" at bounding box center [433, 132] width 31 height 12
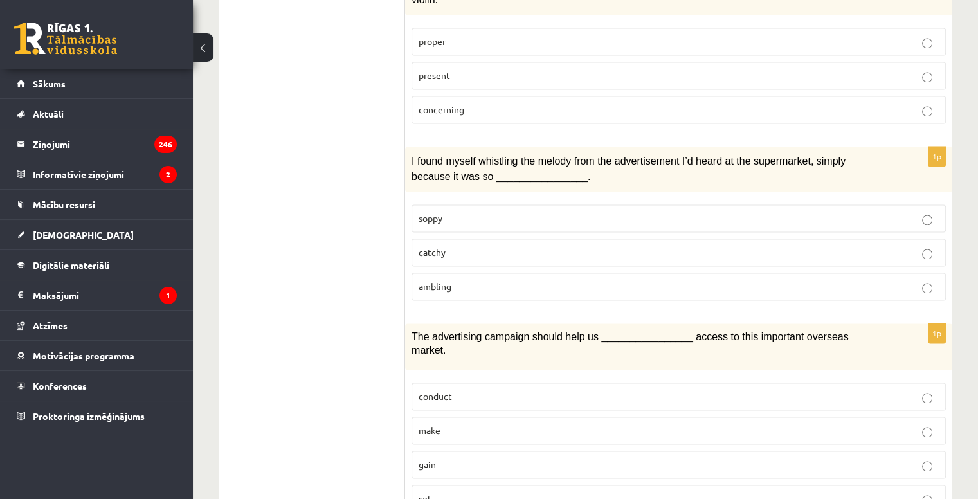
click at [449, 458] on p "gain" at bounding box center [678, 464] width 520 height 13
click at [453, 238] on label "catchy" at bounding box center [678, 252] width 534 height 28
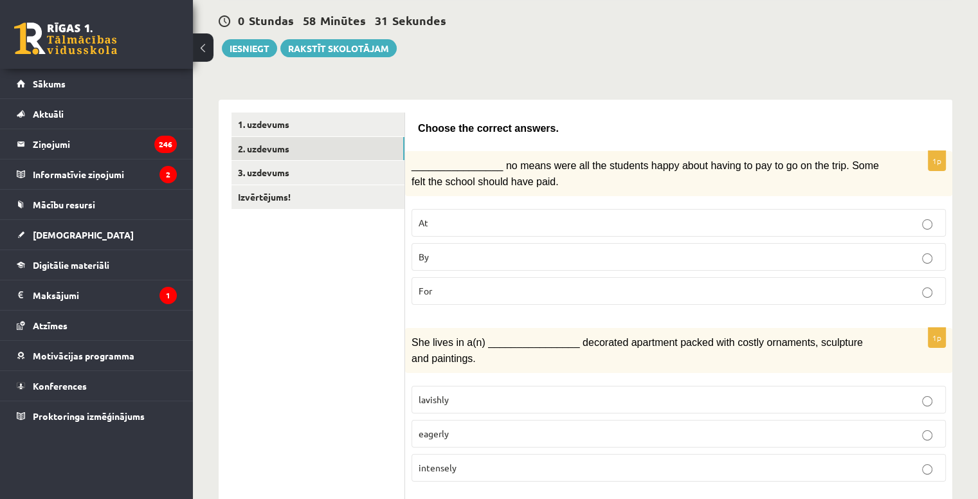
scroll to position [123, 0]
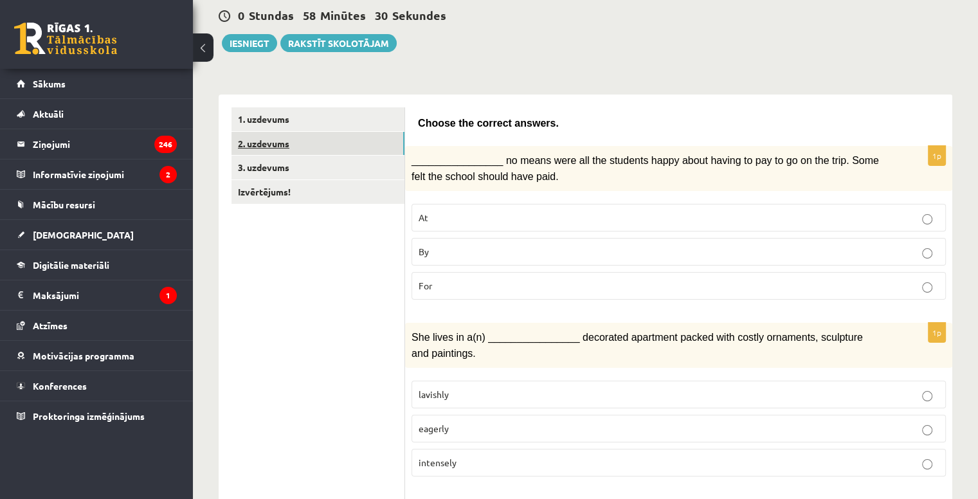
click at [265, 149] on link "2. uzdevums" at bounding box center [317, 144] width 173 height 24
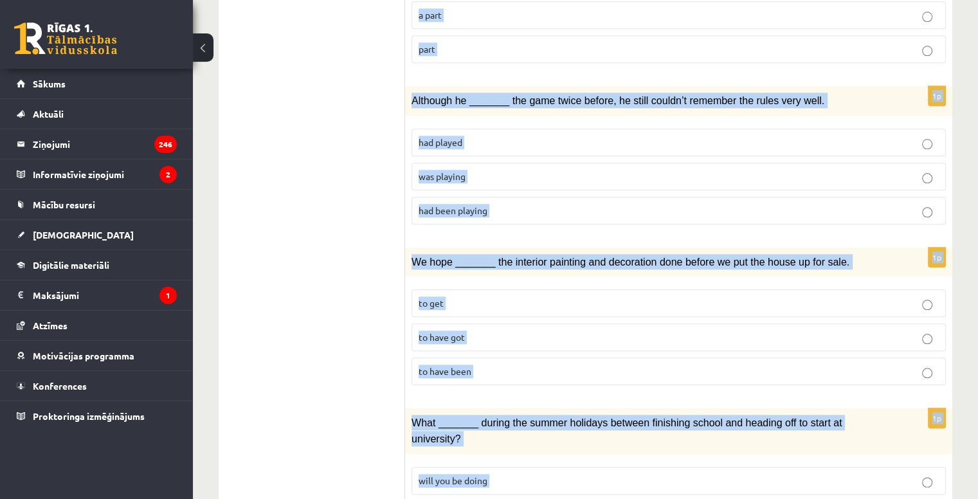
scroll to position [1458, 0]
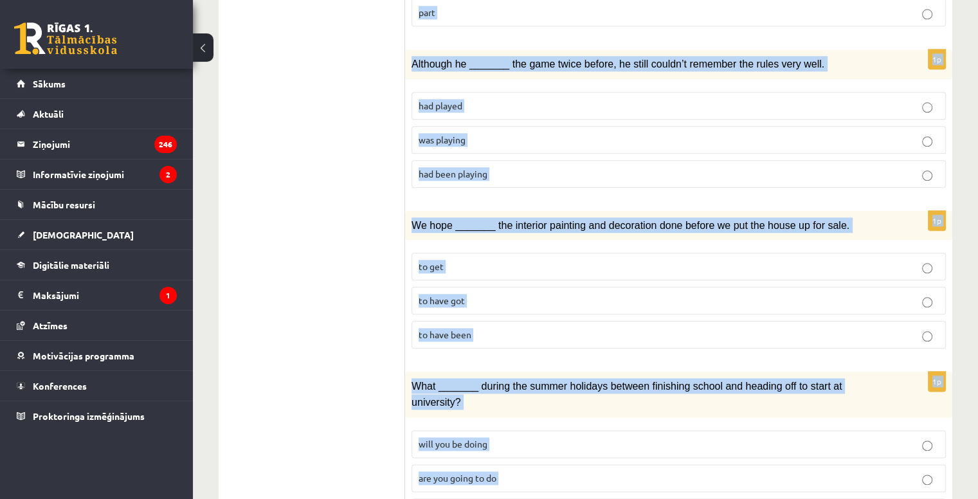
drag, startPoint x: 414, startPoint y: 123, endPoint x: 655, endPoint y: 457, distance: 412.0
copy form "Circle the form that cannot be used to complete the sentences. 1p In the USA du…"
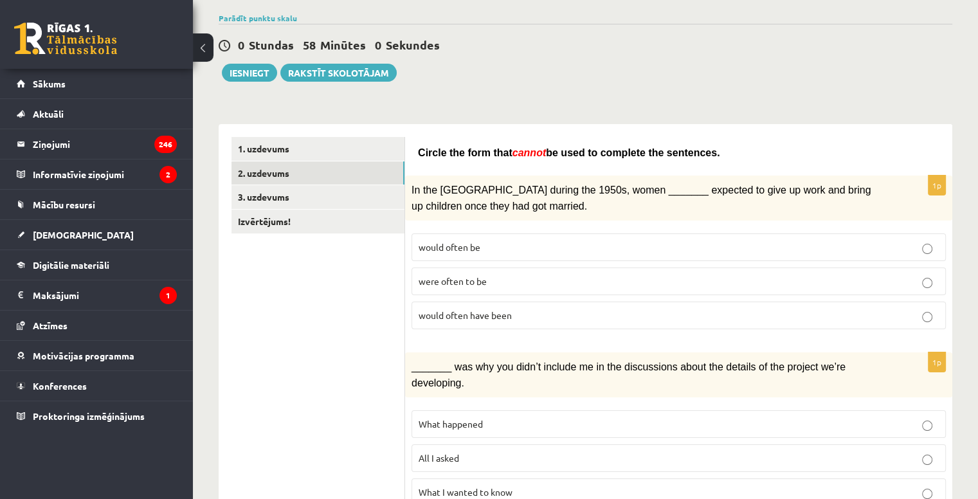
scroll to position [111, 0]
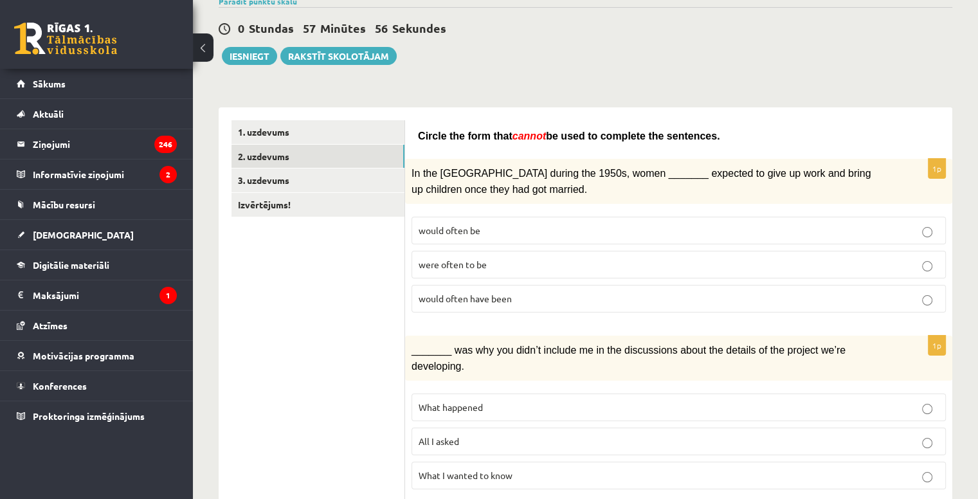
click at [481, 285] on label "would often have been" at bounding box center [678, 299] width 534 height 28
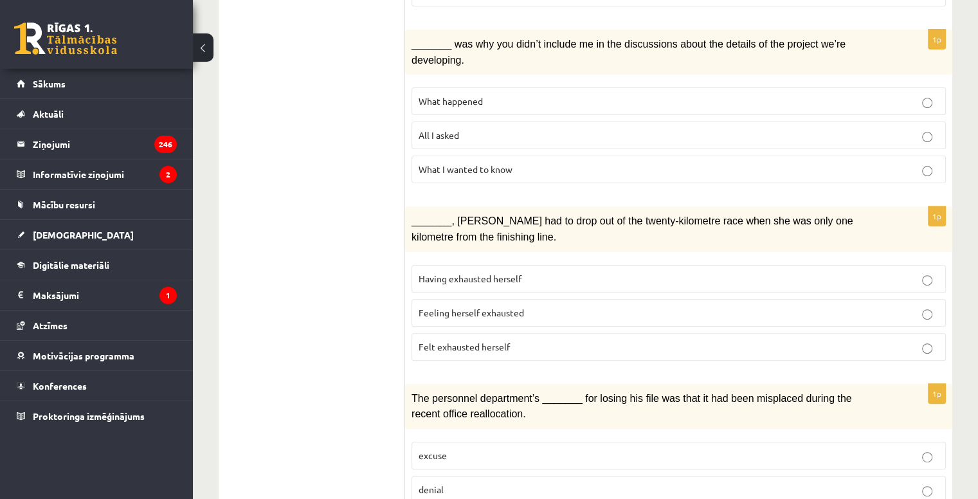
scroll to position [418, 0]
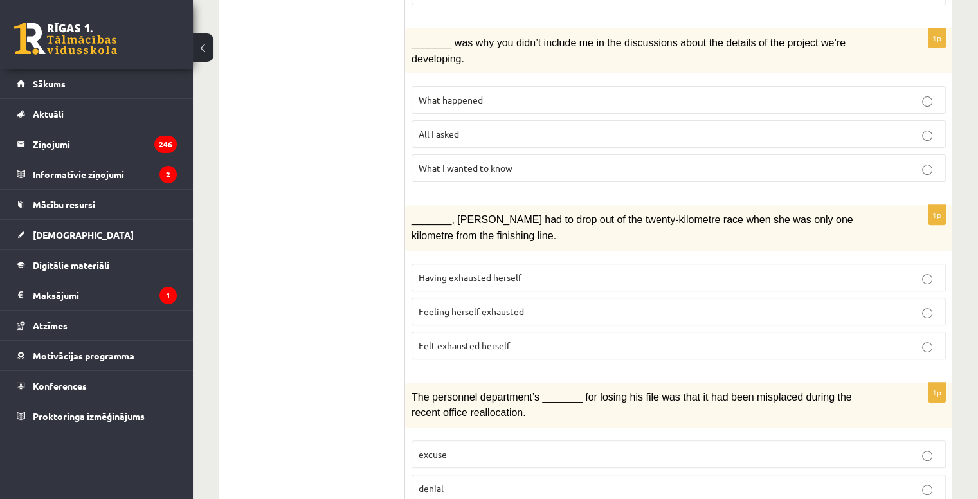
click at [444, 121] on label "All I asked" at bounding box center [678, 134] width 534 height 28
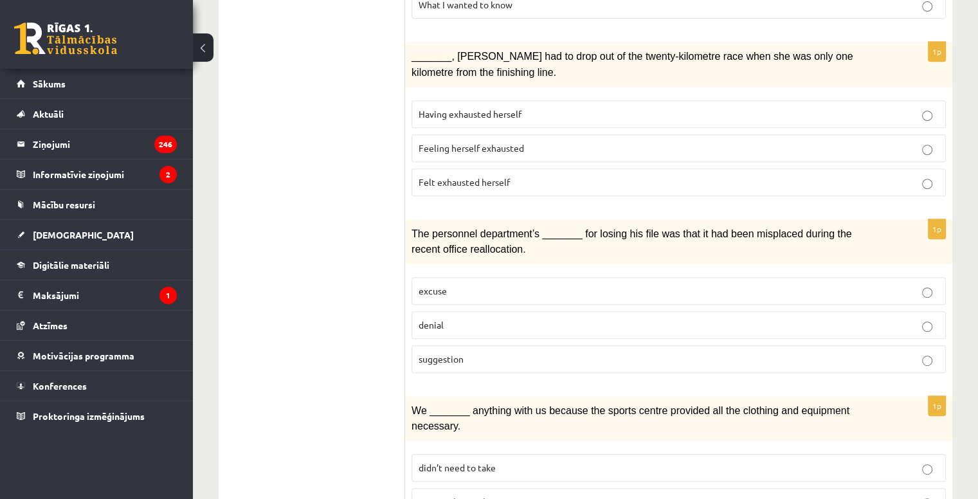
scroll to position [582, 0]
click at [452, 167] on label "Felt exhausted herself" at bounding box center [678, 181] width 534 height 28
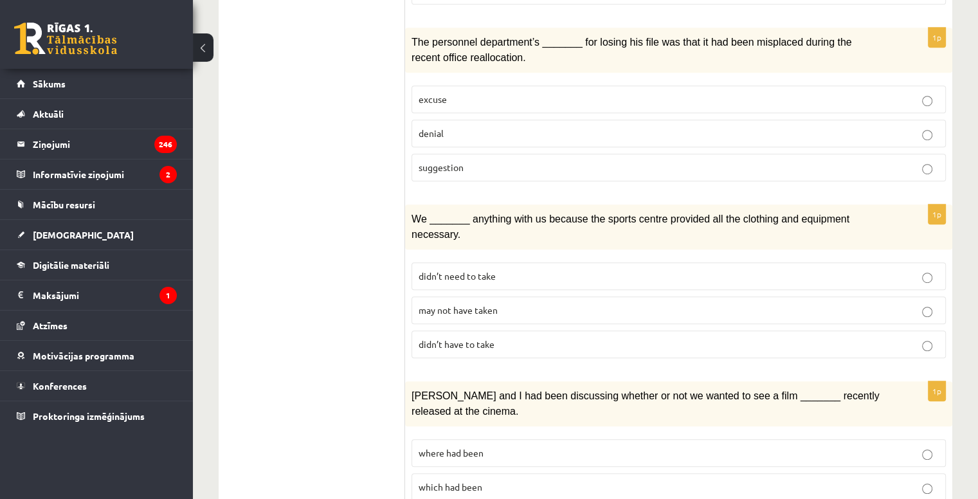
scroll to position [776, 0]
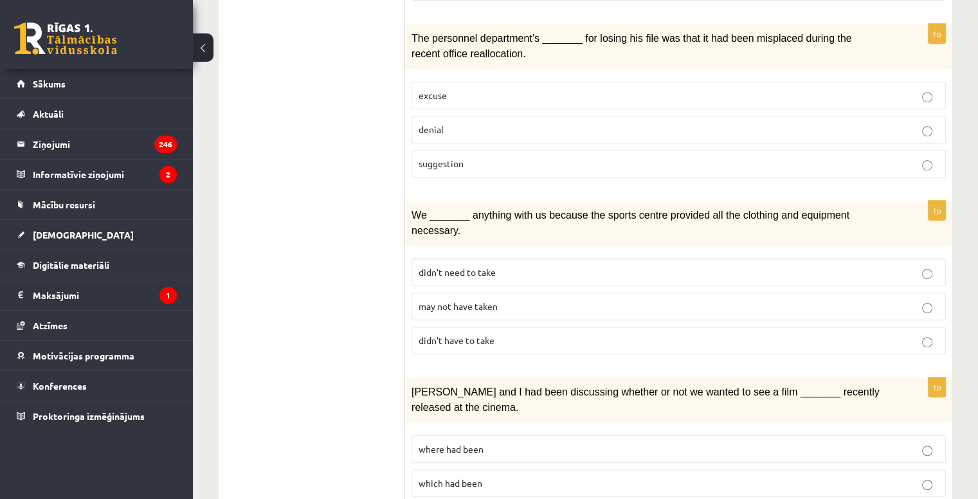
click at [455, 123] on p "denial" at bounding box center [678, 129] width 520 height 13
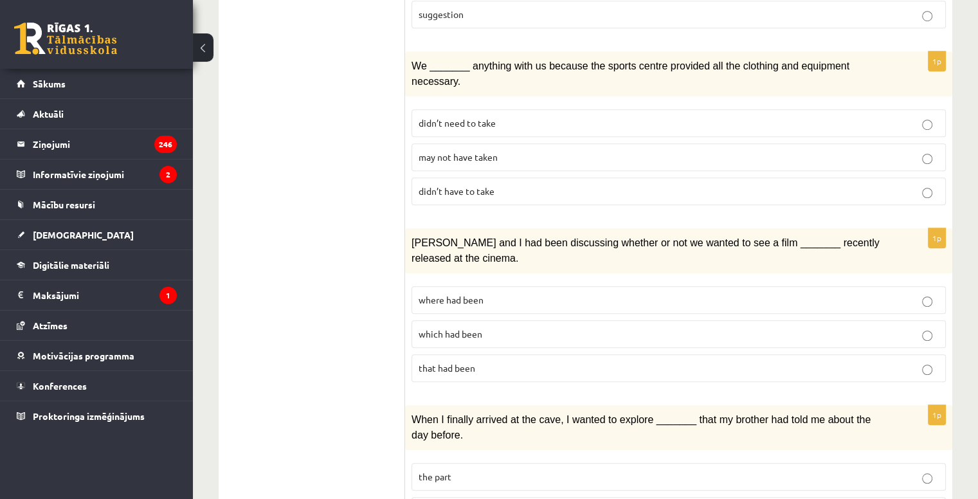
scroll to position [928, 0]
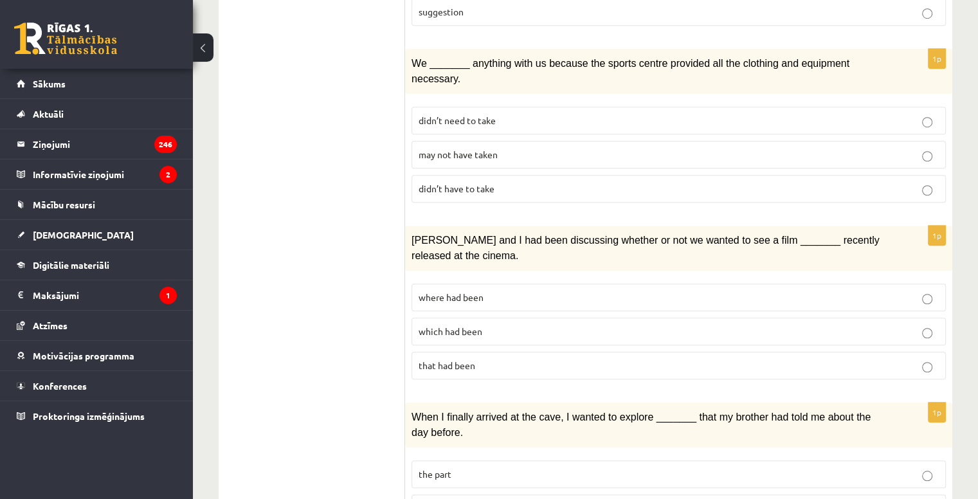
click at [470, 141] on label "may not have taken" at bounding box center [678, 155] width 534 height 28
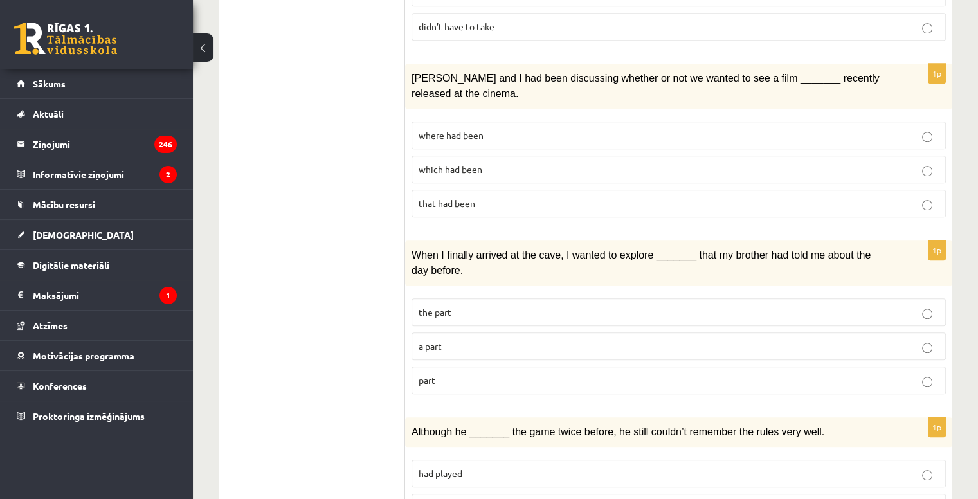
scroll to position [1105, 0]
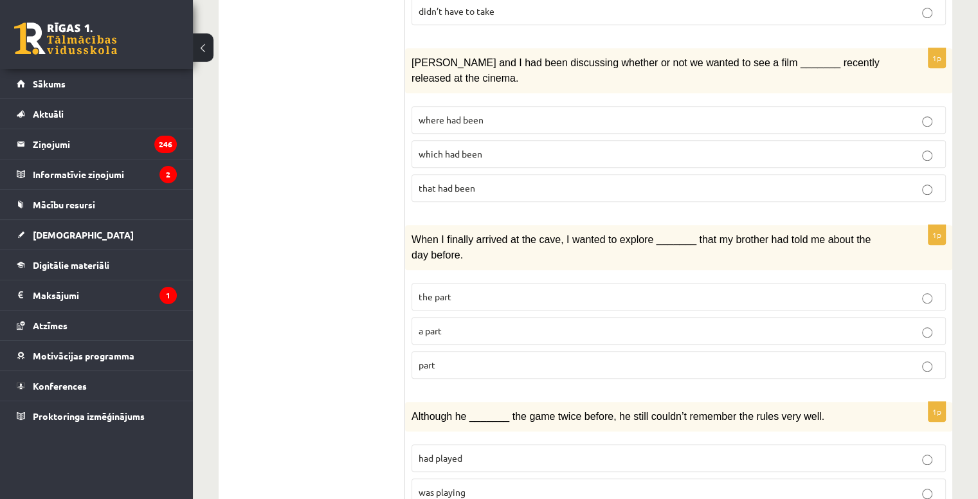
click at [484, 113] on p "where had been" at bounding box center [678, 119] width 520 height 13
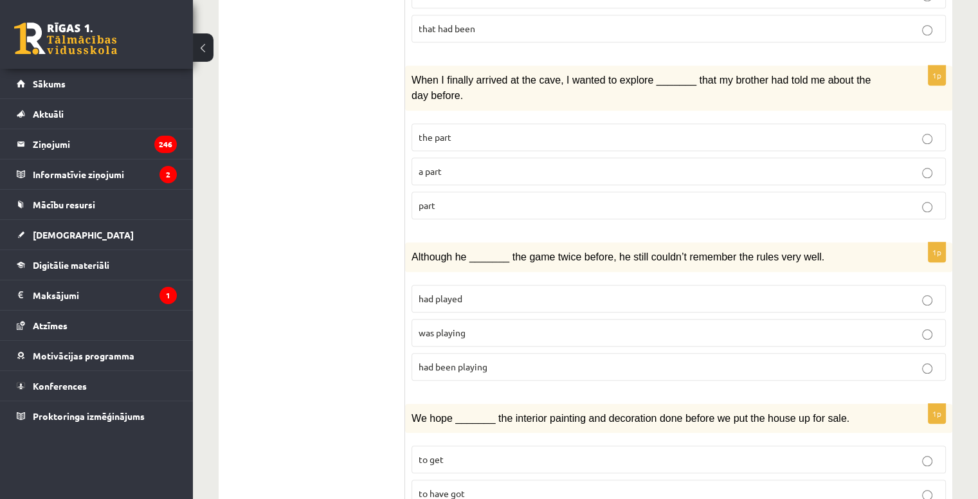
scroll to position [1269, 0]
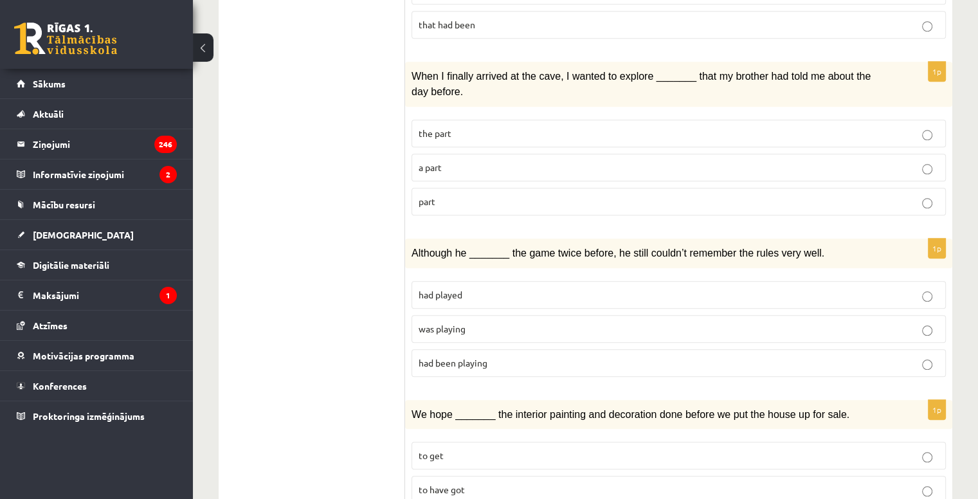
click at [460, 161] on p "a part" at bounding box center [678, 167] width 520 height 13
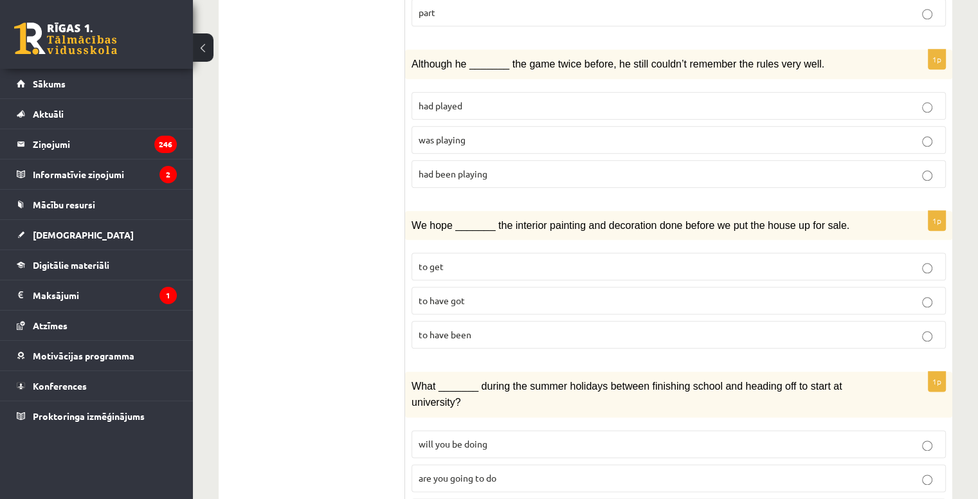
scroll to position [1445, 0]
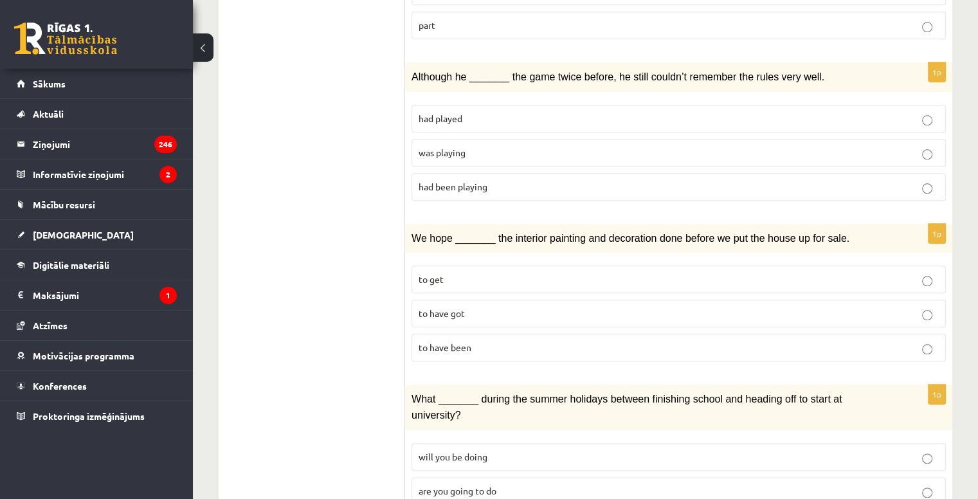
click at [481, 146] on p "was playing" at bounding box center [678, 152] width 520 height 13
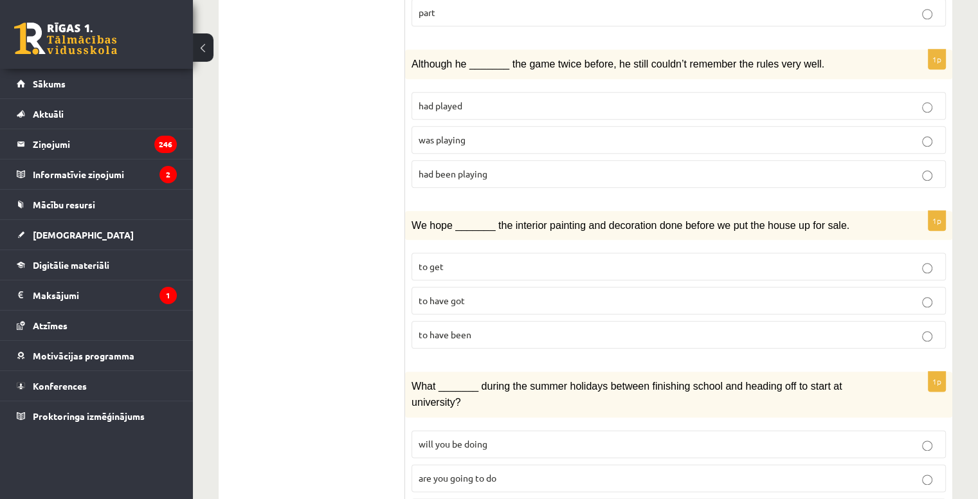
click at [441, 294] on span "to have got" at bounding box center [441, 300] width 46 height 12
click at [461, 328] on span "to have been" at bounding box center [444, 334] width 53 height 12
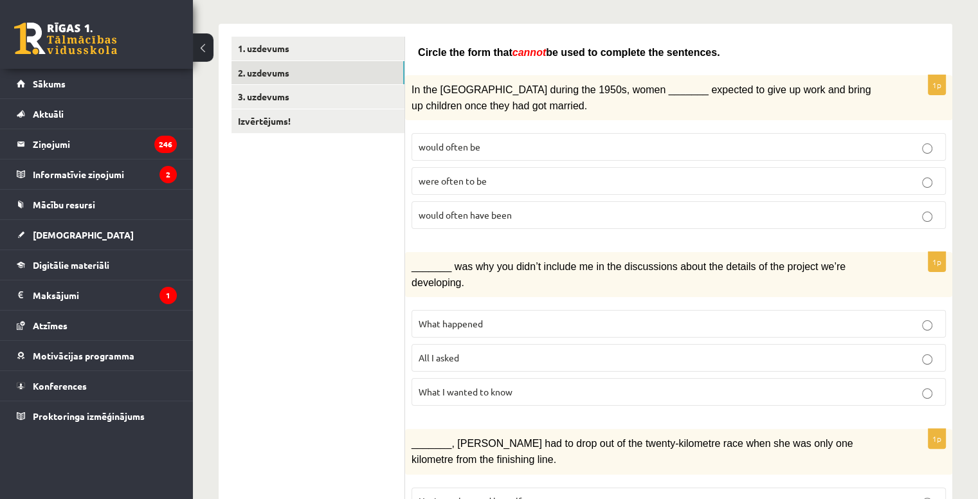
scroll to position [172, 0]
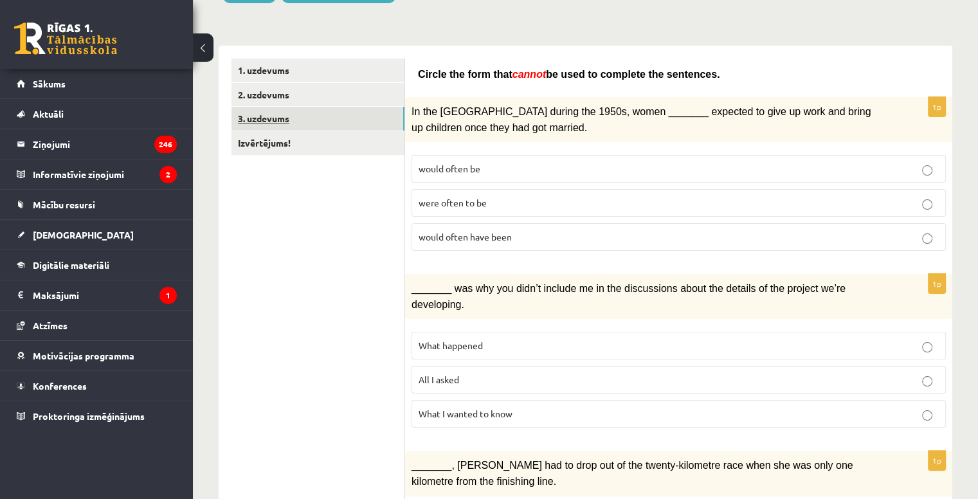
click at [314, 121] on link "3. uzdevums" at bounding box center [317, 119] width 173 height 24
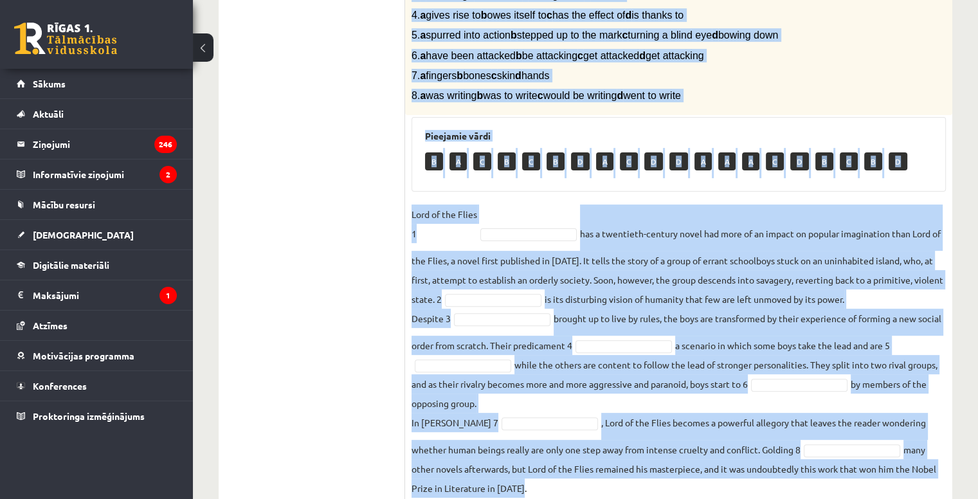
scroll to position [360, 0]
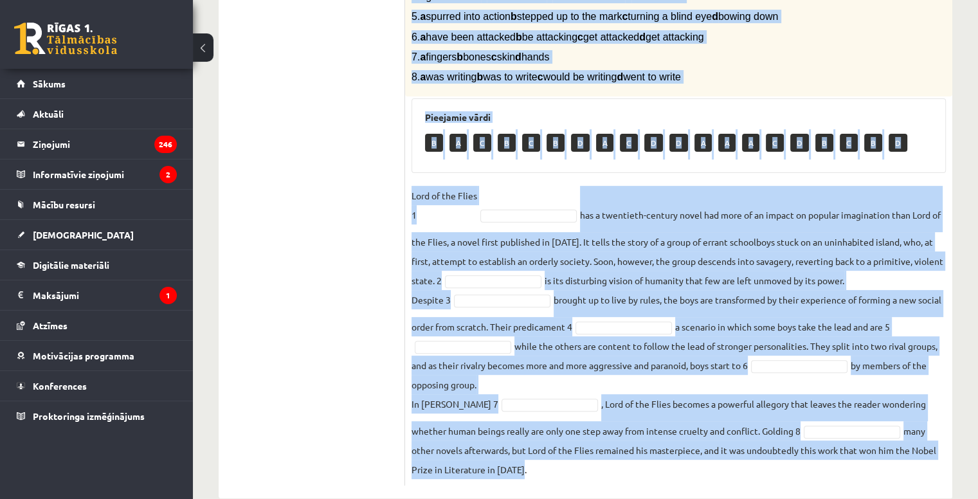
drag, startPoint x: 408, startPoint y: 51, endPoint x: 746, endPoint y: 470, distance: 538.0
click at [746, 470] on div "8p Complete the text with the correct words (a–d). 1. a No sooner b Rarely c On…" at bounding box center [678, 185] width 547 height 602
copy div "Complete the text with the correct words (a–d). 1. a No sooner b Rarely c Only …"
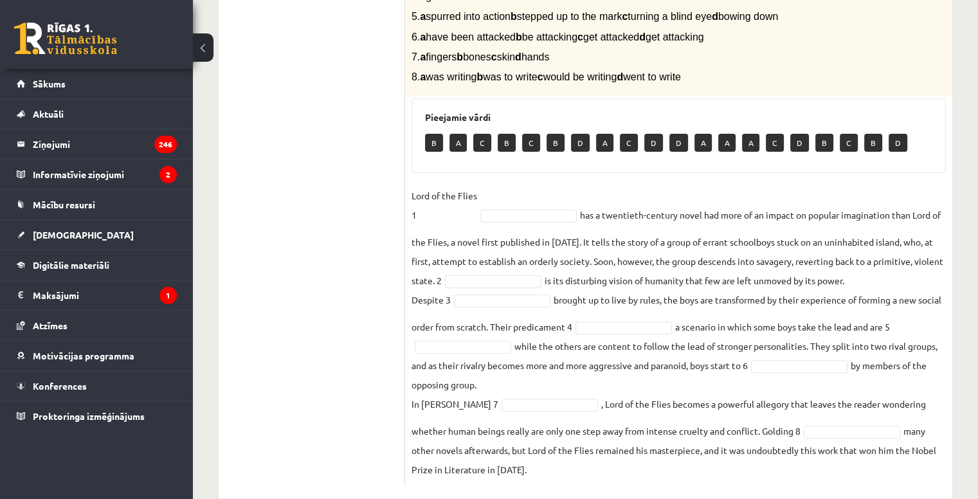
click at [332, 273] on ul "1. uzdevums 2. uzdevums 3. uzdevums Izvērtējums!" at bounding box center [318, 178] width 174 height 614
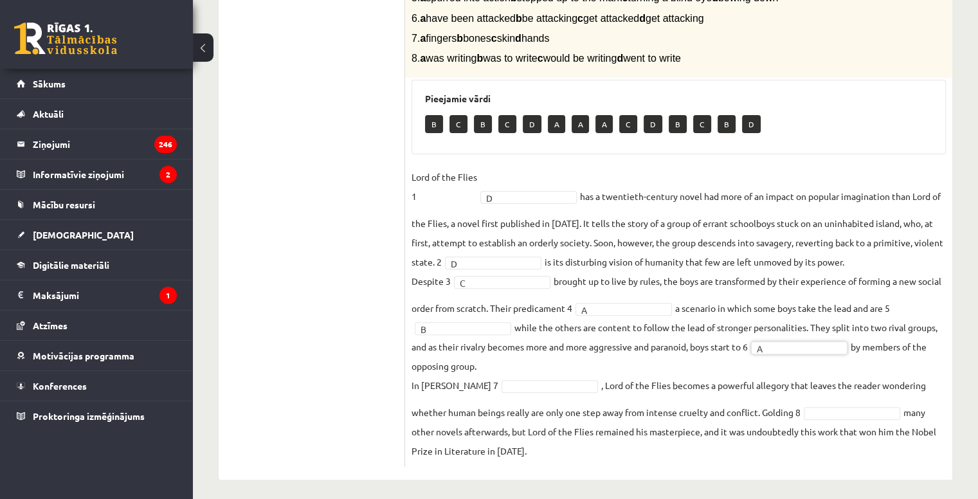
scroll to position [384, 0]
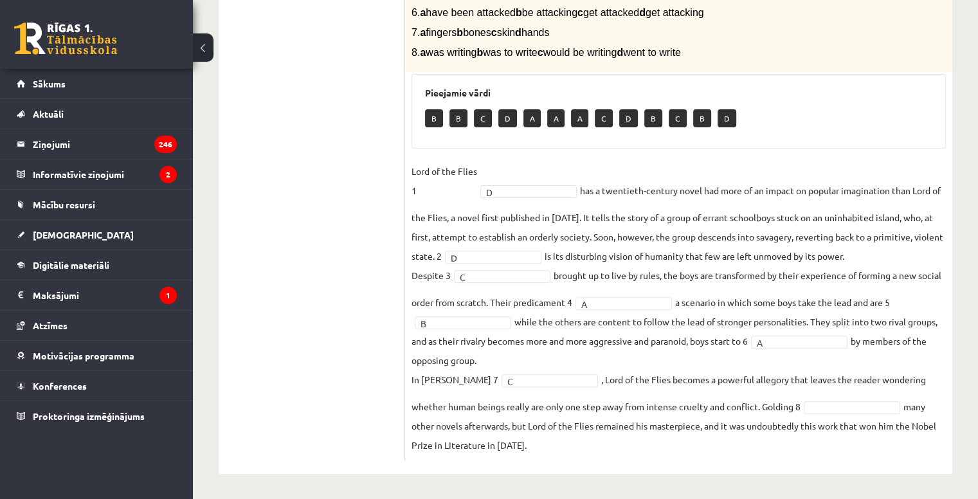
click at [828, 399] on fieldset "Lord of the Flies 1 D * has a twentieth-century novel had more of an impact on …" at bounding box center [678, 307] width 534 height 293
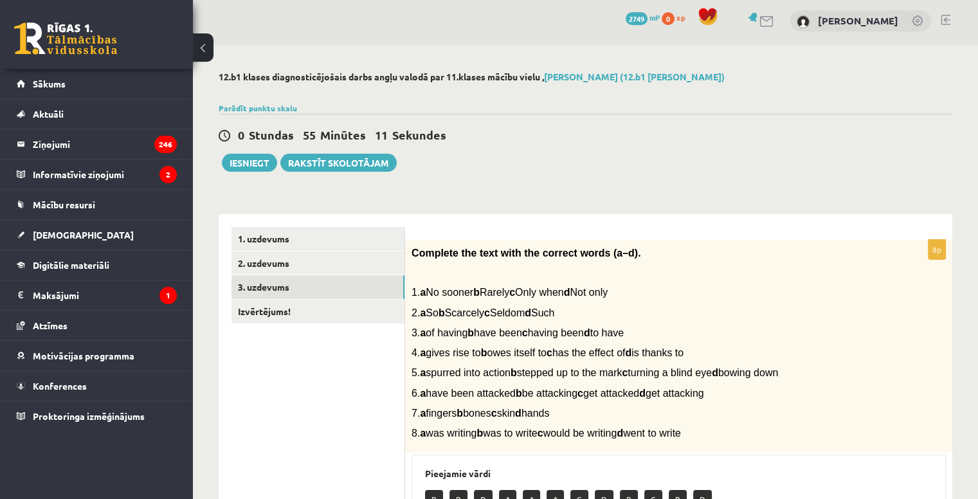
scroll to position [0, 0]
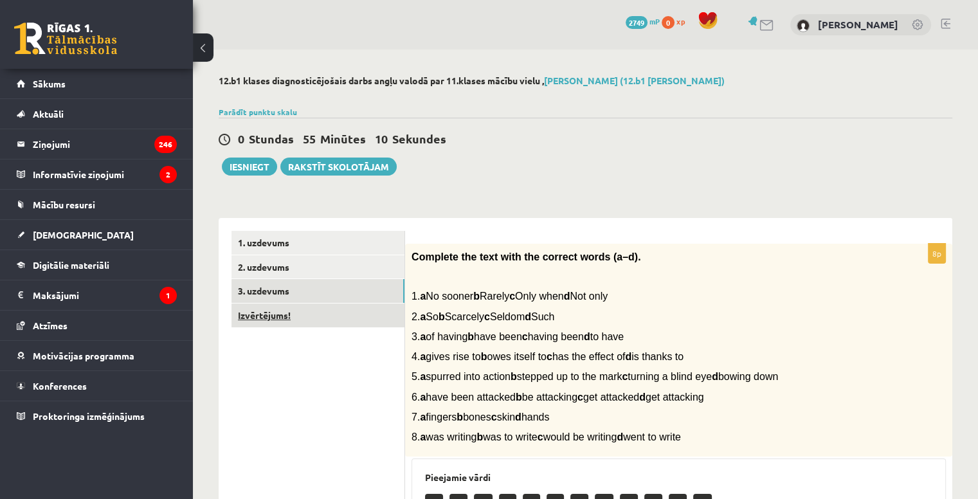
click at [335, 312] on link "Izvērtējums!" at bounding box center [317, 315] width 173 height 24
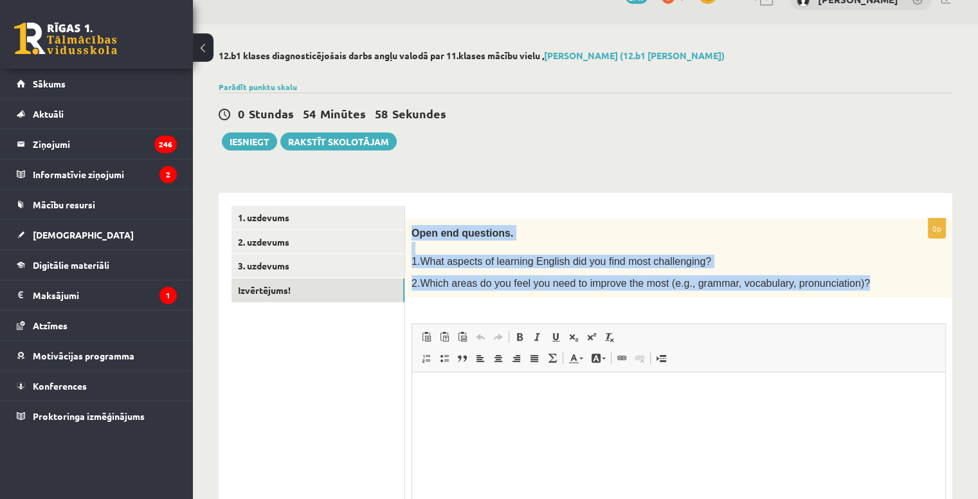
drag, startPoint x: 412, startPoint y: 229, endPoint x: 854, endPoint y: 282, distance: 444.7
click at [854, 282] on div "Open end questions. 1.What aspects of learning English did you find most challe…" at bounding box center [678, 259] width 547 height 80
copy div "Open end questions. 1.What aspects of learning English did you find most challe…"
click at [538, 195] on div "0p Open end questions. 1.What aspects of learning English did you find most cha…" at bounding box center [678, 398] width 547 height 411
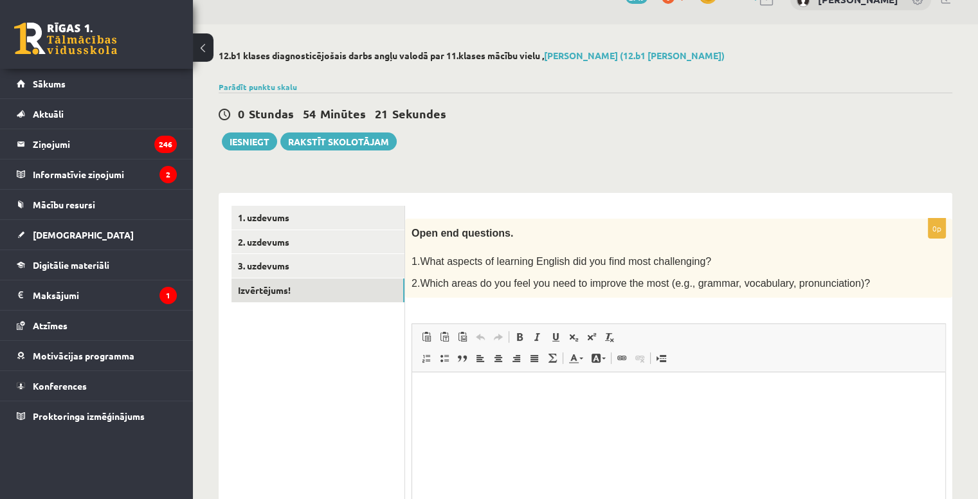
scroll to position [152, 0]
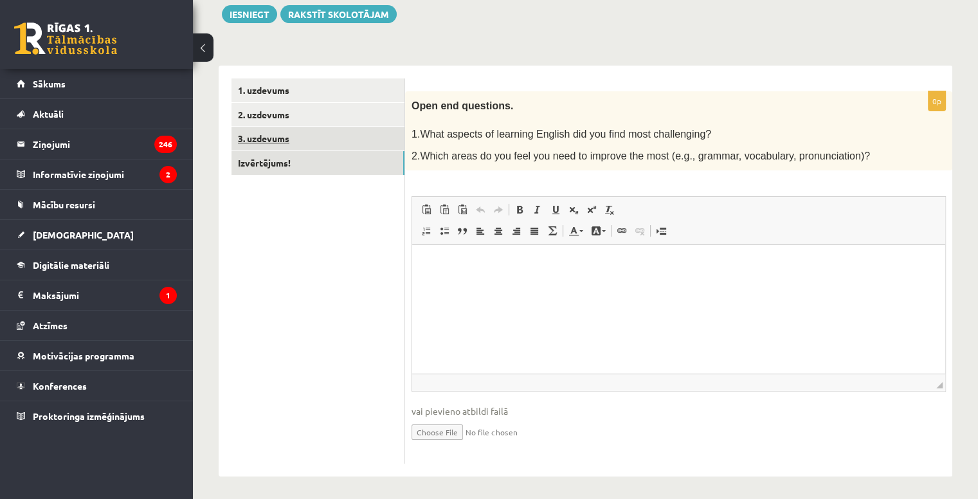
click at [301, 139] on link "3. uzdevums" at bounding box center [317, 139] width 173 height 24
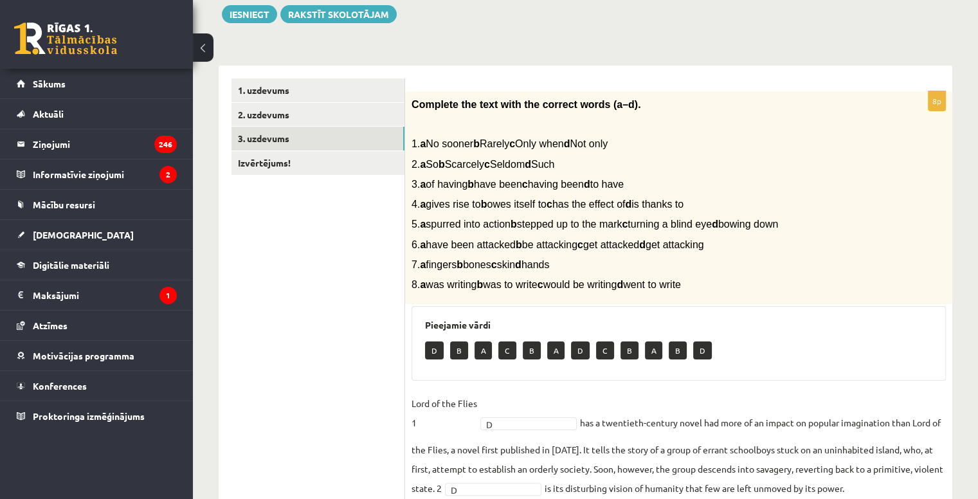
click at [307, 175] on ul "1. uzdevums 2. uzdevums 3. uzdevums Izvērtējums!" at bounding box center [318, 385] width 174 height 614
click at [304, 170] on link "Izvērtējums!" at bounding box center [317, 163] width 173 height 24
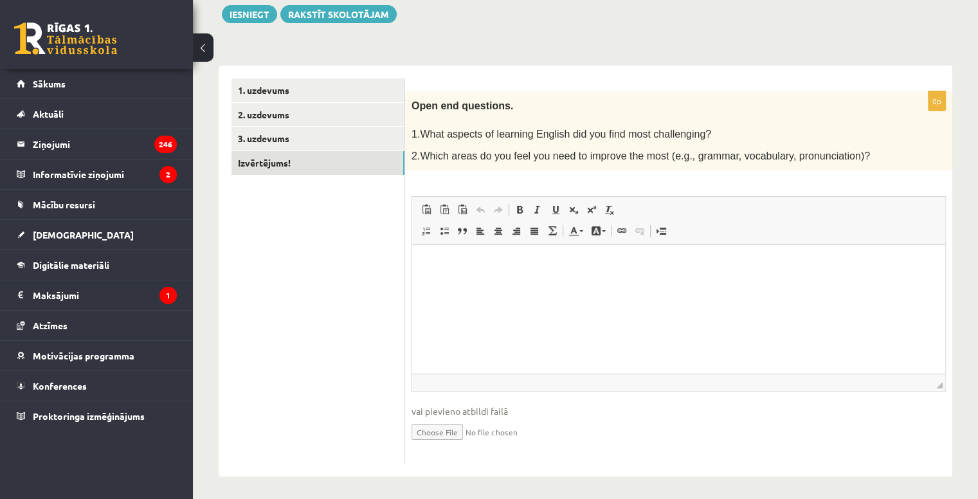
scroll to position [0, 0]
click at [463, 284] on html at bounding box center [678, 264] width 533 height 39
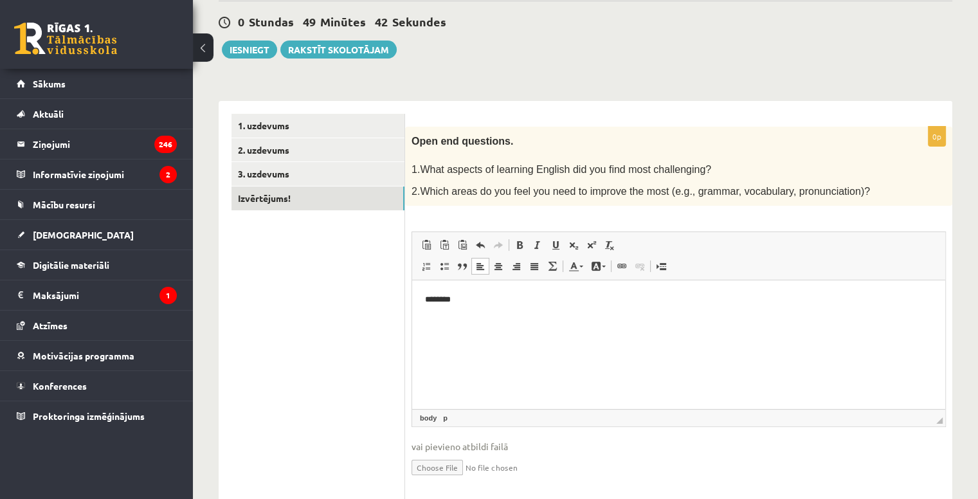
scroll to position [118, 0]
click at [490, 303] on p "**********" at bounding box center [679, 298] width 508 height 13
click at [514, 303] on p "**********" at bounding box center [679, 298] width 508 height 13
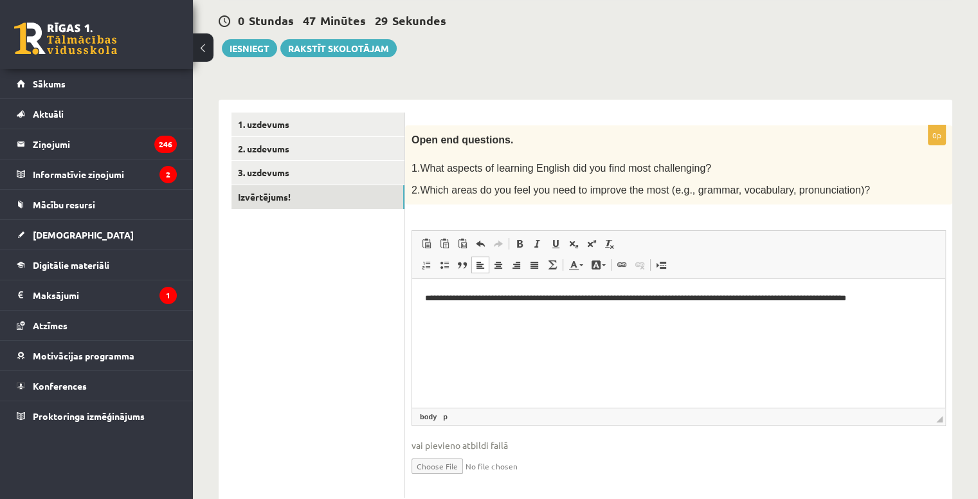
scroll to position [147, 0]
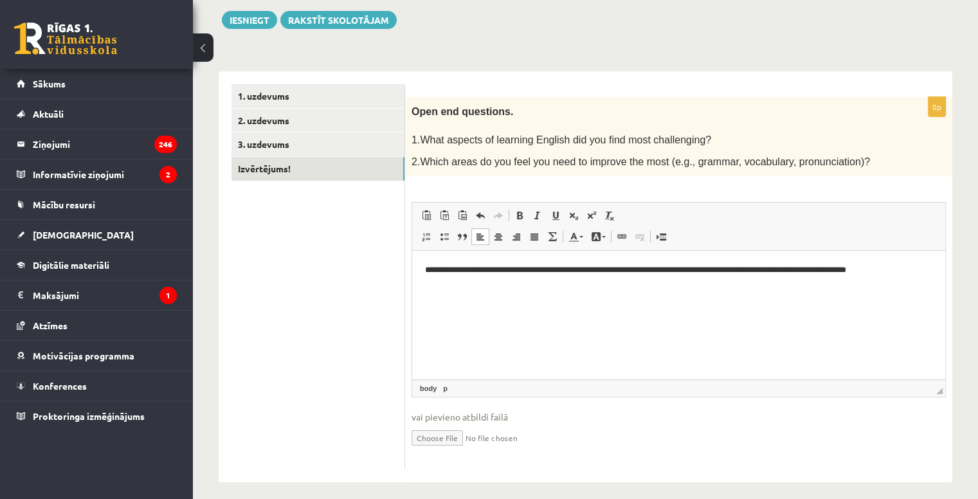
click at [862, 273] on p "**********" at bounding box center [679, 270] width 508 height 13
click at [904, 271] on p "**********" at bounding box center [679, 270] width 508 height 13
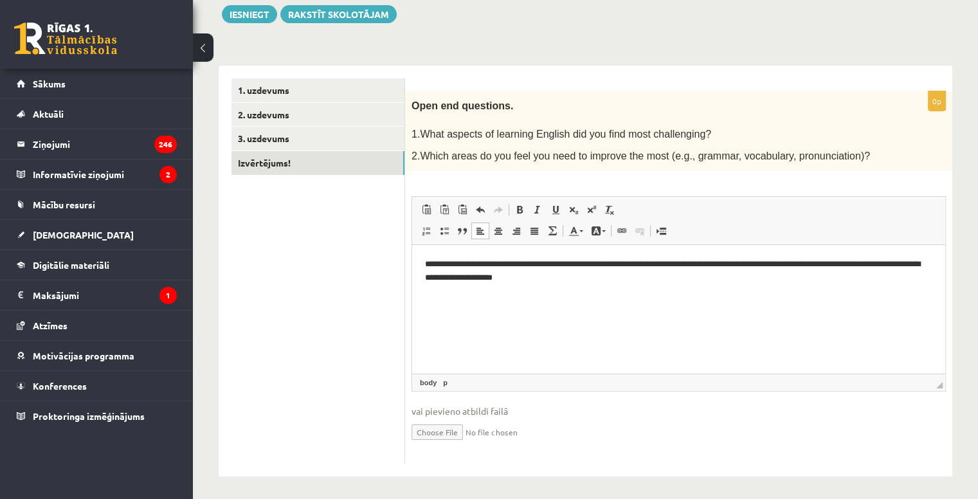
scroll to position [0, 0]
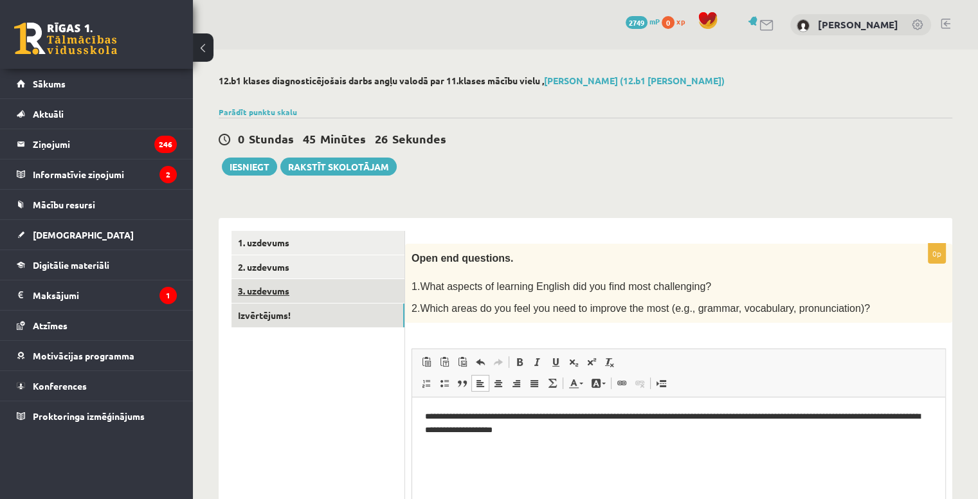
click at [283, 292] on link "3. uzdevums" at bounding box center [317, 291] width 173 height 24
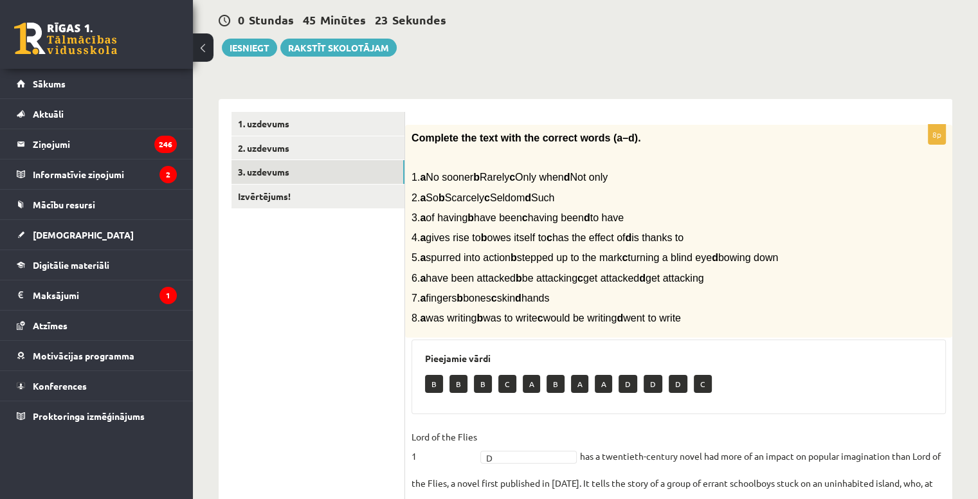
scroll to position [53, 0]
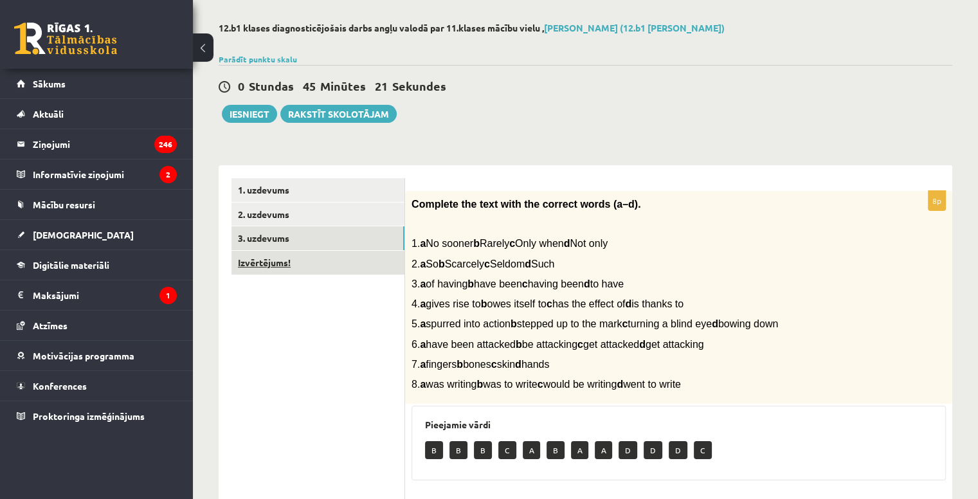
click at [307, 265] on link "Izvērtējums!" at bounding box center [317, 263] width 173 height 24
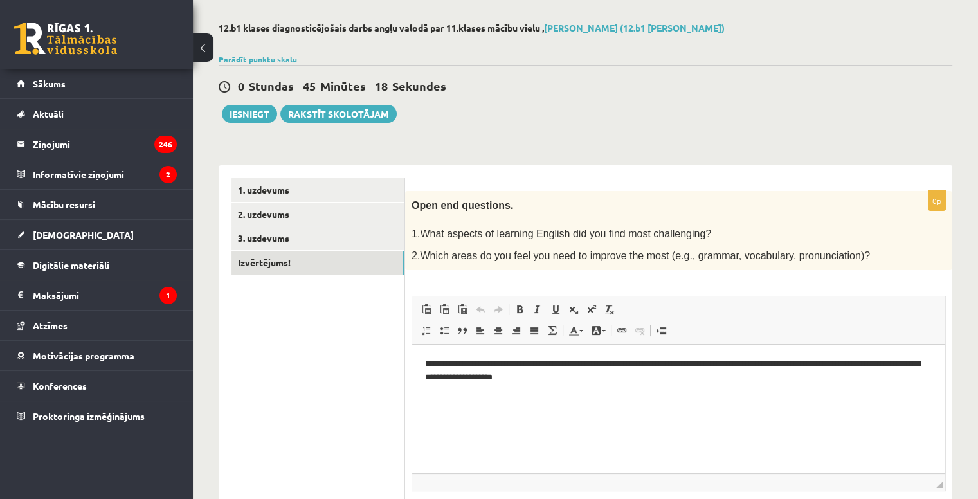
scroll to position [0, 0]
click at [575, 387] on html "**********" at bounding box center [678, 370] width 533 height 53
click at [291, 203] on link "2. uzdevums" at bounding box center [317, 214] width 173 height 24
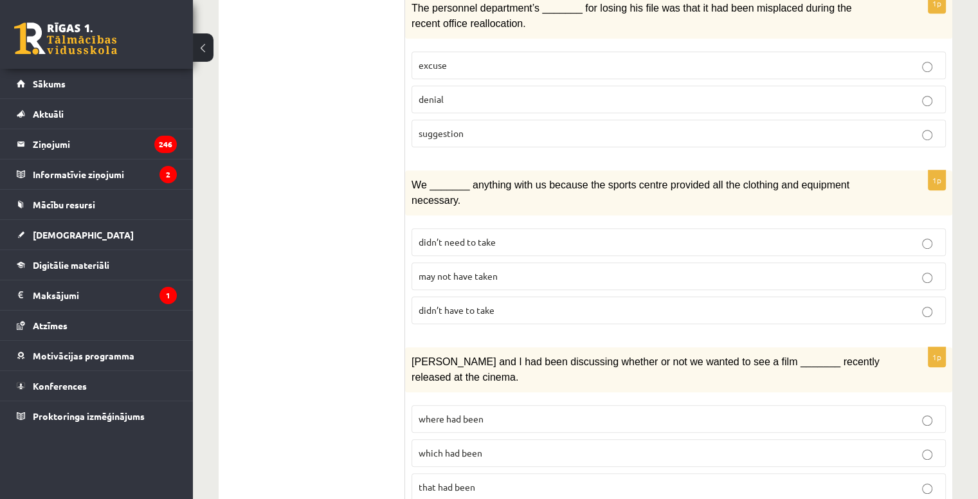
click at [353, 371] on ul "1. uzdevums 2. uzdevums 3. uzdevums Izvērtējums!" at bounding box center [318, 305] width 174 height 1763
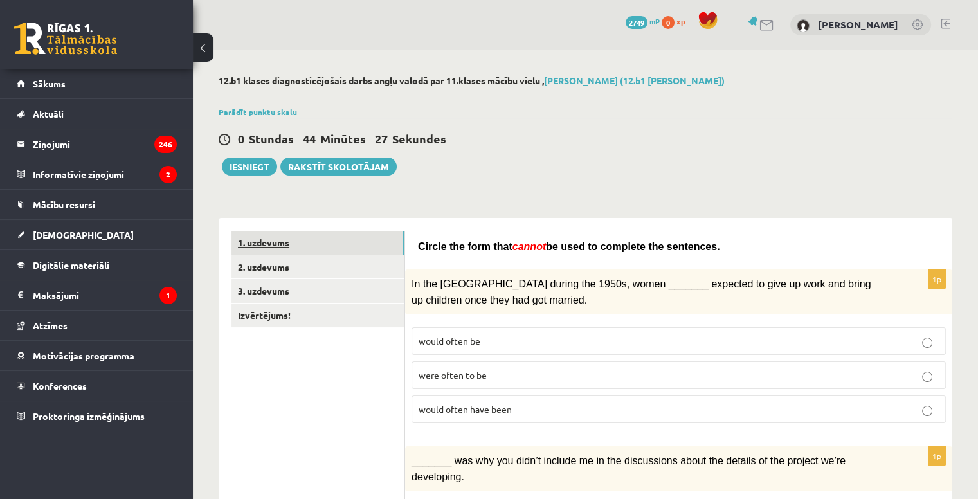
click at [312, 240] on link "1. uzdevums" at bounding box center [317, 243] width 173 height 24
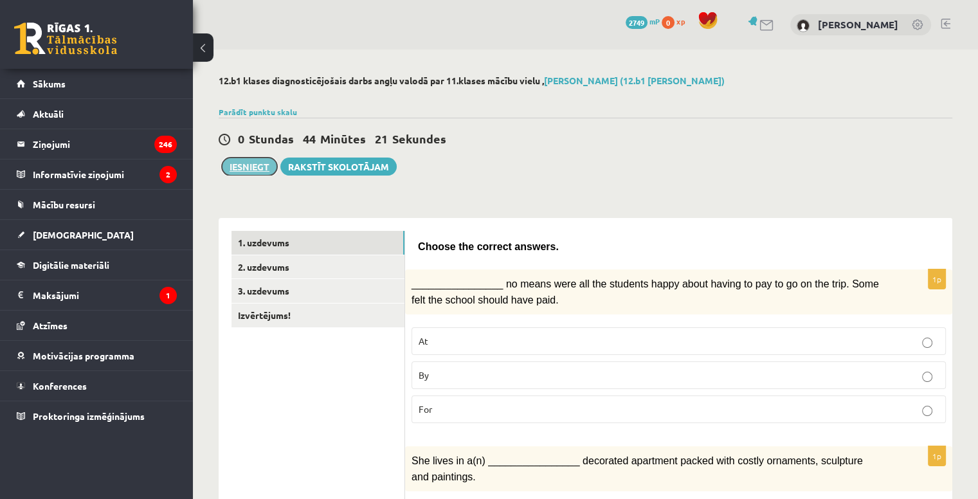
click at [265, 159] on button "Iesniegt" at bounding box center [249, 166] width 55 height 18
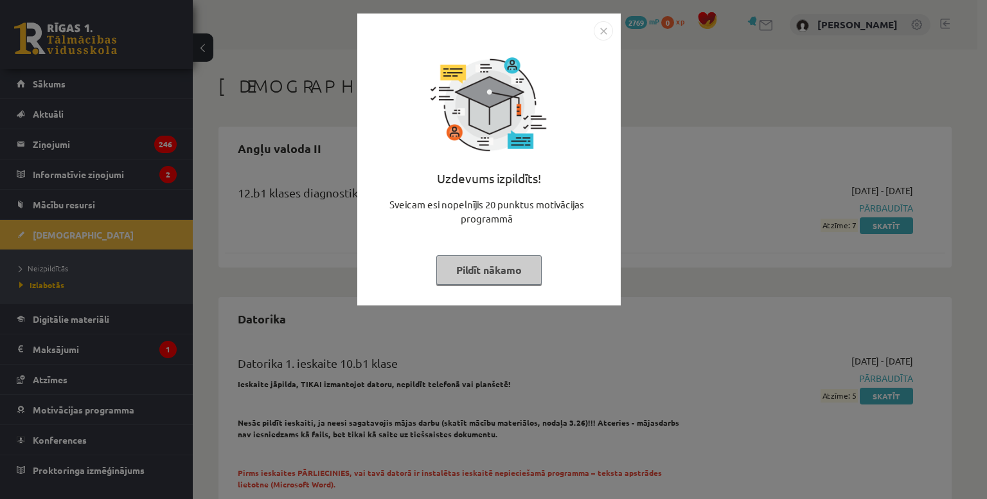
click at [607, 26] on img "Close" at bounding box center [603, 30] width 19 height 19
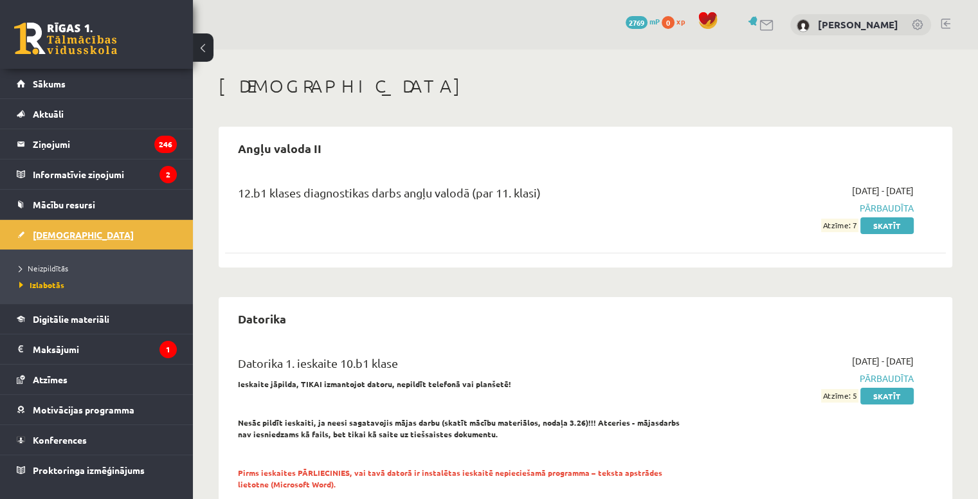
click at [61, 220] on link "[DEMOGRAPHIC_DATA]" at bounding box center [97, 235] width 160 height 30
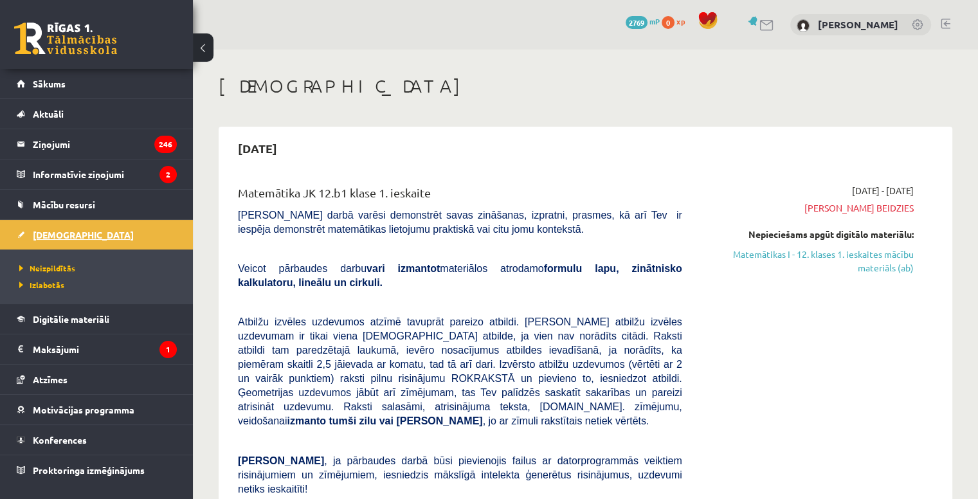
click at [53, 238] on span "[DEMOGRAPHIC_DATA]" at bounding box center [83, 235] width 101 height 12
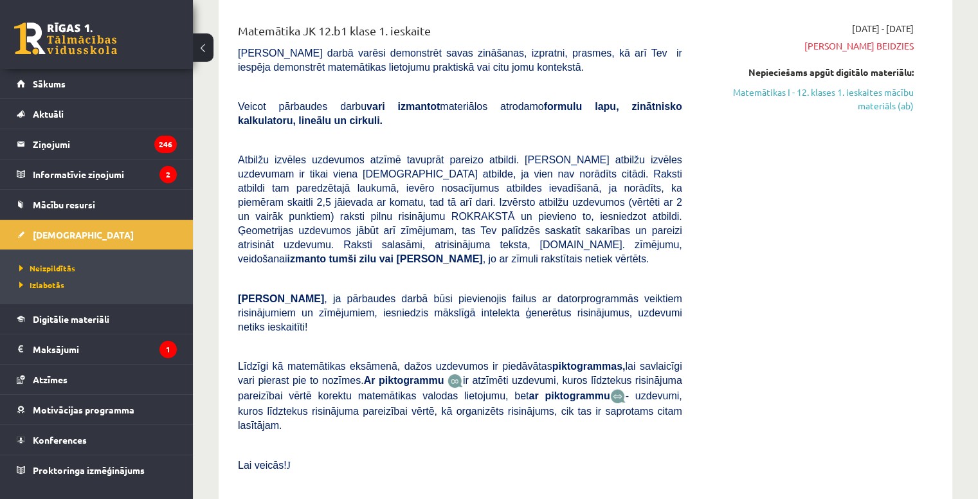
scroll to position [165, 0]
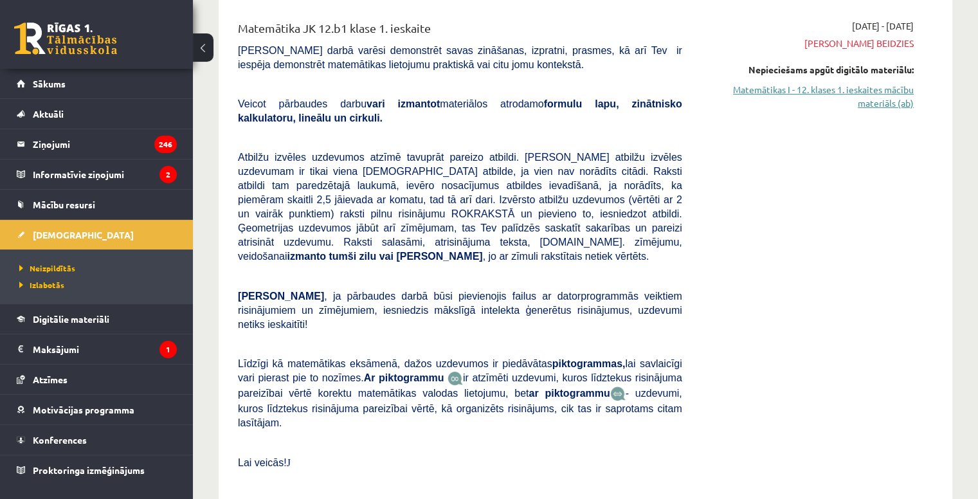
click at [895, 94] on link "Matemātikas I - 12. klases 1. ieskaites mācību materiāls (ab)" at bounding box center [807, 96] width 212 height 27
click at [789, 89] on link "Matemātikas I - 12. klases 1. ieskaites mācību materiāls (ab)" at bounding box center [807, 96] width 212 height 27
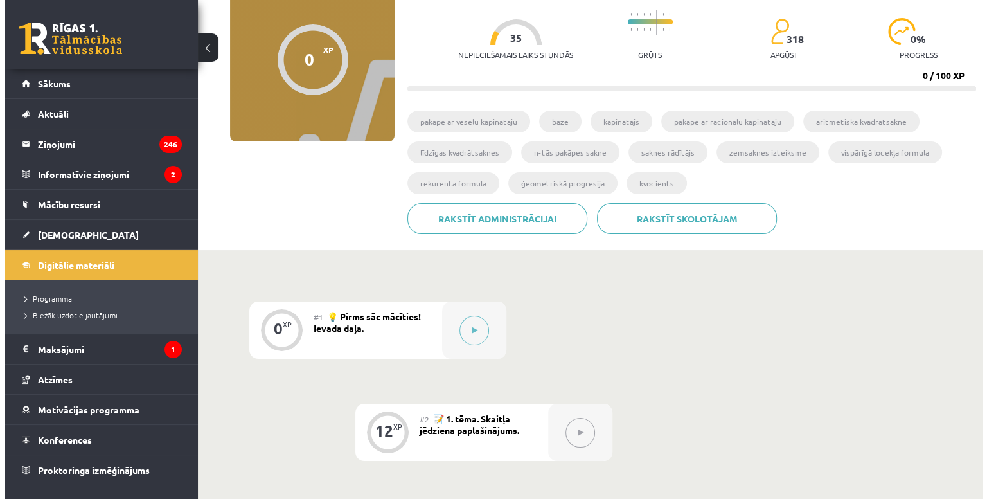
scroll to position [103, 0]
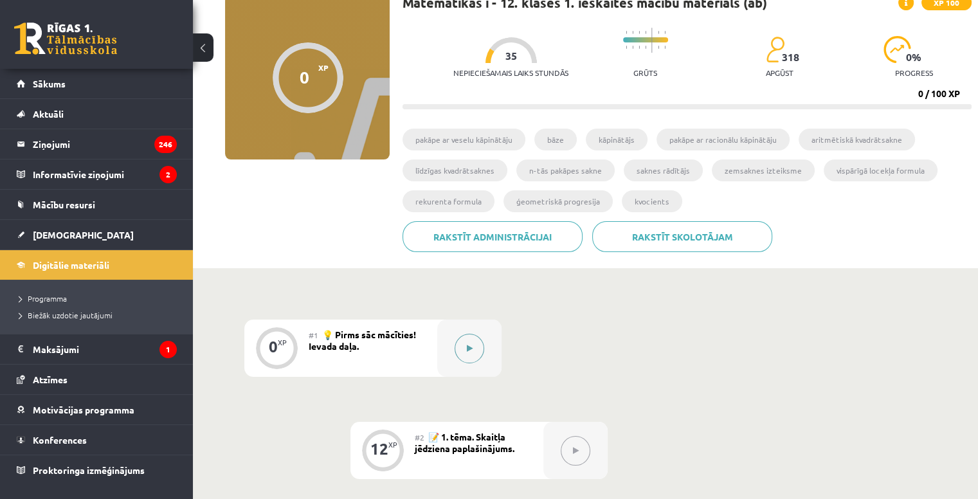
click at [473, 335] on button at bounding box center [469, 349] width 30 height 30
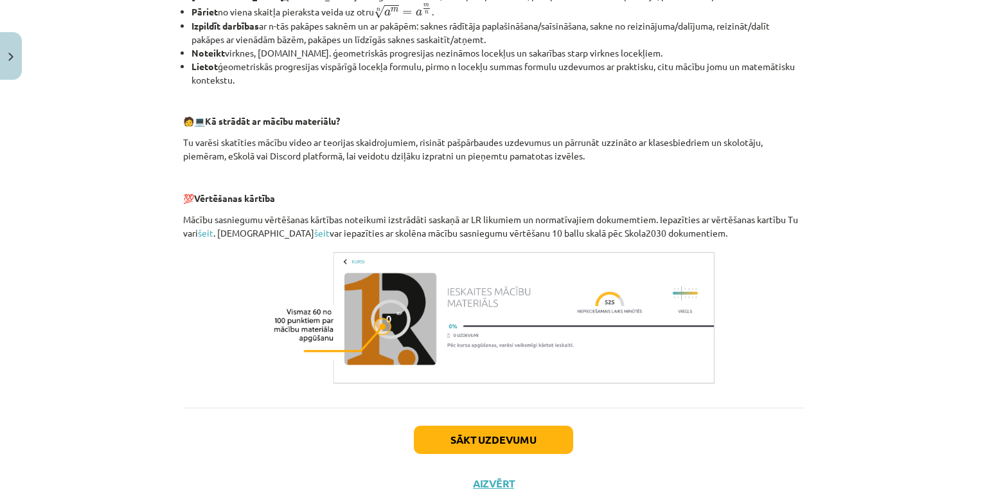
scroll to position [534, 0]
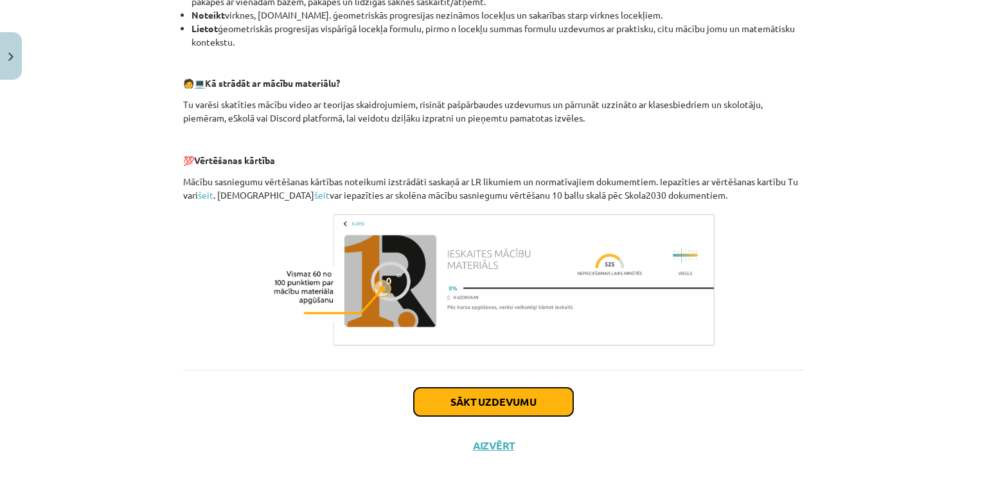
click at [485, 402] on button "Sākt uzdevumu" at bounding box center [493, 402] width 159 height 28
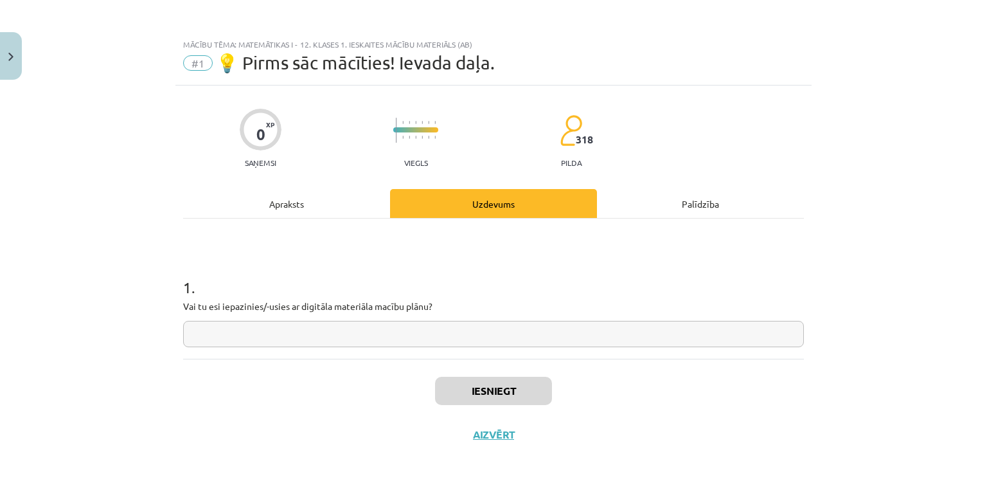
scroll to position [0, 0]
click at [329, 331] on input "text" at bounding box center [493, 334] width 621 height 26
type input "**"
click at [478, 389] on button "Iesniegt" at bounding box center [493, 391] width 117 height 28
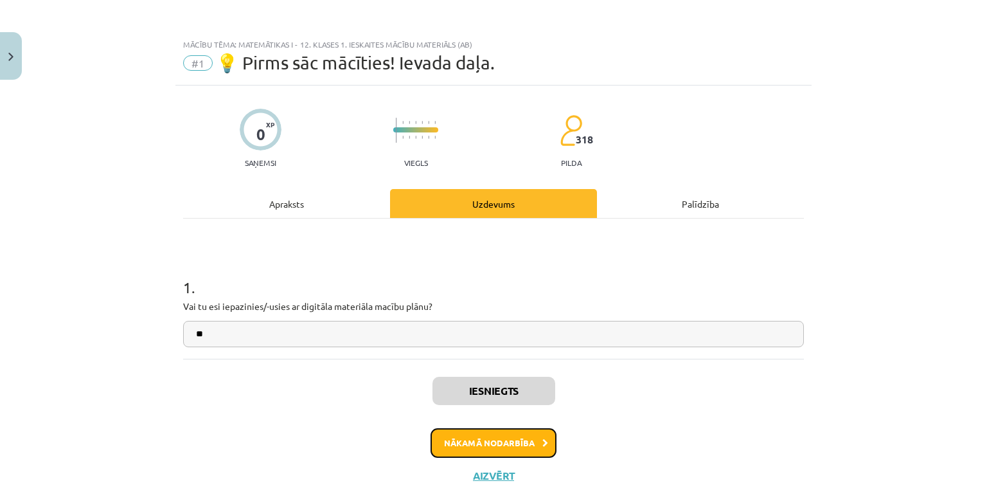
click at [509, 443] on button "Nākamā nodarbība" at bounding box center [494, 443] width 126 height 30
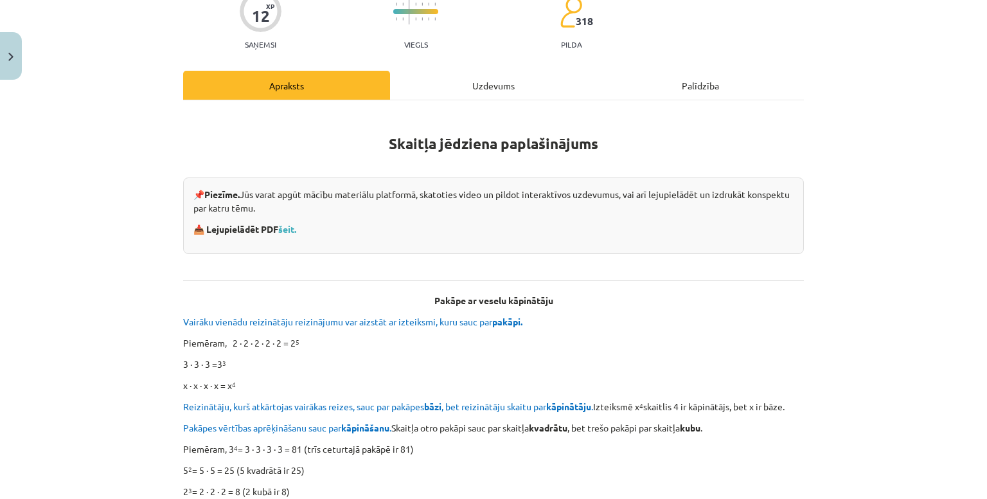
scroll to position [124, 0]
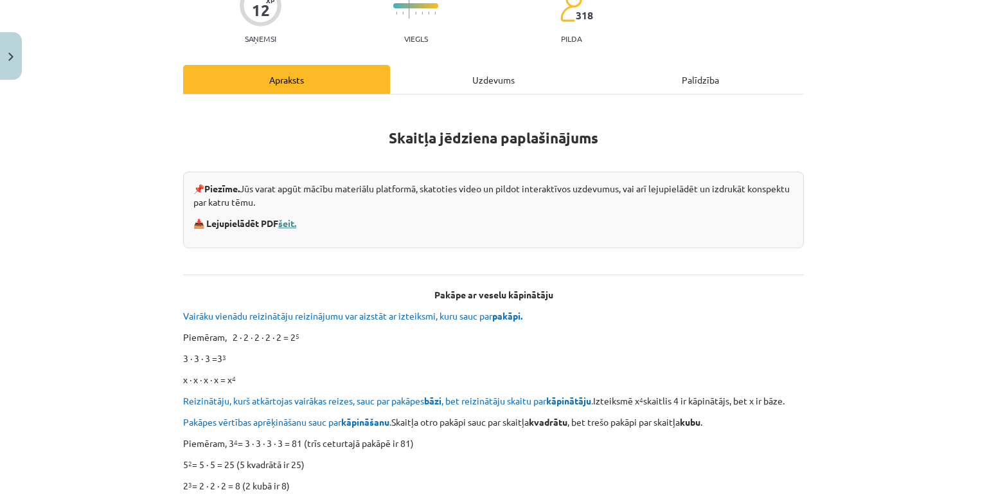
click at [284, 220] on link "šeit." at bounding box center [287, 223] width 18 height 12
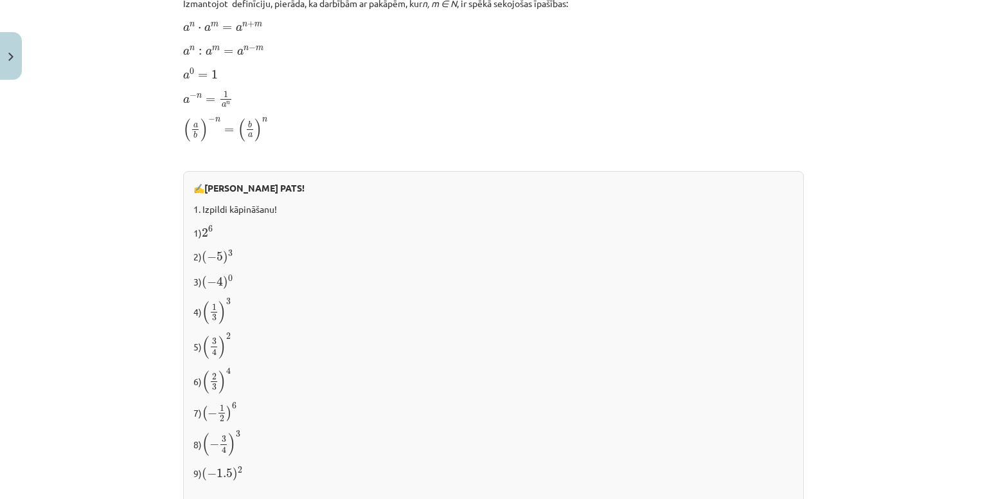
scroll to position [1327, 0]
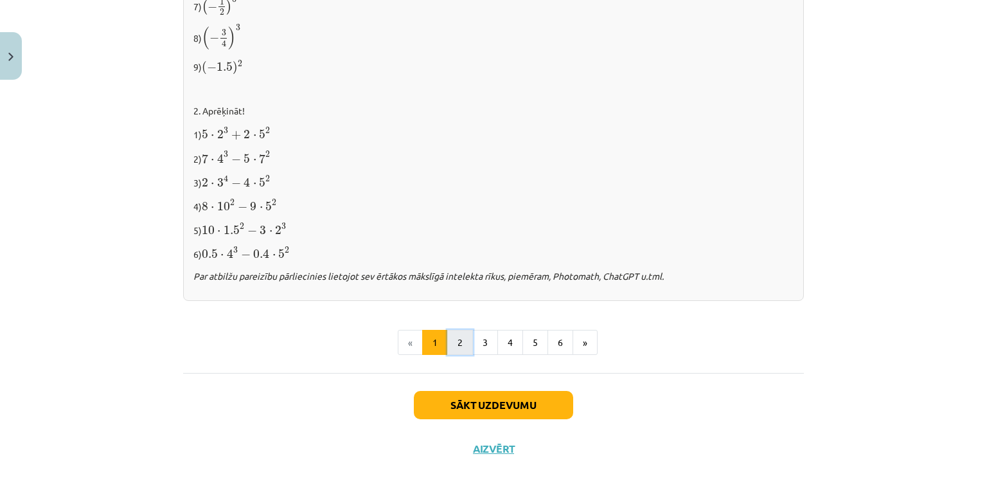
click at [452, 343] on button "2" at bounding box center [460, 343] width 26 height 26
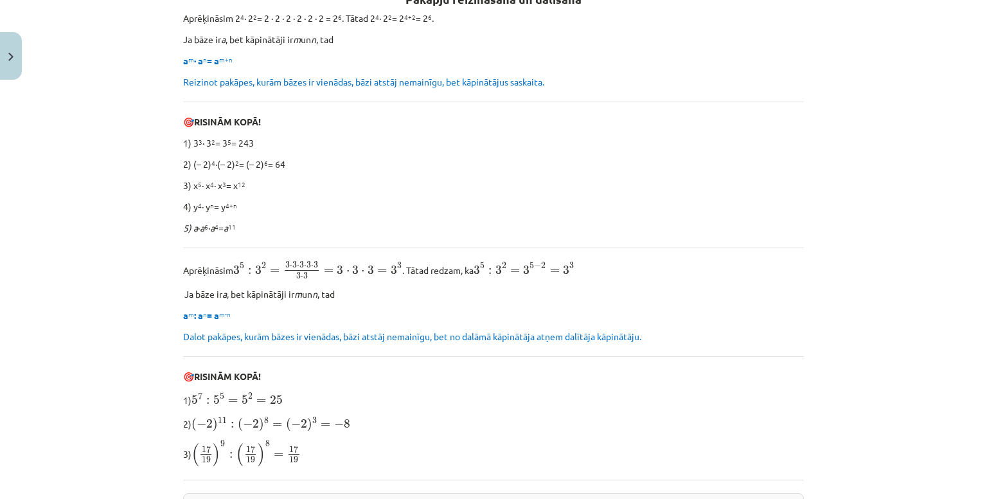
scroll to position [229, 0]
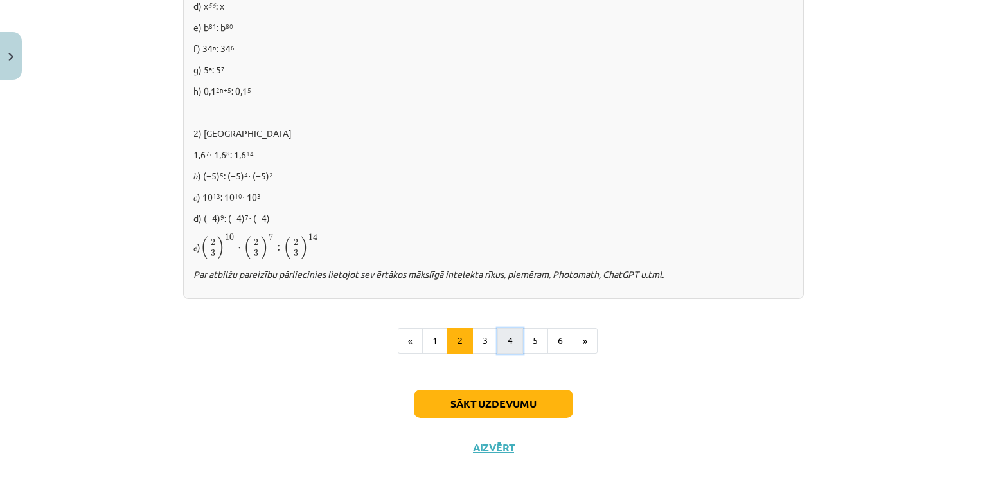
click at [510, 344] on button "4" at bounding box center [510, 341] width 26 height 26
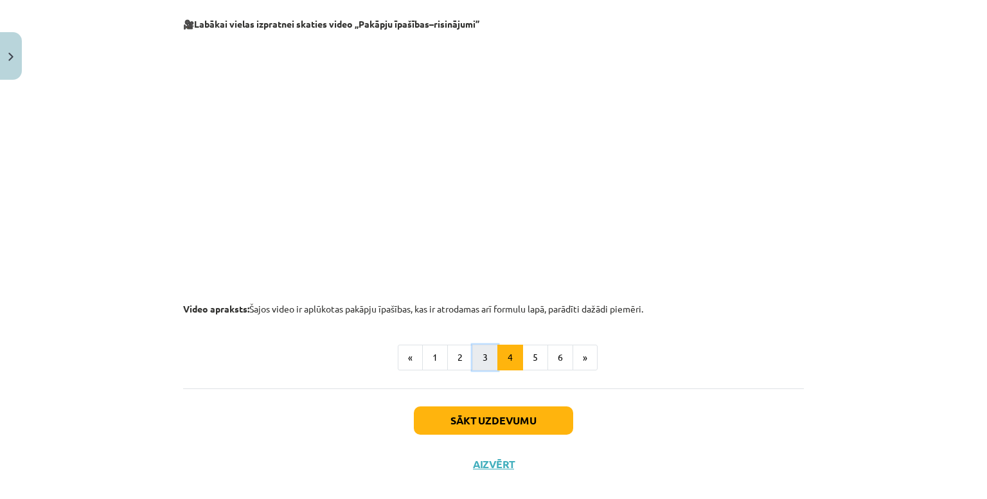
click at [482, 348] on button "3" at bounding box center [485, 357] width 26 height 26
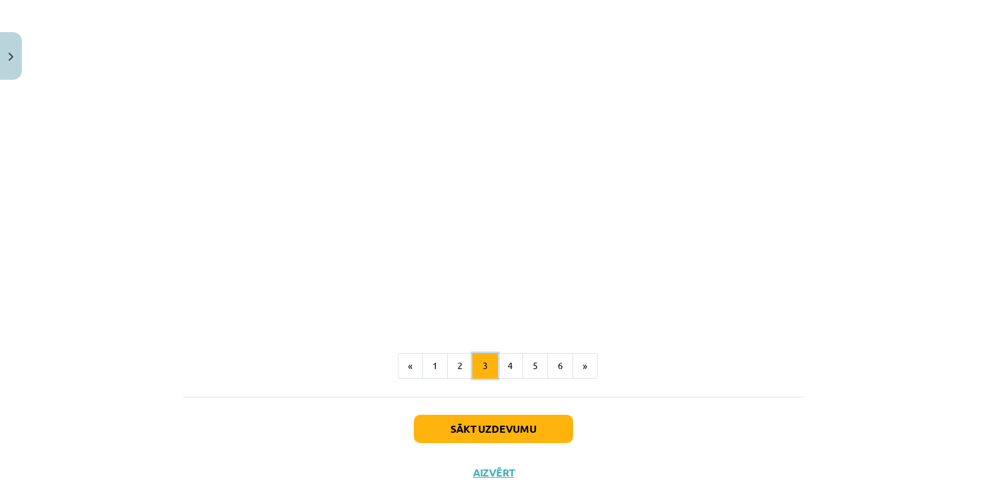
scroll to position [1123, 0]
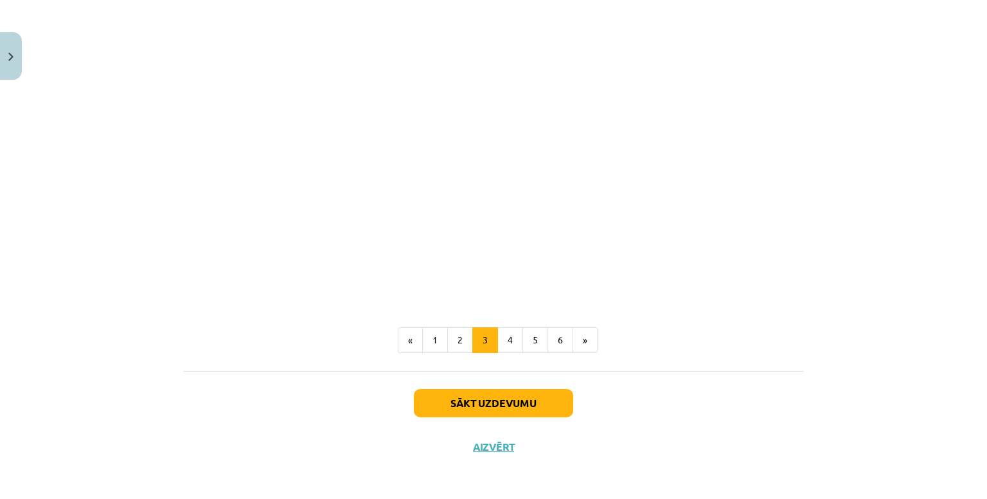
click at [456, 335] on button "2" at bounding box center [460, 340] width 26 height 26
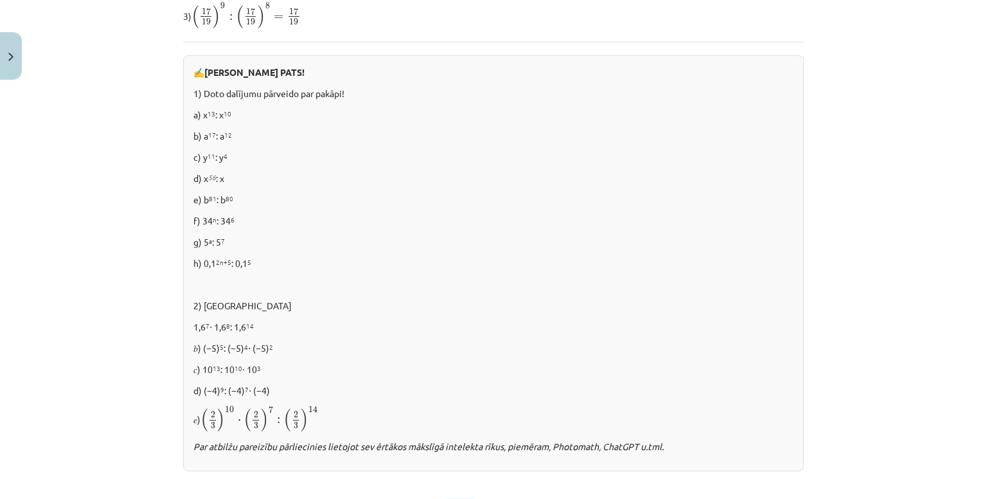
scroll to position [864, 0]
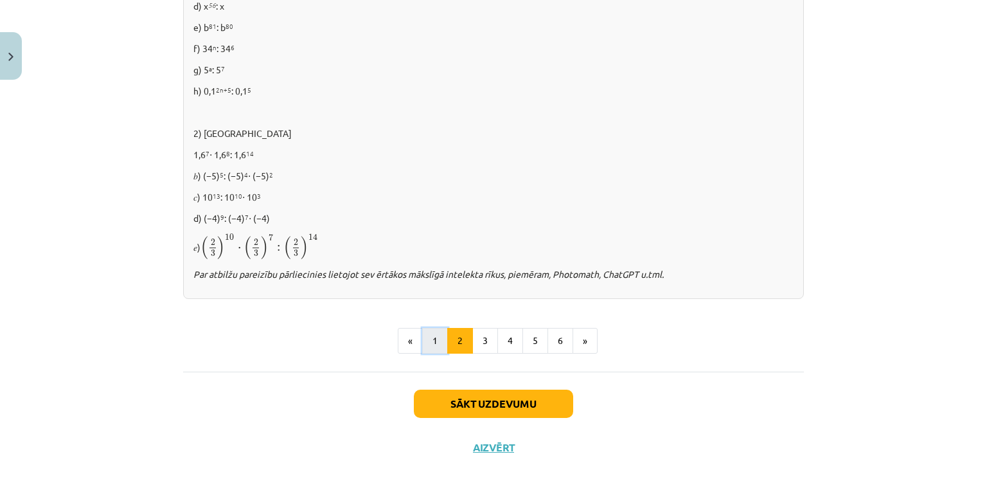
click at [433, 340] on button "1" at bounding box center [435, 341] width 26 height 26
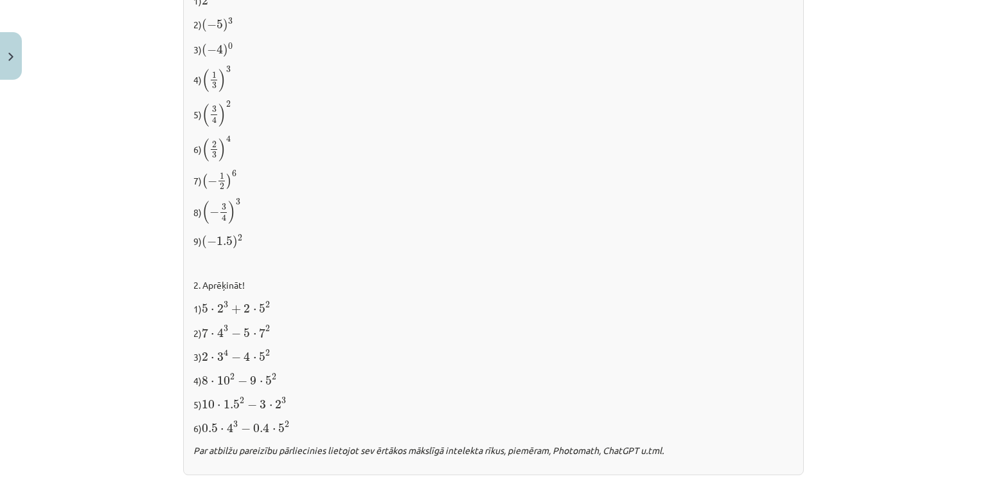
scroll to position [1327, 0]
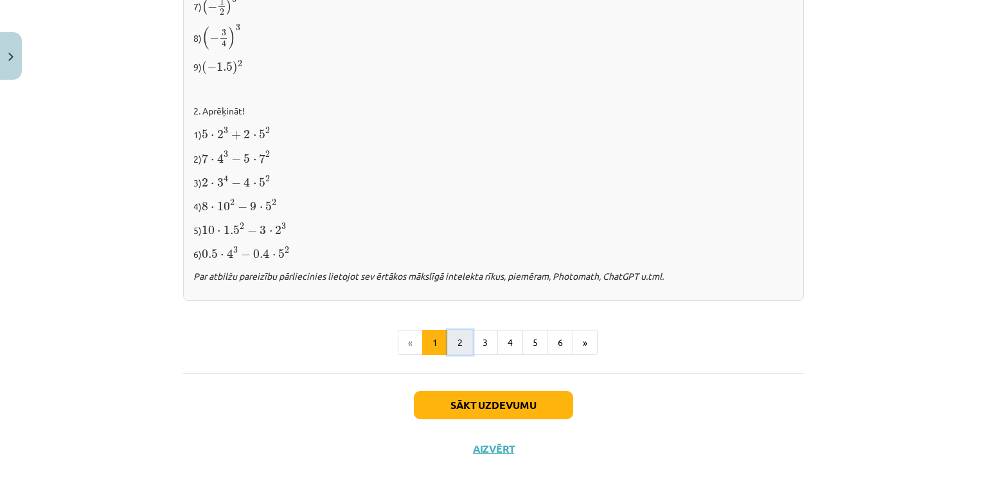
click at [462, 345] on button "2" at bounding box center [460, 343] width 26 height 26
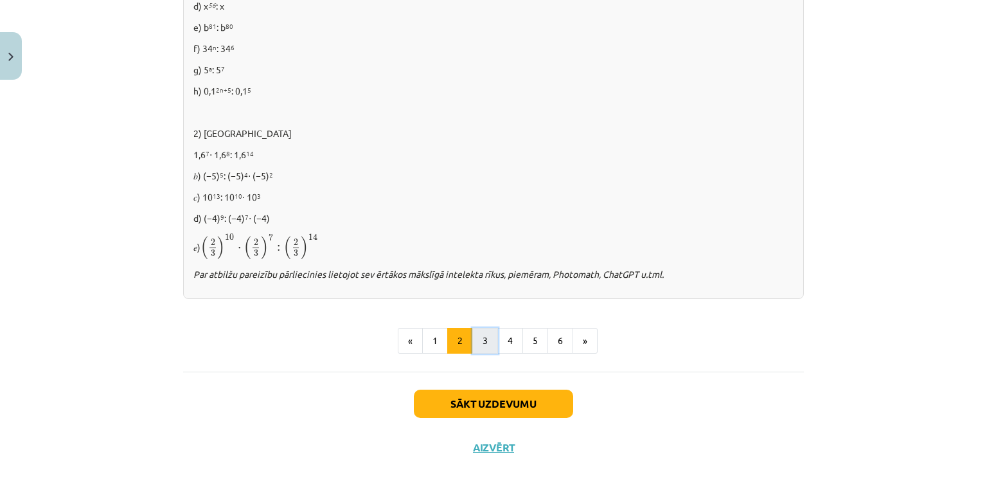
click at [488, 345] on button "3" at bounding box center [485, 341] width 26 height 26
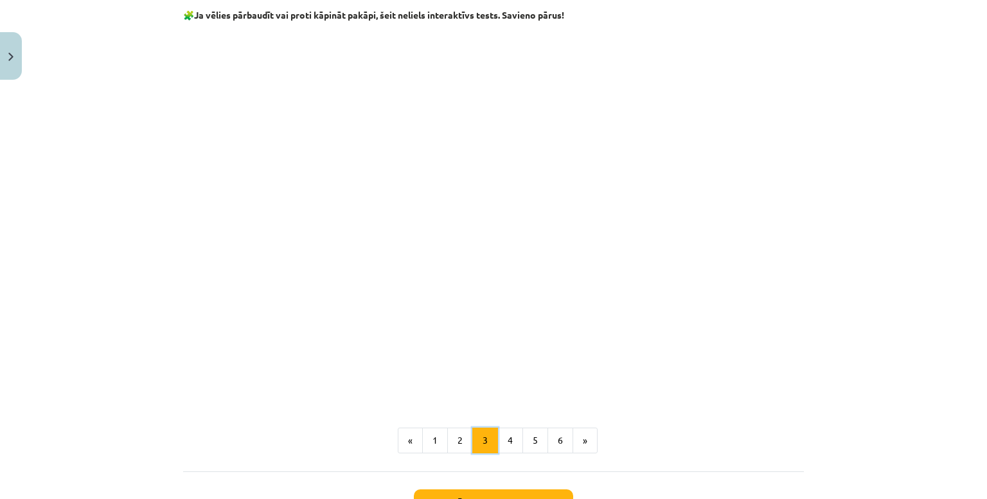
scroll to position [1024, 0]
click at [501, 440] on button "4" at bounding box center [510, 440] width 26 height 26
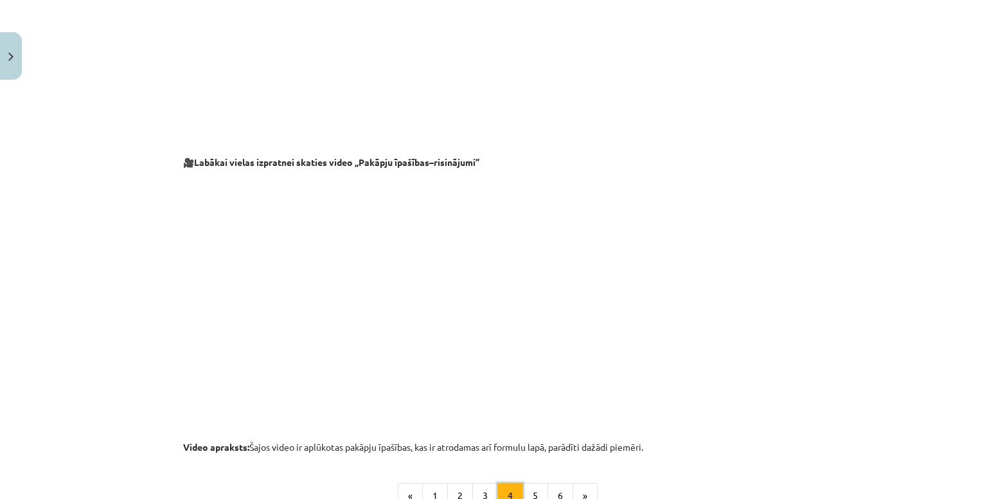
scroll to position [1321, 0]
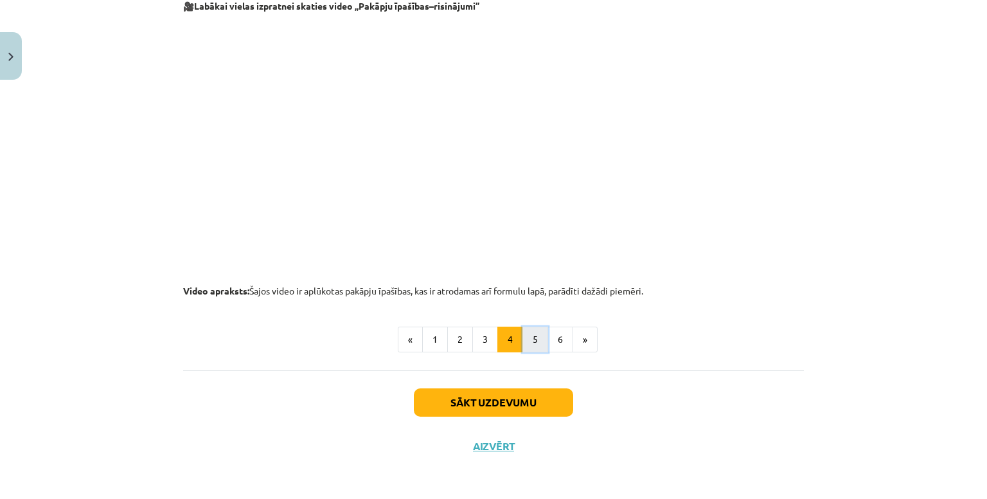
click at [537, 348] on button "5" at bounding box center [536, 339] width 26 height 26
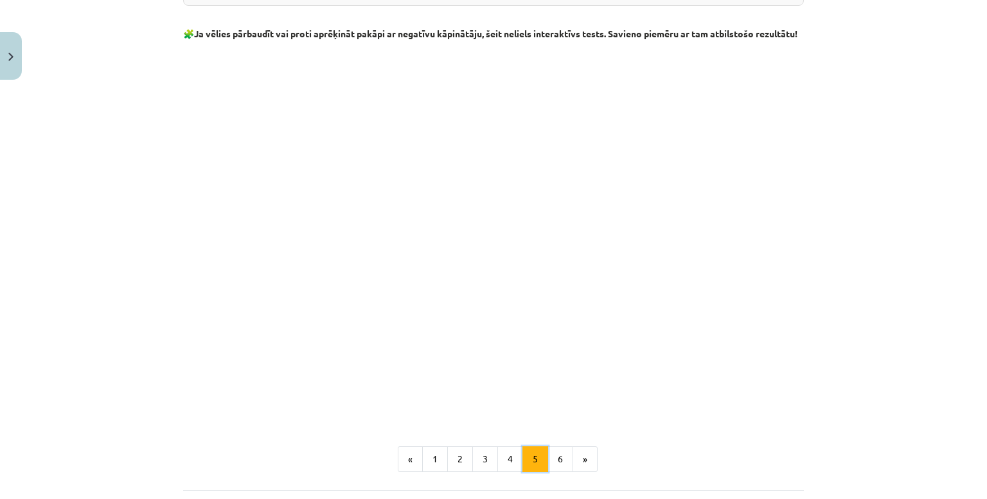
scroll to position [1498, 0]
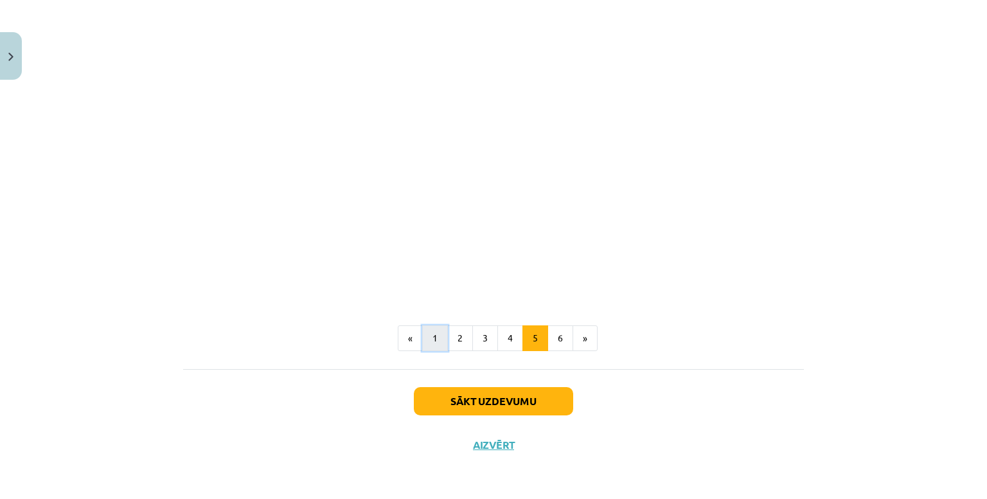
click at [424, 343] on button "1" at bounding box center [435, 338] width 26 height 26
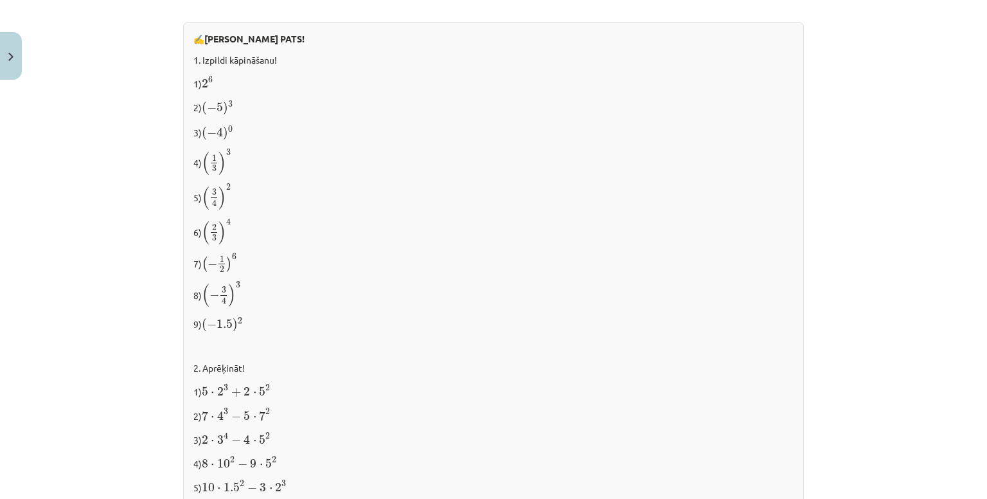
scroll to position [1073, 0]
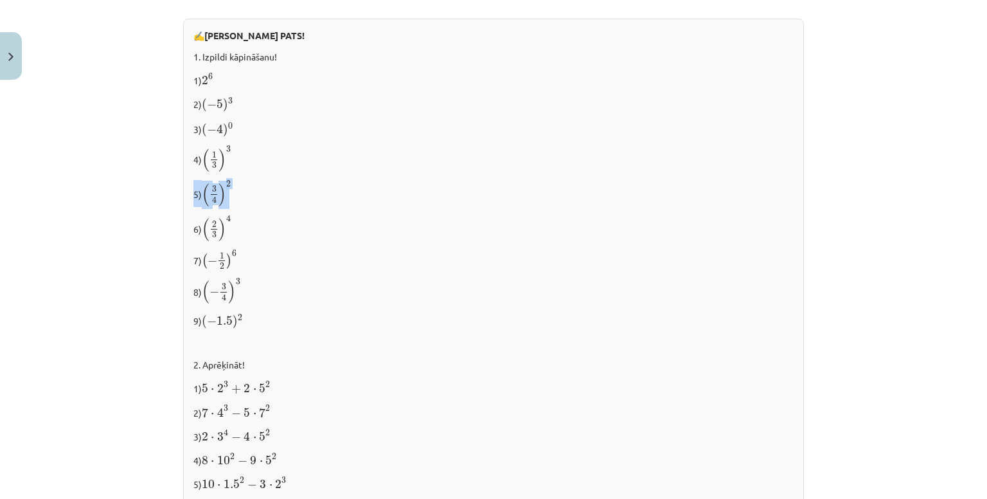
drag, startPoint x: 190, startPoint y: 190, endPoint x: 228, endPoint y: 186, distance: 38.7
click at [228, 186] on p "5) ( 3 4 ) 2 ( 3 4 ) 2" at bounding box center [493, 193] width 600 height 27
click at [284, 215] on p "6) ( 2 3 ) 4 ( 2 3 ) 4" at bounding box center [493, 228] width 600 height 27
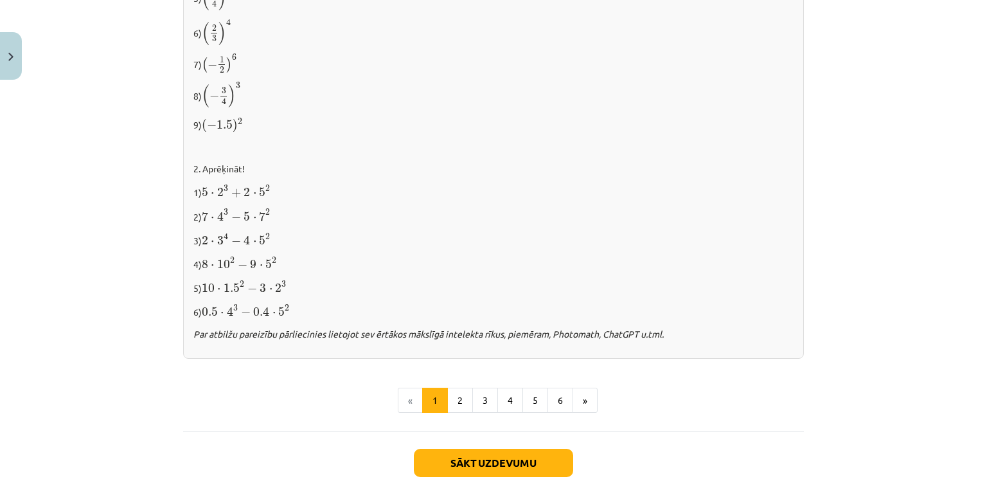
scroll to position [1280, 0]
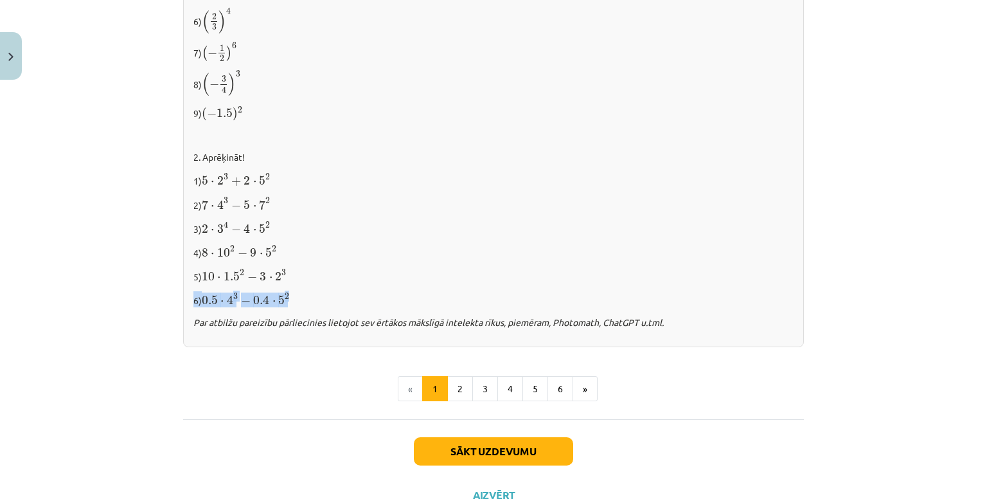
drag, startPoint x: 190, startPoint y: 297, endPoint x: 292, endPoint y: 297, distance: 101.5
click at [292, 297] on p "6) 0.5 ⋅ 4 3 − 0.4 ⋅ 5 2 0.5 ⋅ 4 3 − 0.4 ⋅ 5 2" at bounding box center [493, 299] width 600 height 16
click at [458, 384] on button "2" at bounding box center [460, 389] width 26 height 26
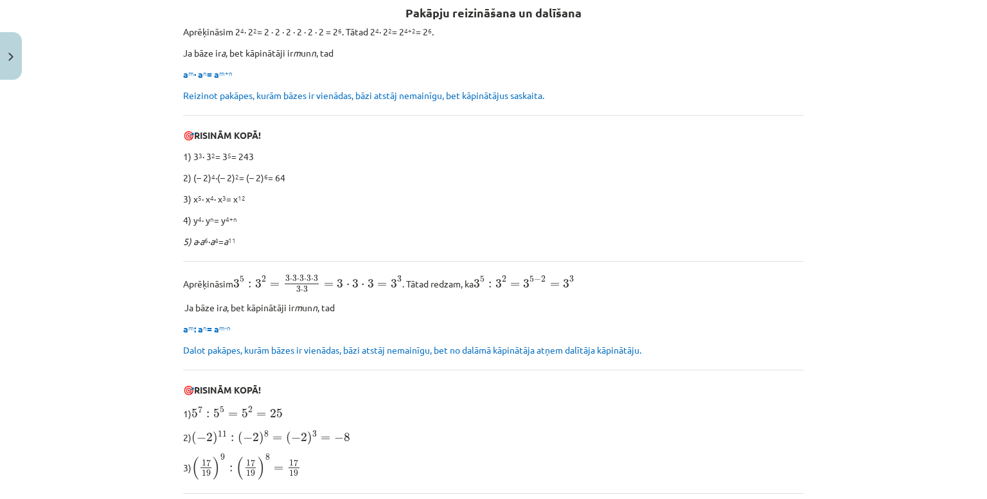
scroll to position [242, 0]
